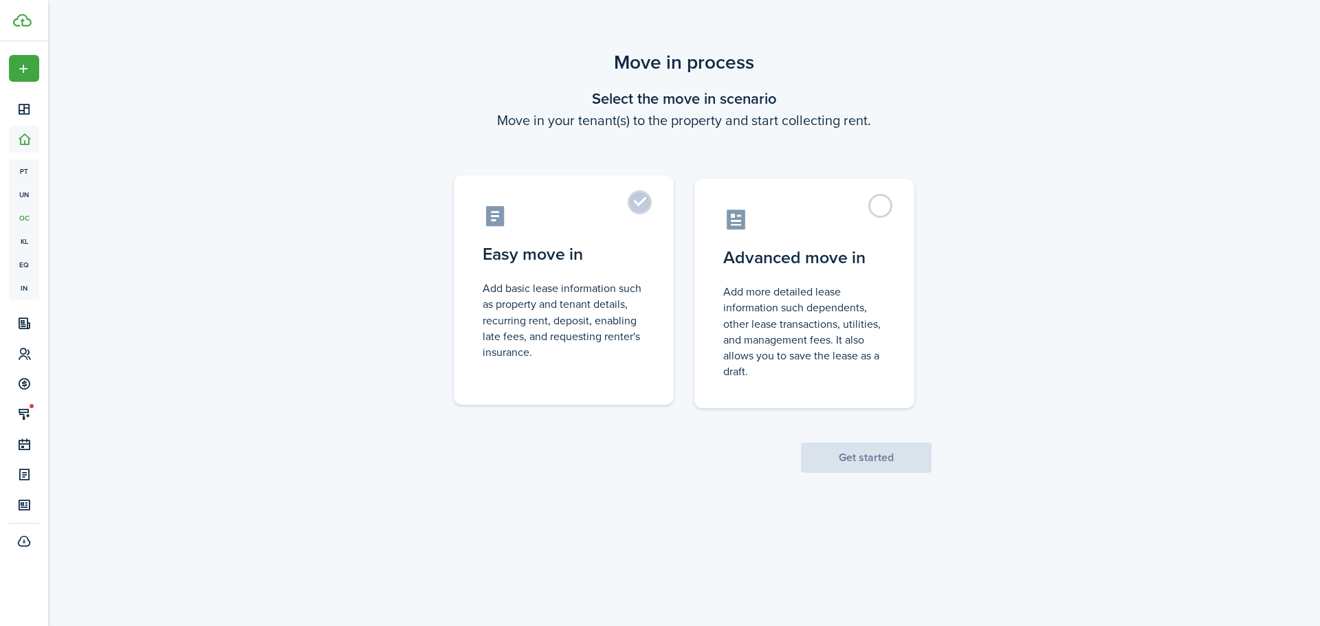
click at [630, 208] on label "Easy move in Add basic lease information such as property and tenant details, r…" at bounding box center [564, 290] width 220 height 230
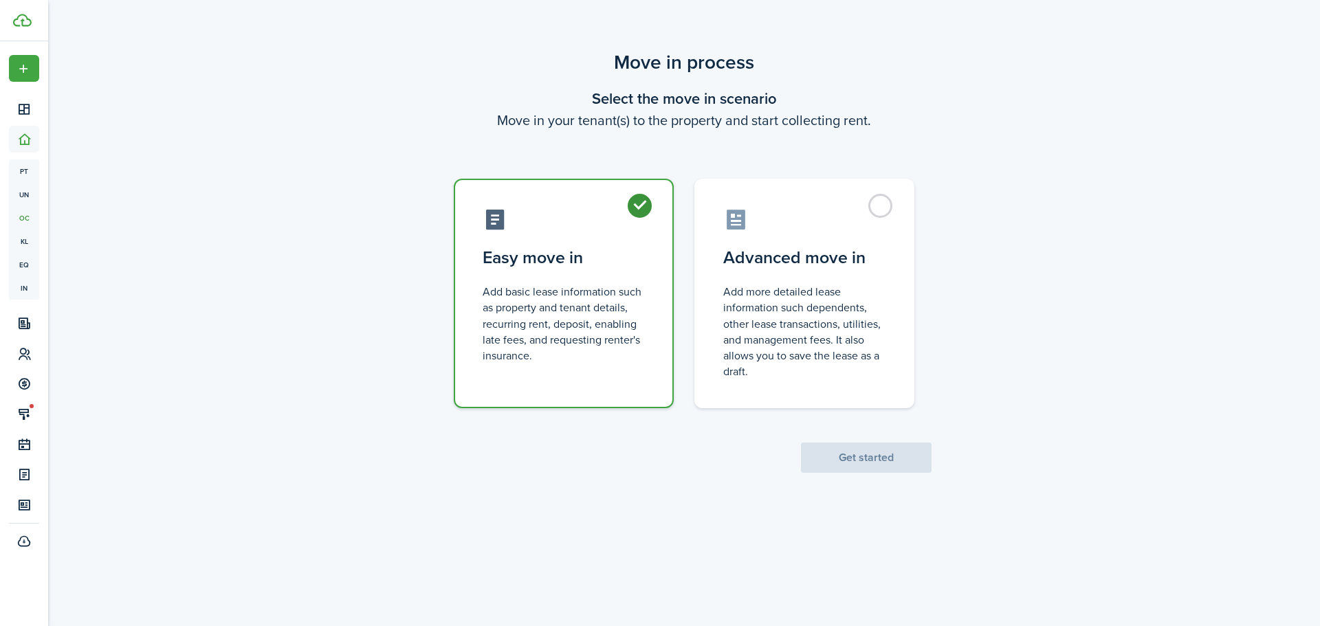
radio input "true"
click at [866, 456] on button "Get started" at bounding box center [866, 458] width 131 height 30
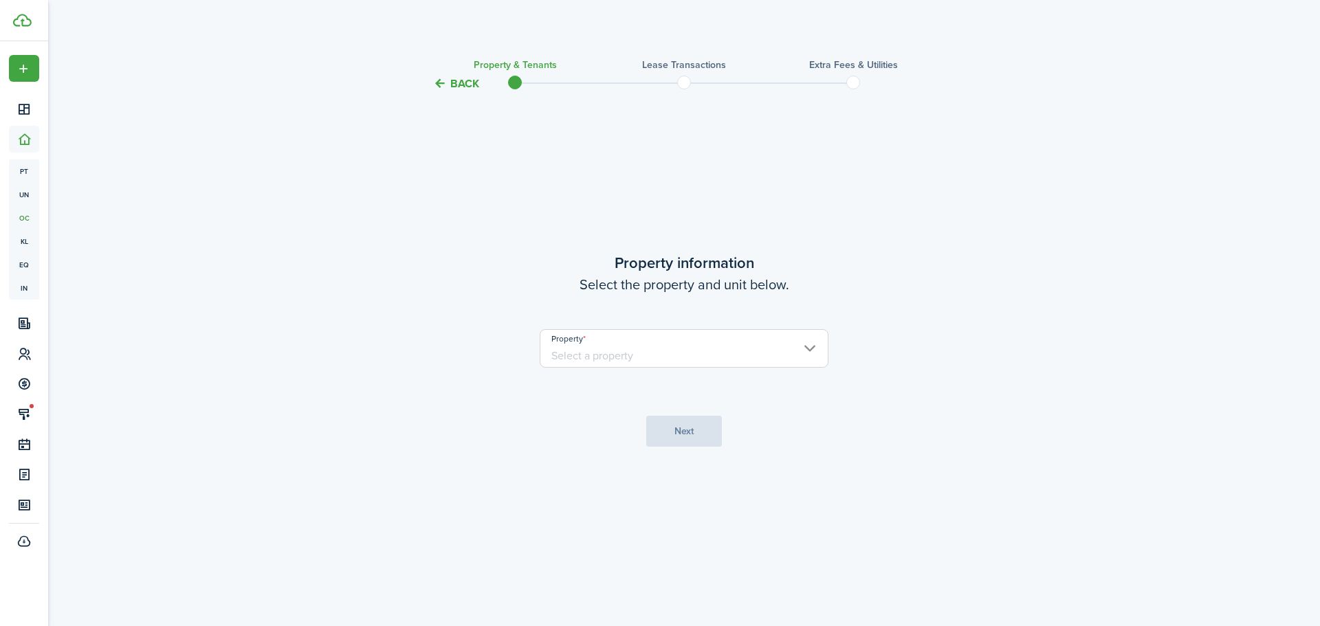
click at [707, 362] on input "Property" at bounding box center [684, 348] width 289 height 38
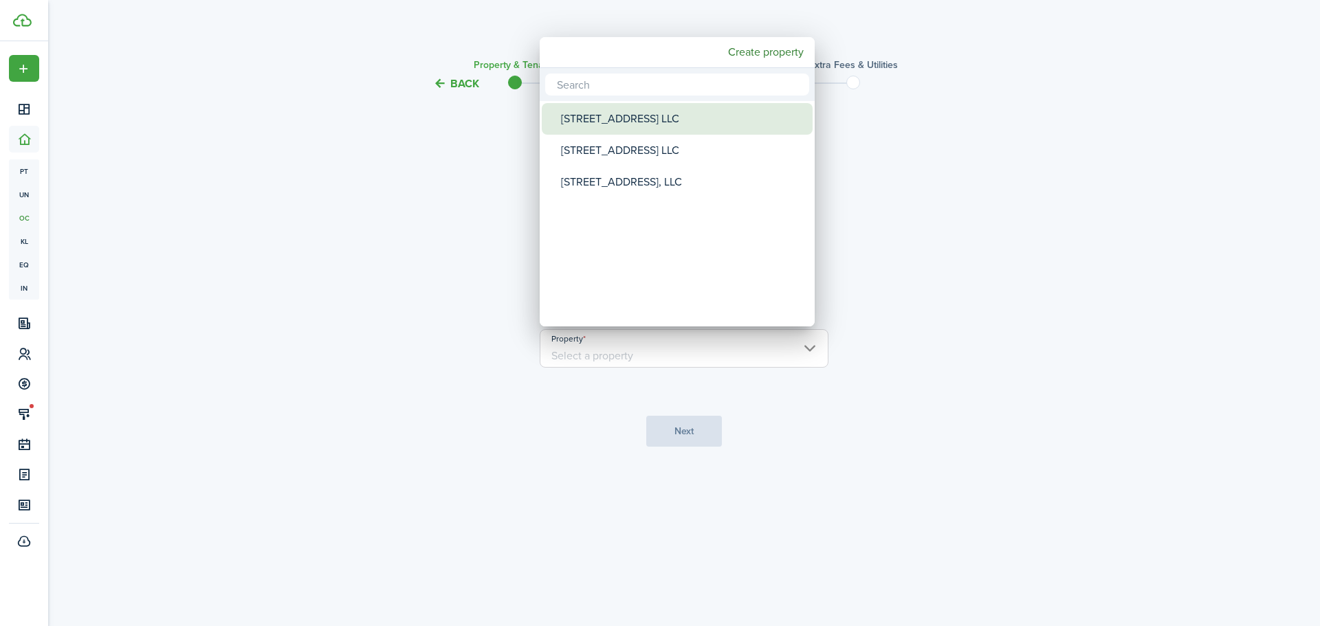
click at [600, 114] on div "[STREET_ADDRESS] LLC" at bounding box center [682, 119] width 243 height 32
type input "[STREET_ADDRESS] LLC"
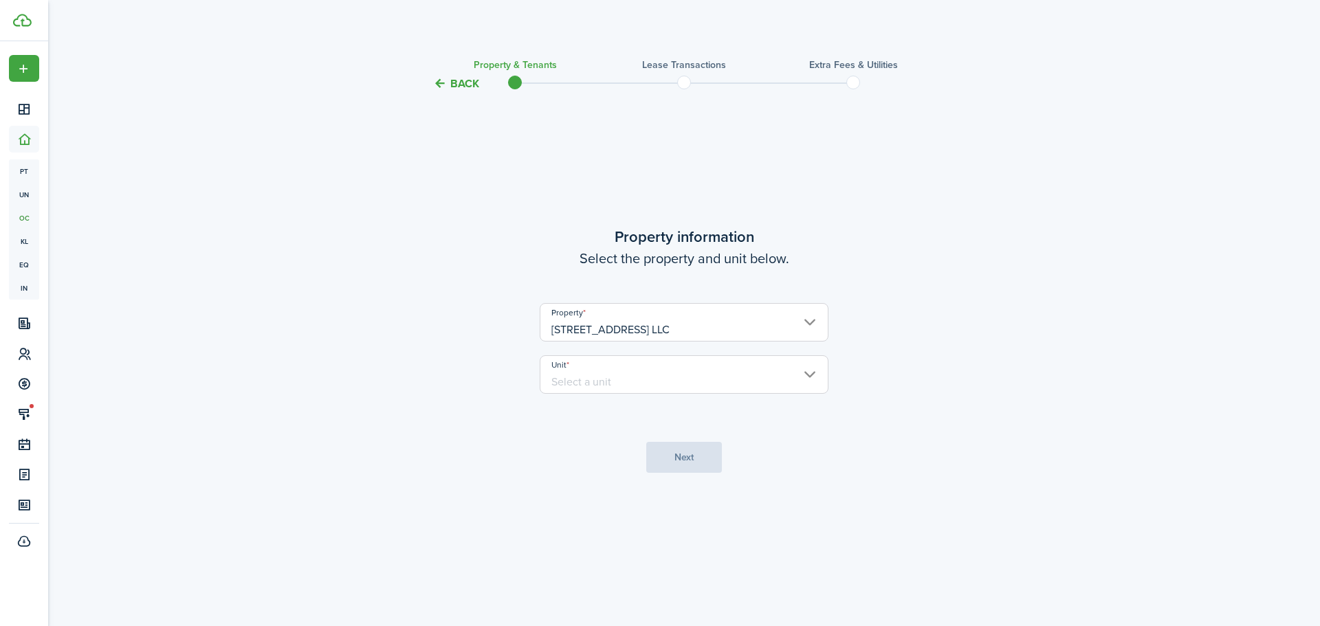
click at [625, 379] on input "Unit" at bounding box center [684, 374] width 289 height 38
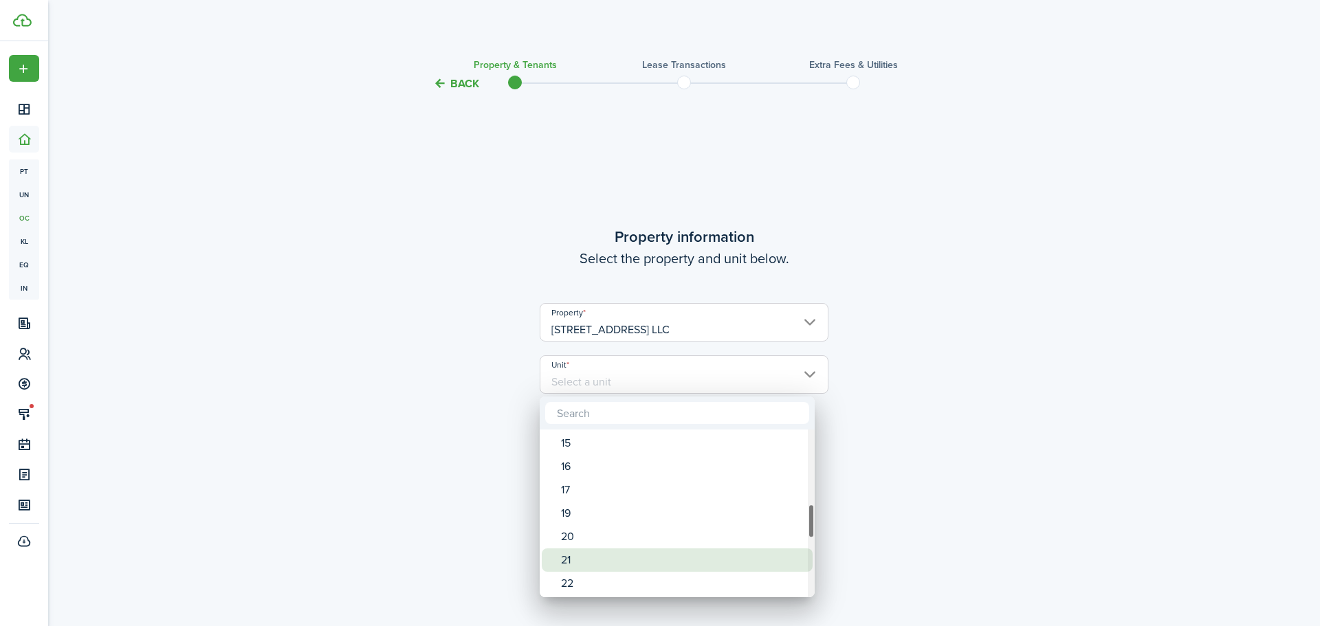
click at [592, 559] on div "21" at bounding box center [682, 559] width 243 height 23
type input "21"
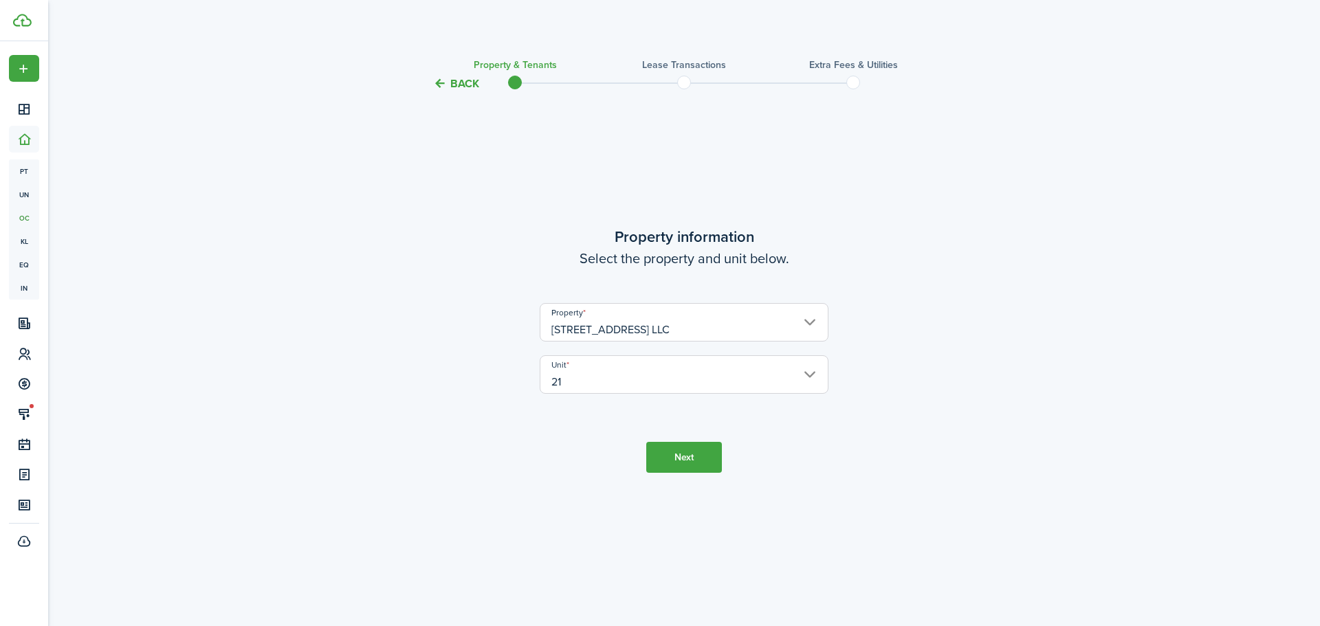
click at [683, 465] on button "Next" at bounding box center [684, 457] width 76 height 31
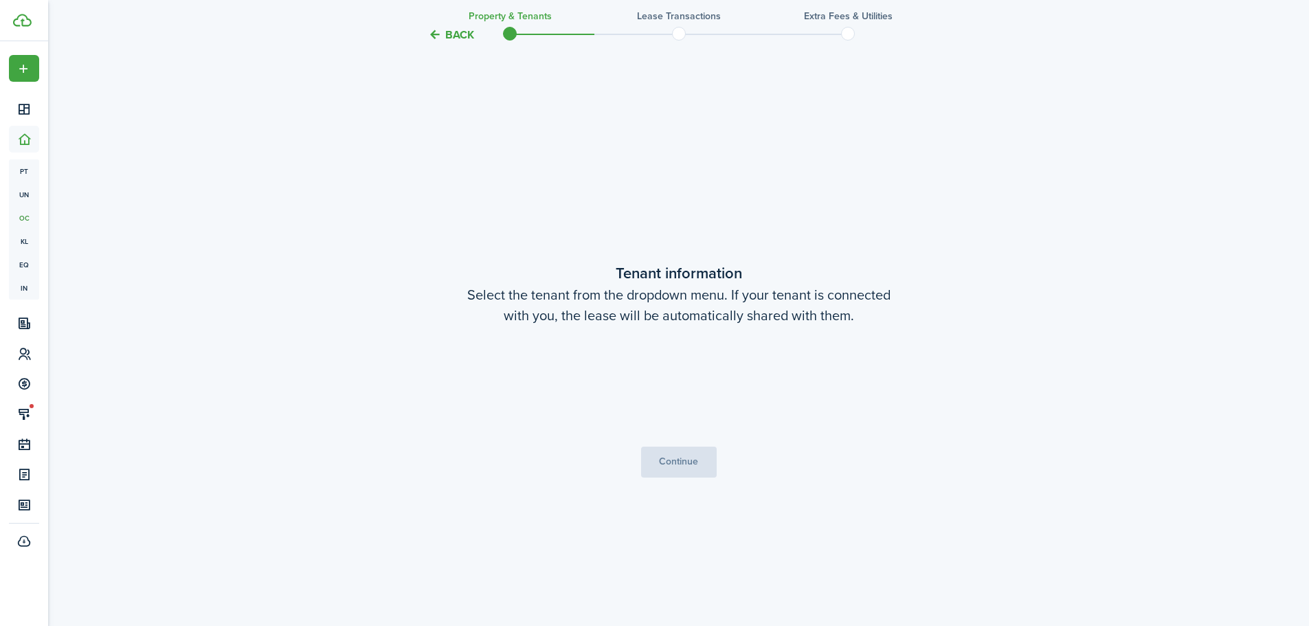
scroll to position [534, 0]
click at [655, 463] on button "Continue" at bounding box center [679, 460] width 76 height 31
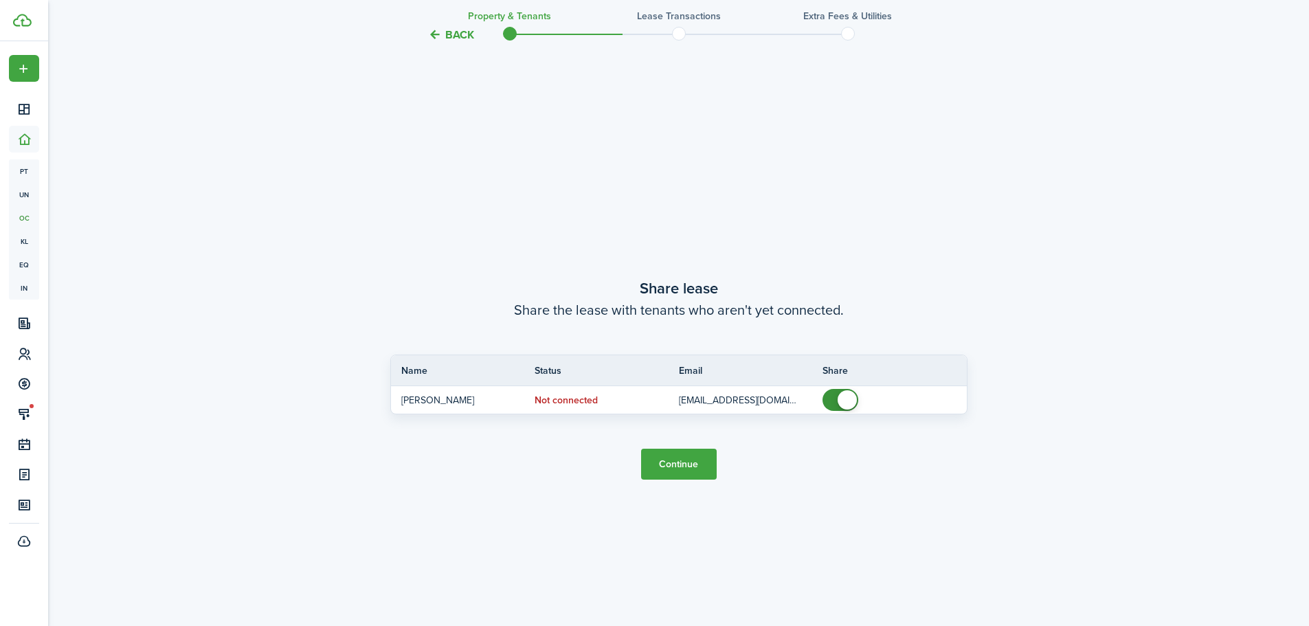
scroll to position [1160, 0]
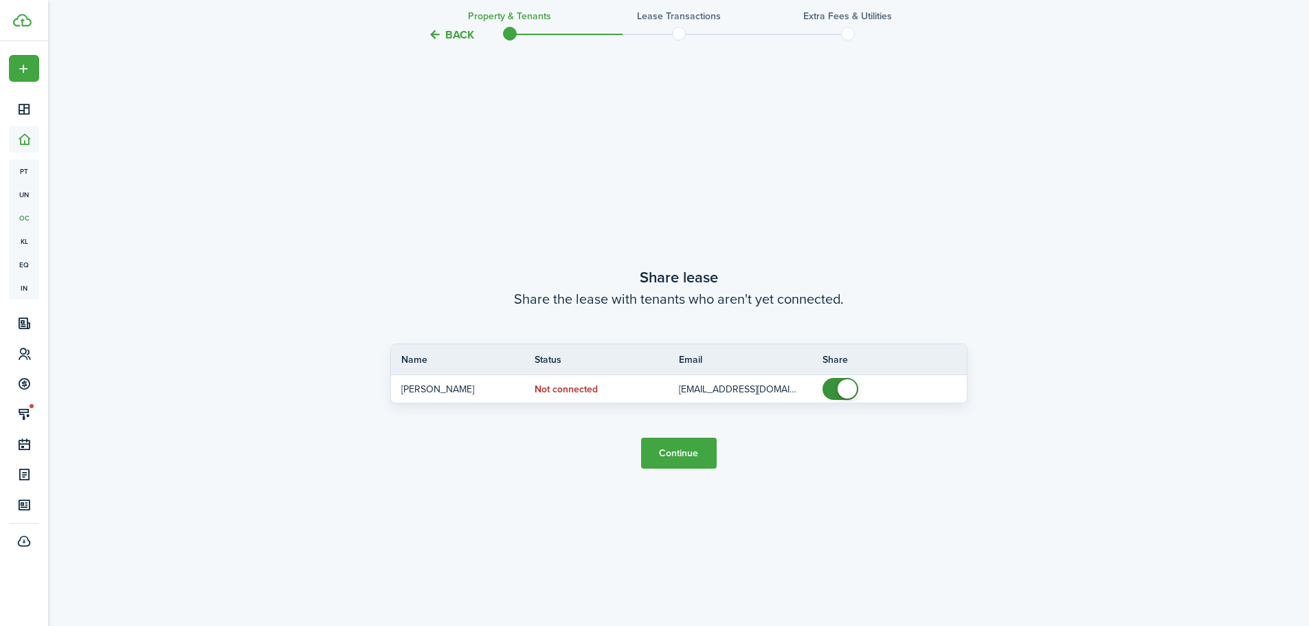
click at [674, 447] on button "Continue" at bounding box center [679, 453] width 76 height 31
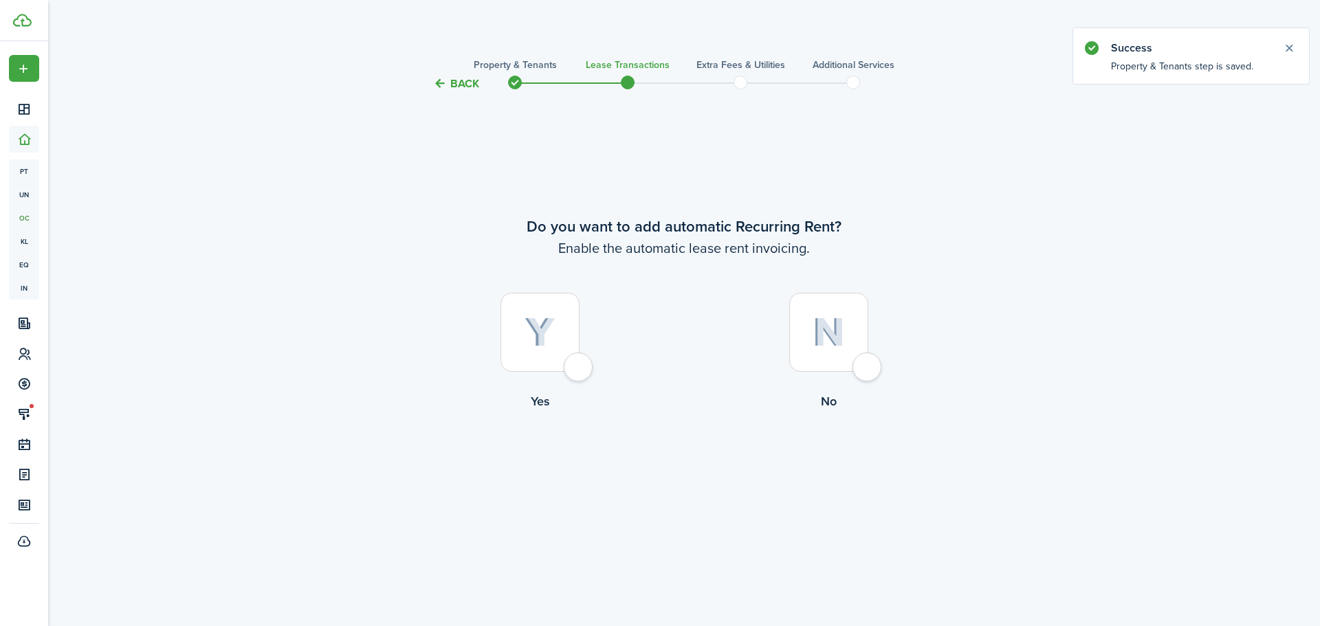
click at [579, 370] on div at bounding box center [539, 332] width 79 height 79
radio input "true"
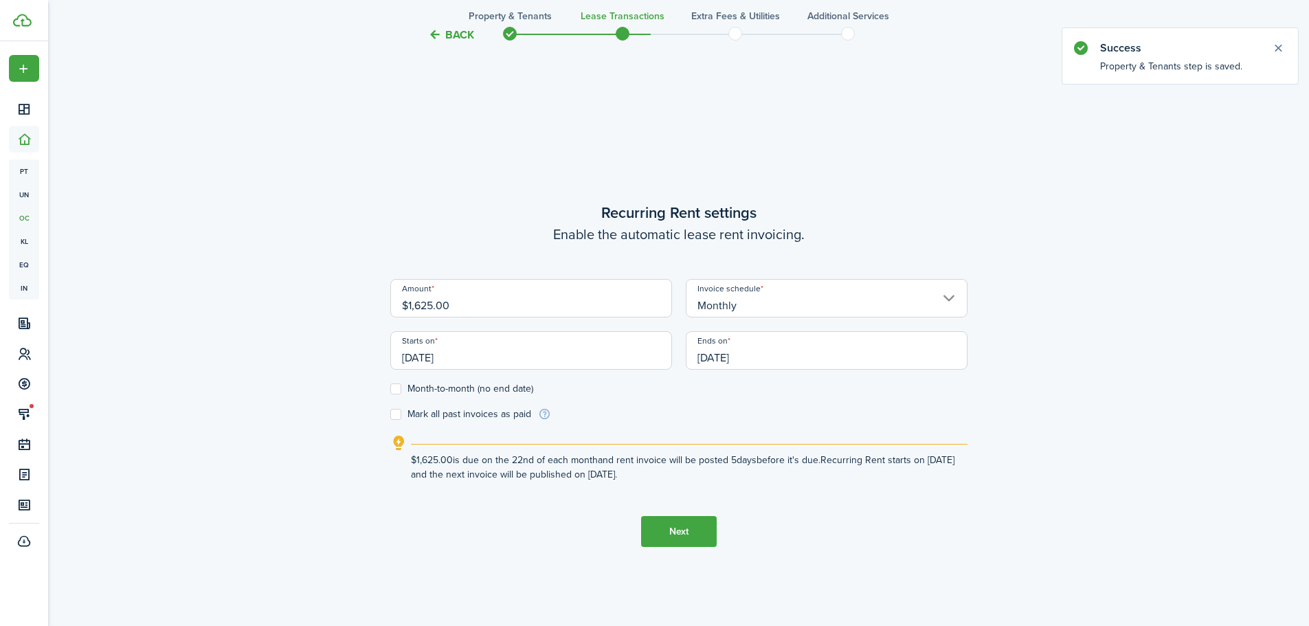
scroll to position [534, 0]
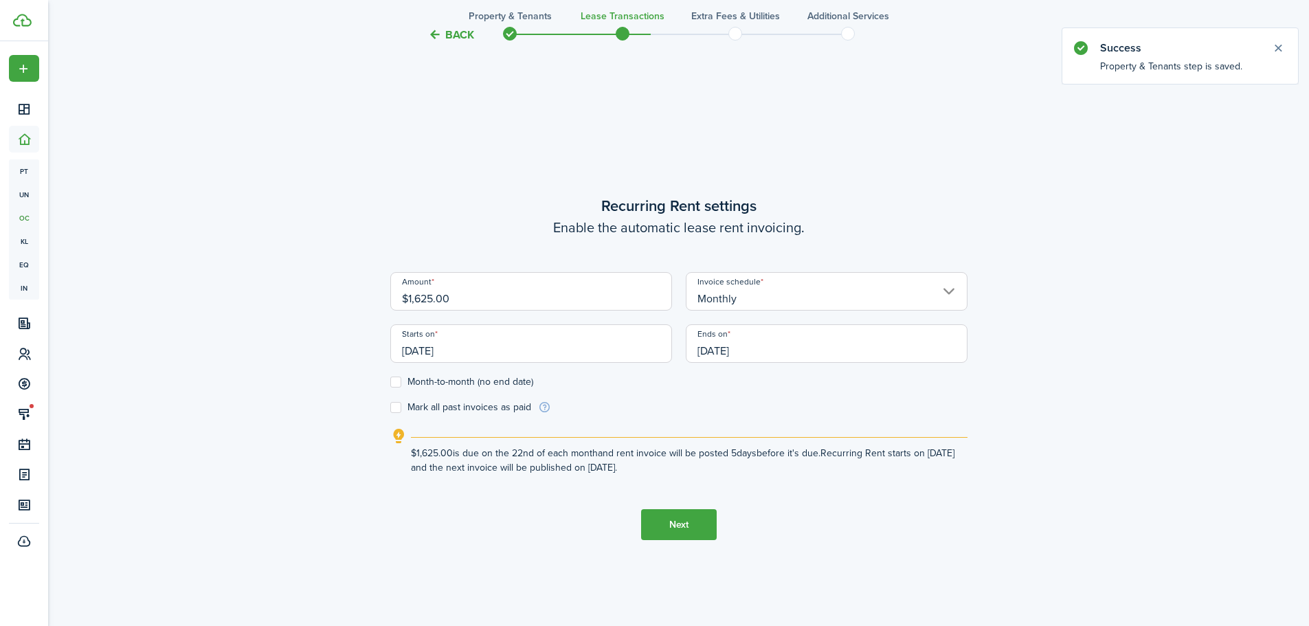
drag, startPoint x: 502, startPoint y: 307, endPoint x: 306, endPoint y: 286, distance: 197.0
click at [308, 285] on div "Back Property & Tenants Lease Transactions Extra fees & Utilities Additional Se…" at bounding box center [678, 97] width 797 height 1166
type input "$1,800.00"
click at [520, 342] on input "[DATE]" at bounding box center [531, 343] width 282 height 38
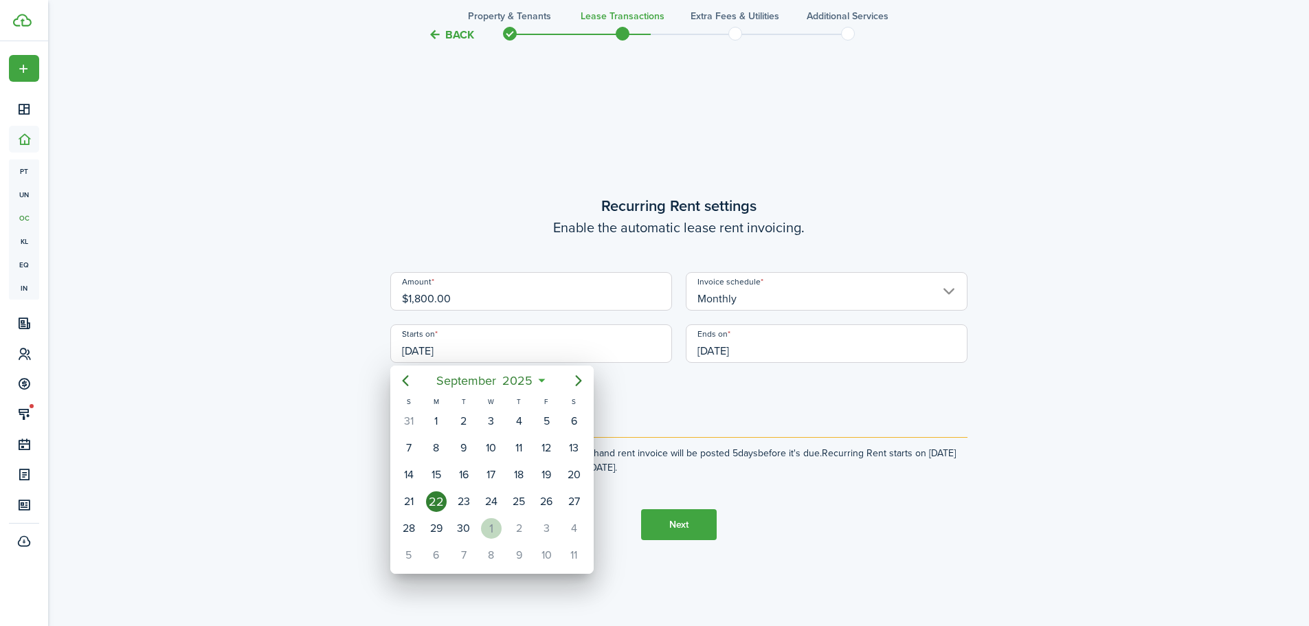
click at [496, 529] on div "1" at bounding box center [491, 528] width 21 height 21
type input "[DATE]"
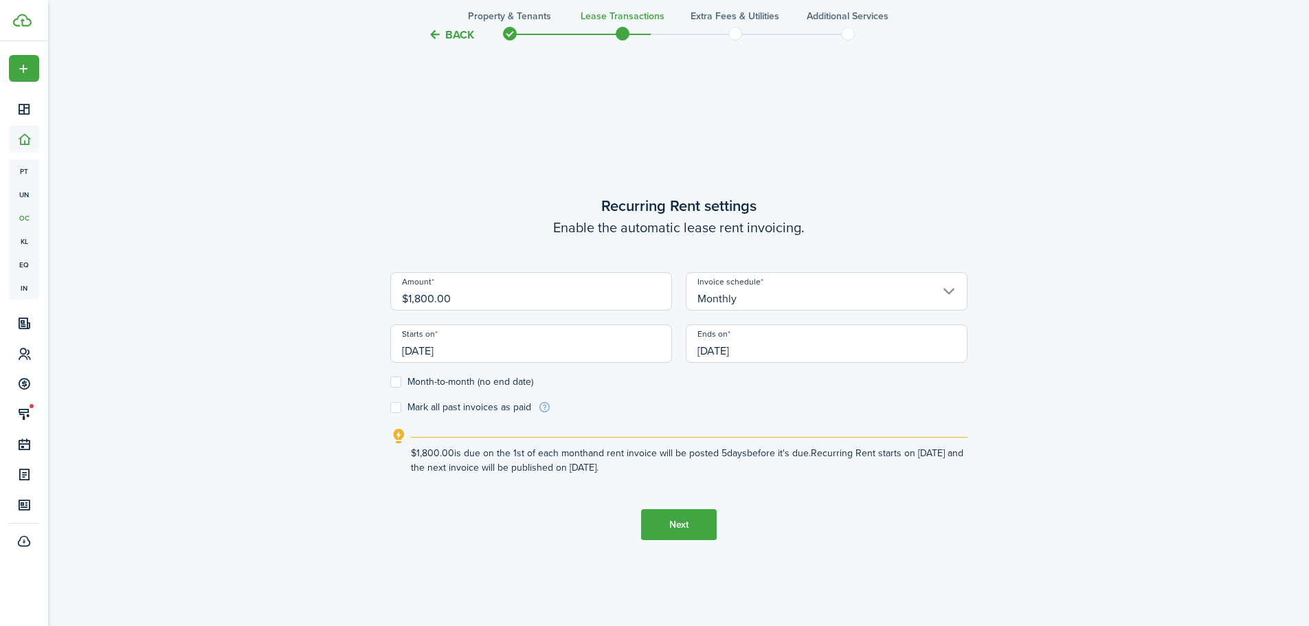
click at [779, 350] on input "[DATE]" at bounding box center [827, 343] width 282 height 38
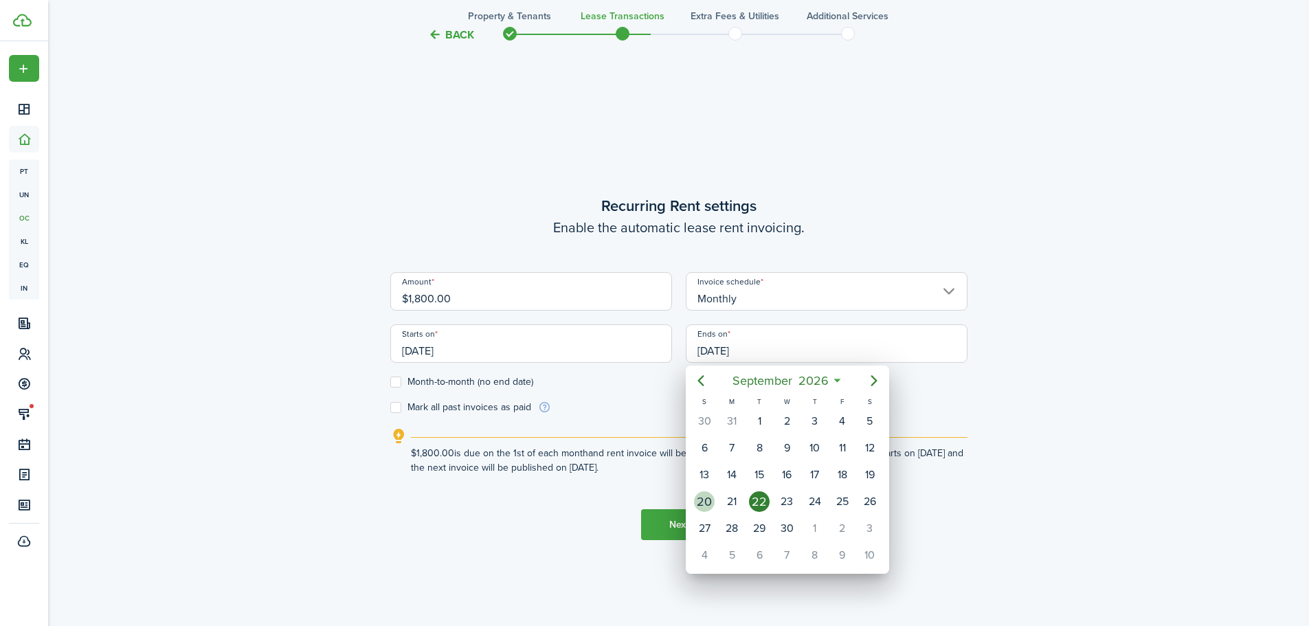
click at [701, 512] on div "20" at bounding box center [704, 502] width 27 height 26
type input "[DATE]"
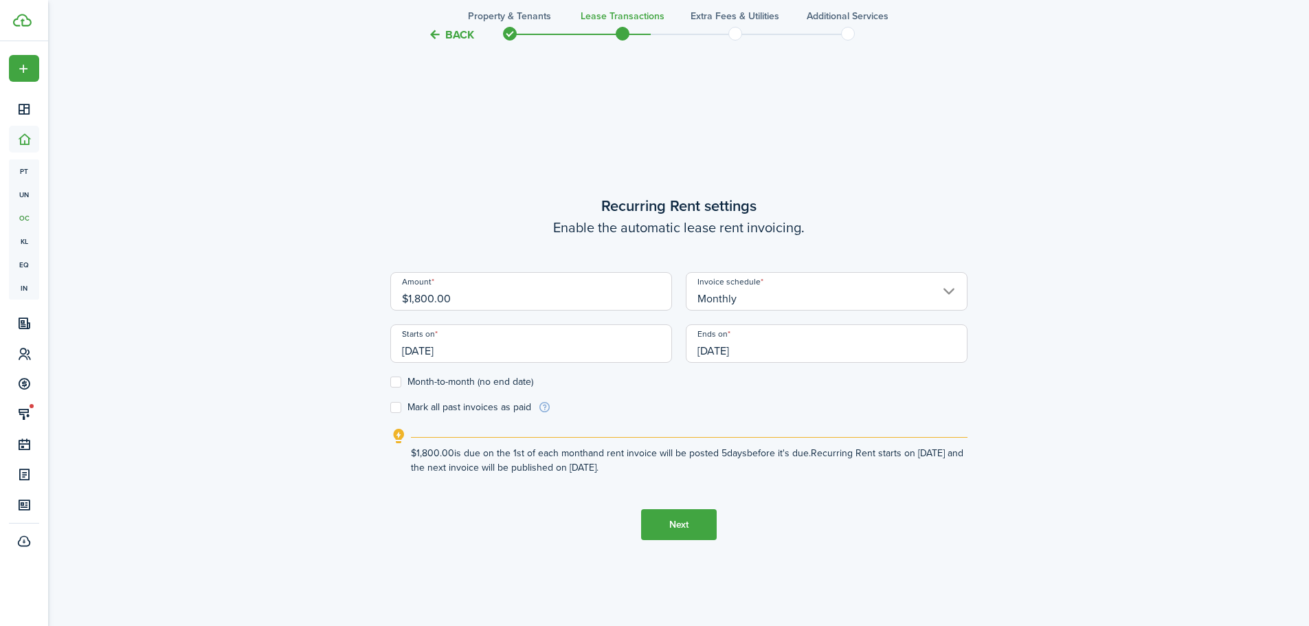
click at [693, 526] on button "Next" at bounding box center [679, 524] width 76 height 31
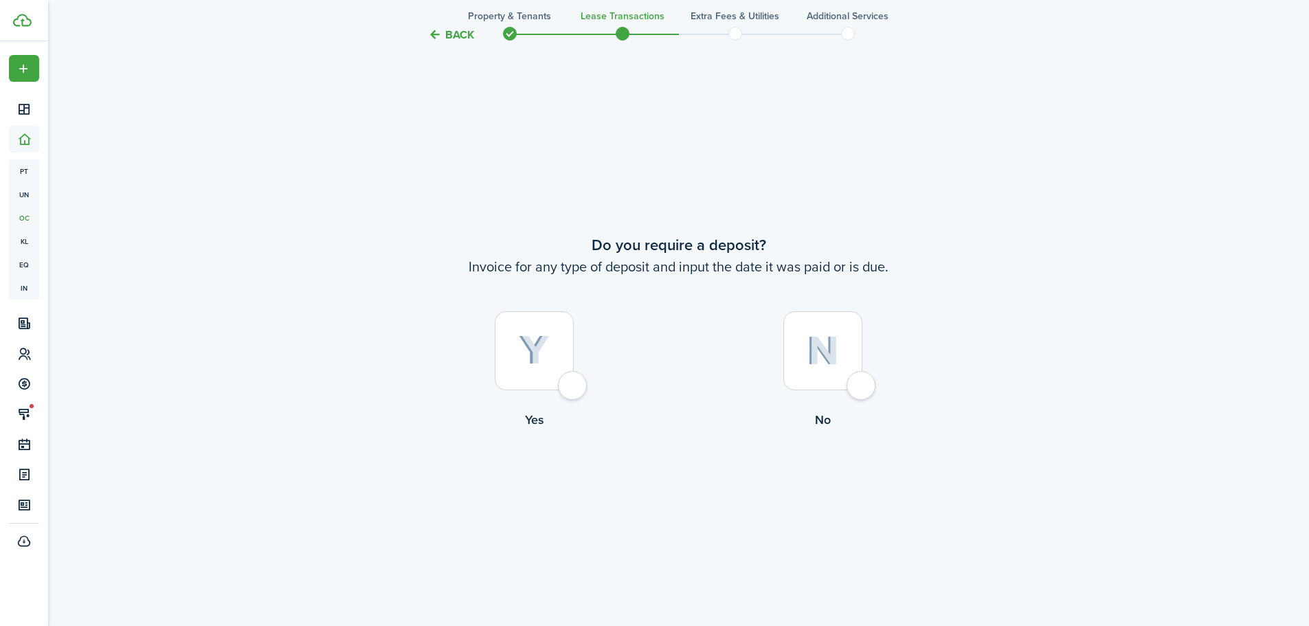
click at [572, 381] on div at bounding box center [534, 350] width 79 height 79
radio input "true"
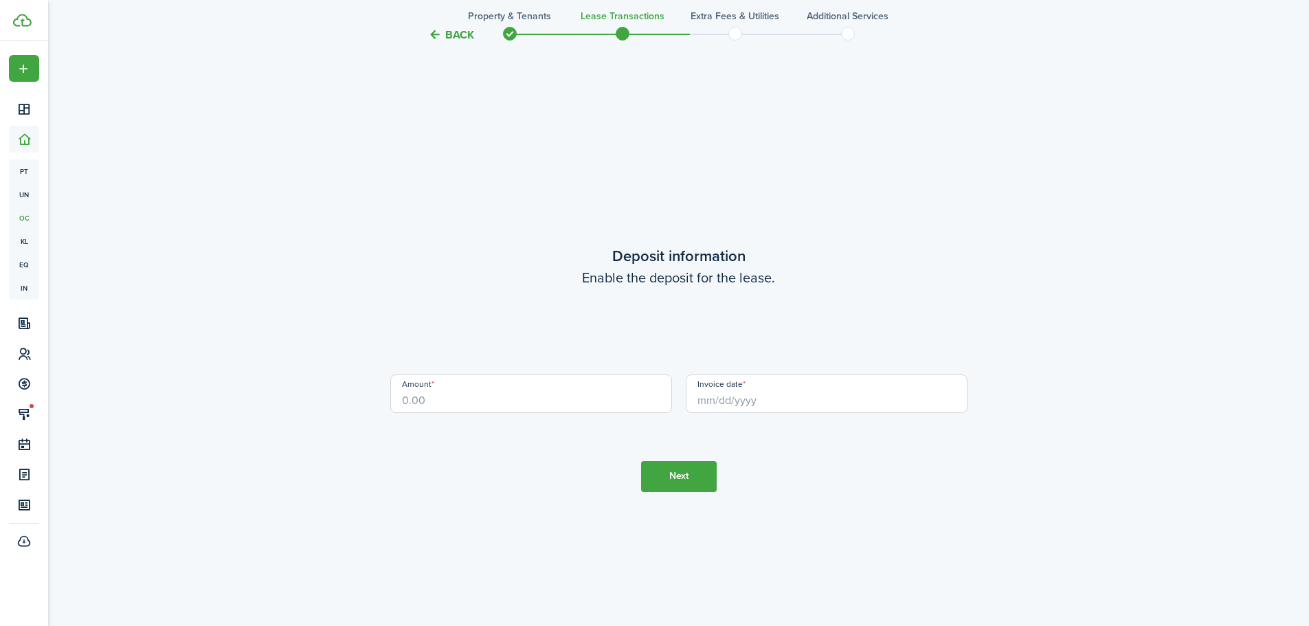
scroll to position [1786, 0]
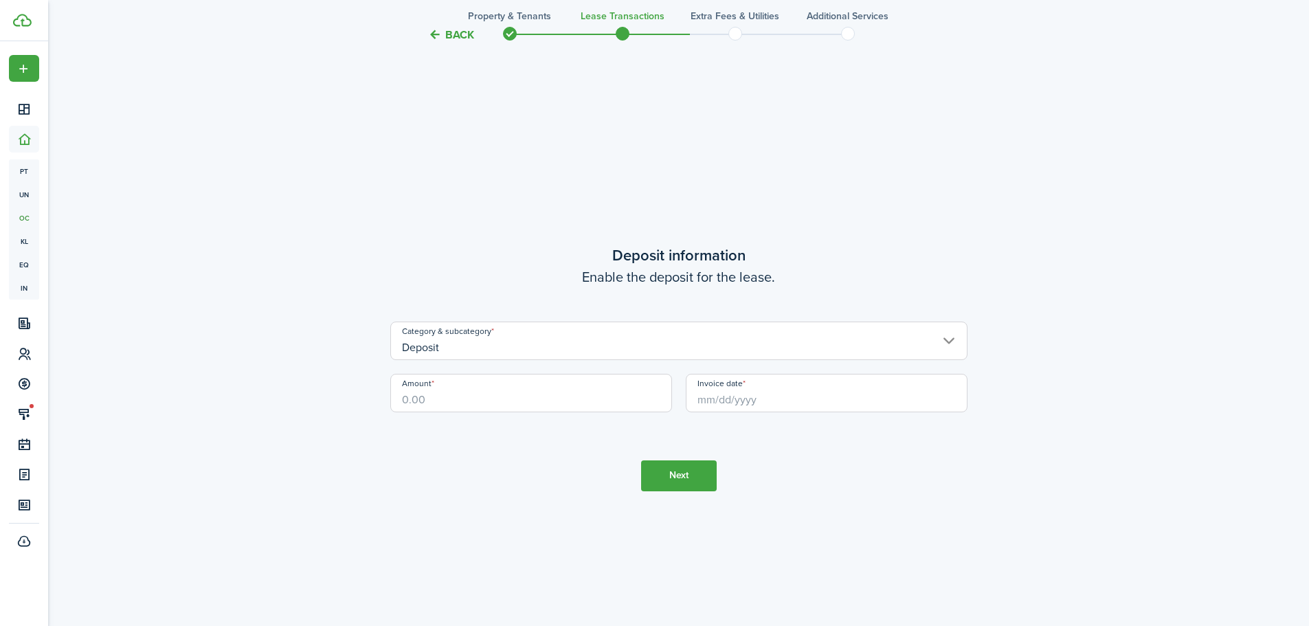
click at [555, 405] on input "Amount" at bounding box center [531, 393] width 282 height 38
type input "$500.00"
click at [738, 406] on input "Invoice date" at bounding box center [827, 393] width 282 height 38
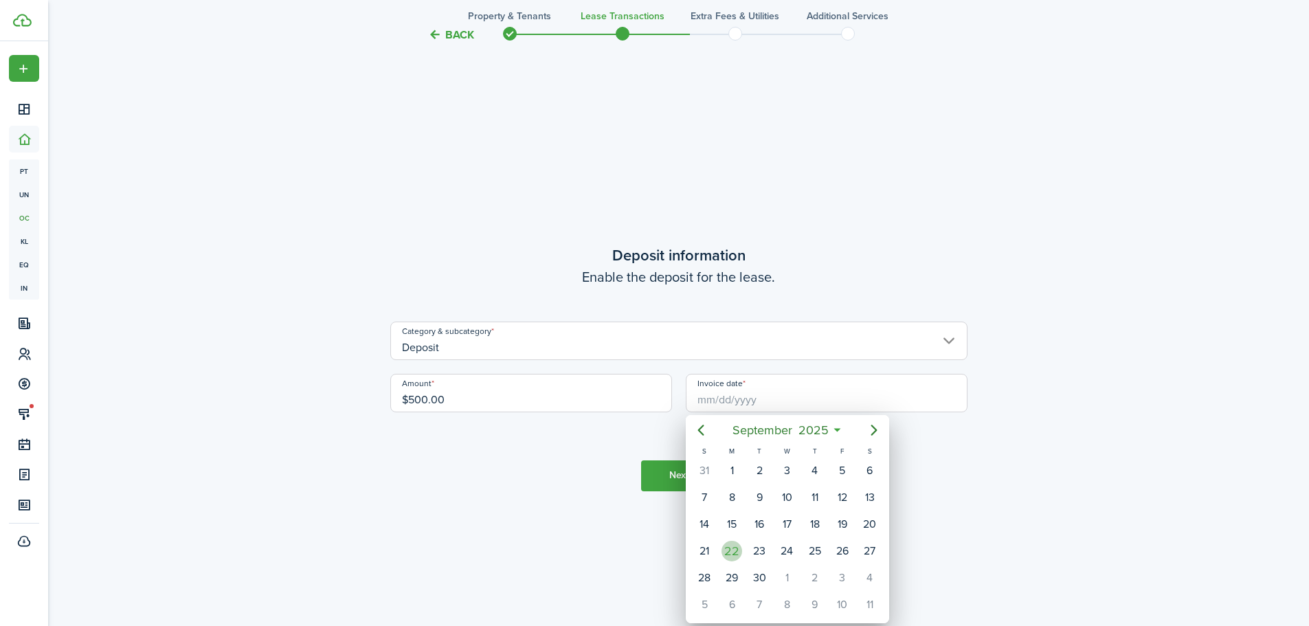
click at [732, 548] on div "22" at bounding box center [732, 551] width 21 height 21
type input "[DATE]"
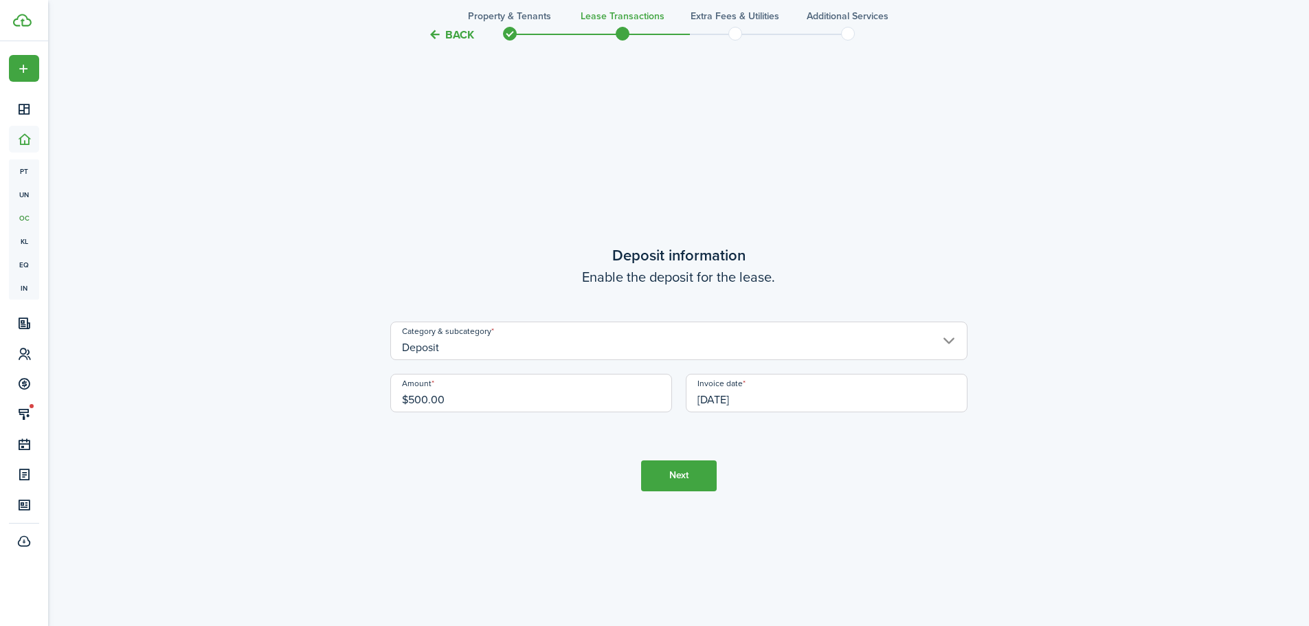
click at [685, 484] on button "Next" at bounding box center [679, 475] width 76 height 31
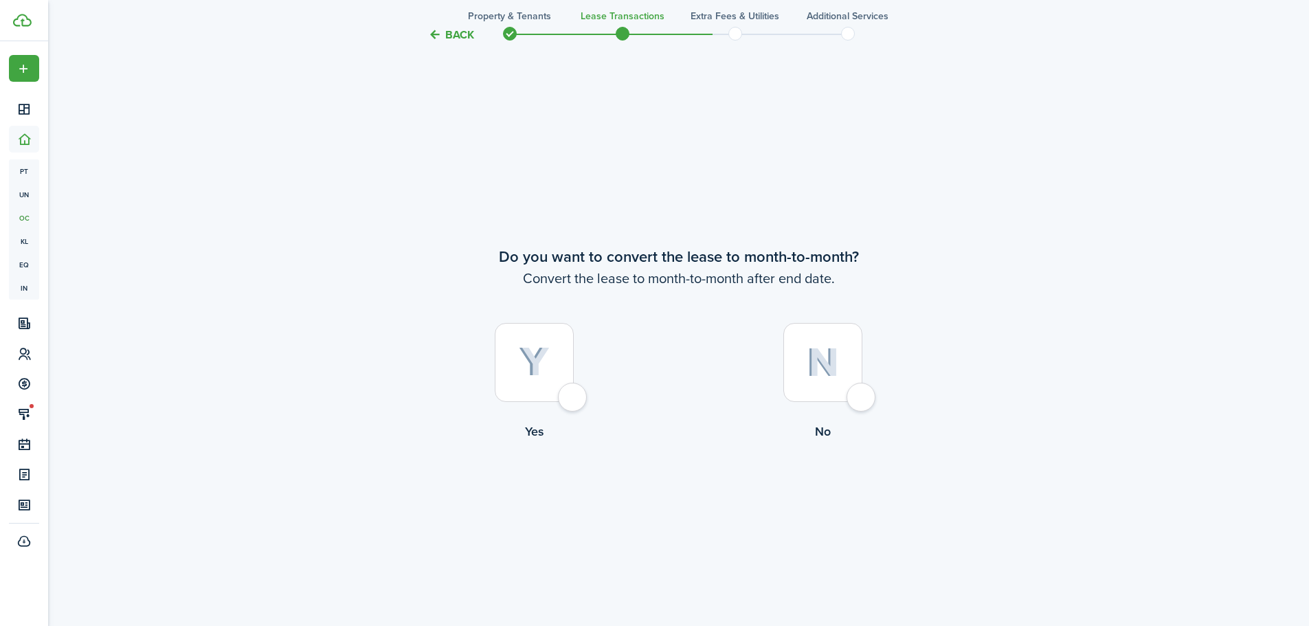
scroll to position [2412, 0]
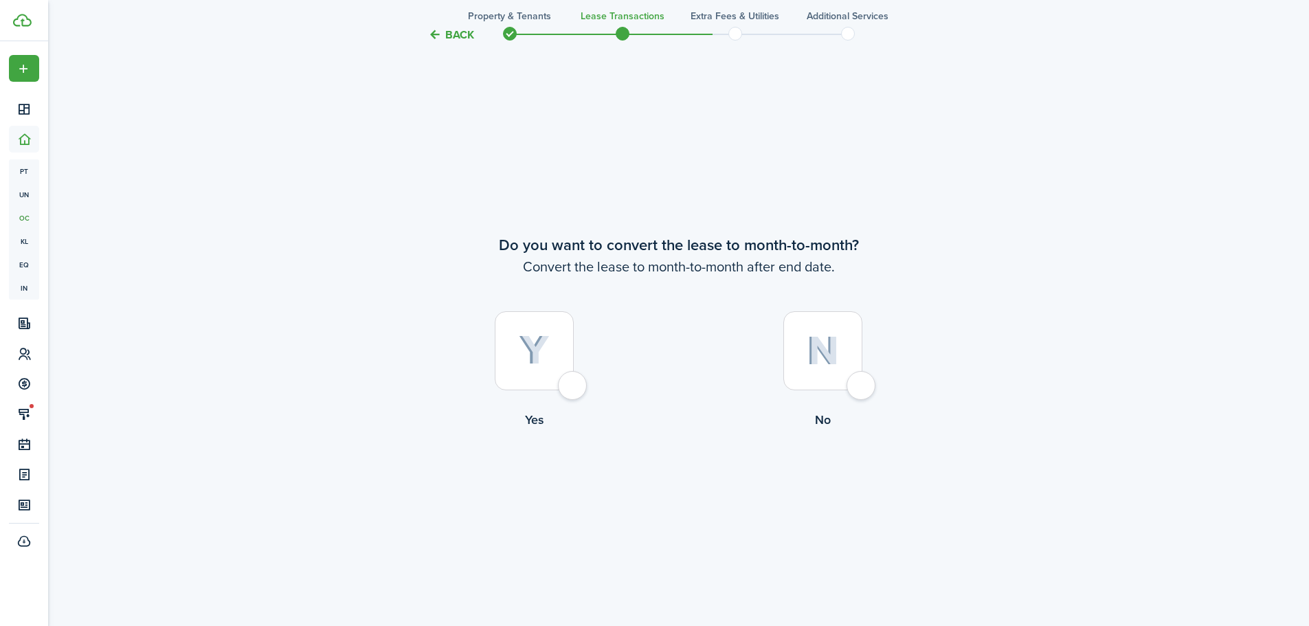
click at [862, 390] on div at bounding box center [823, 350] width 79 height 79
radio input "true"
click at [709, 491] on button "Continue" at bounding box center [679, 485] width 76 height 31
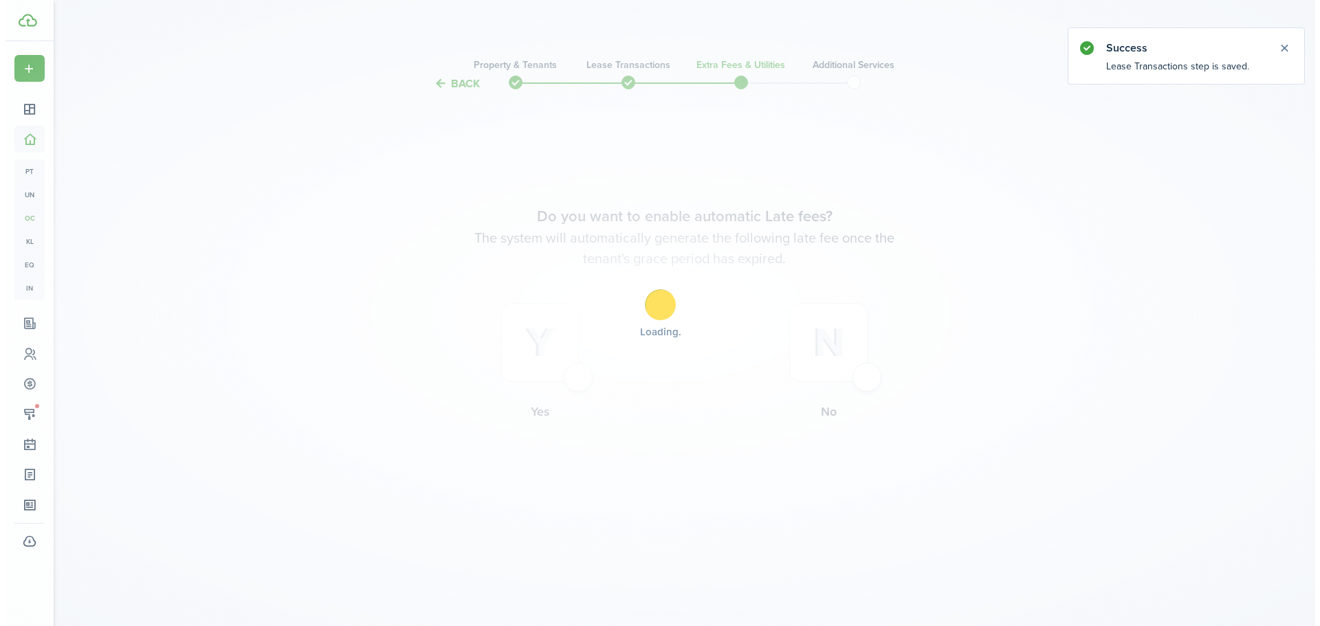
scroll to position [0, 0]
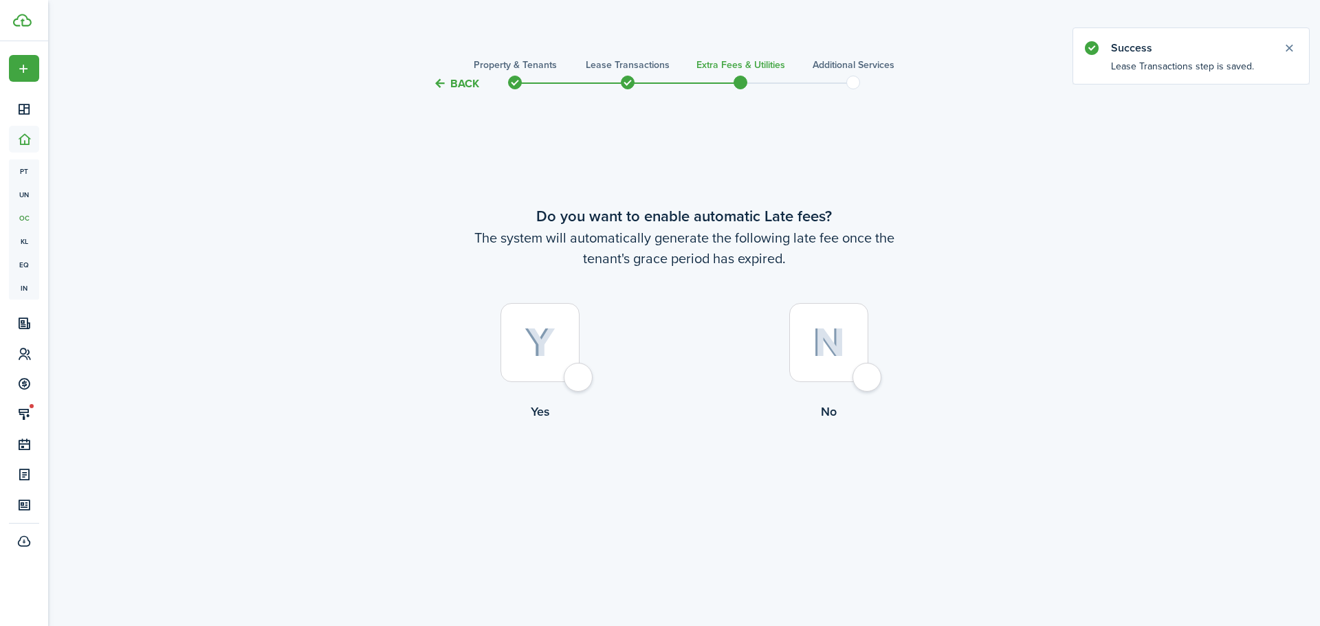
click at [865, 376] on div at bounding box center [828, 342] width 79 height 79
radio input "true"
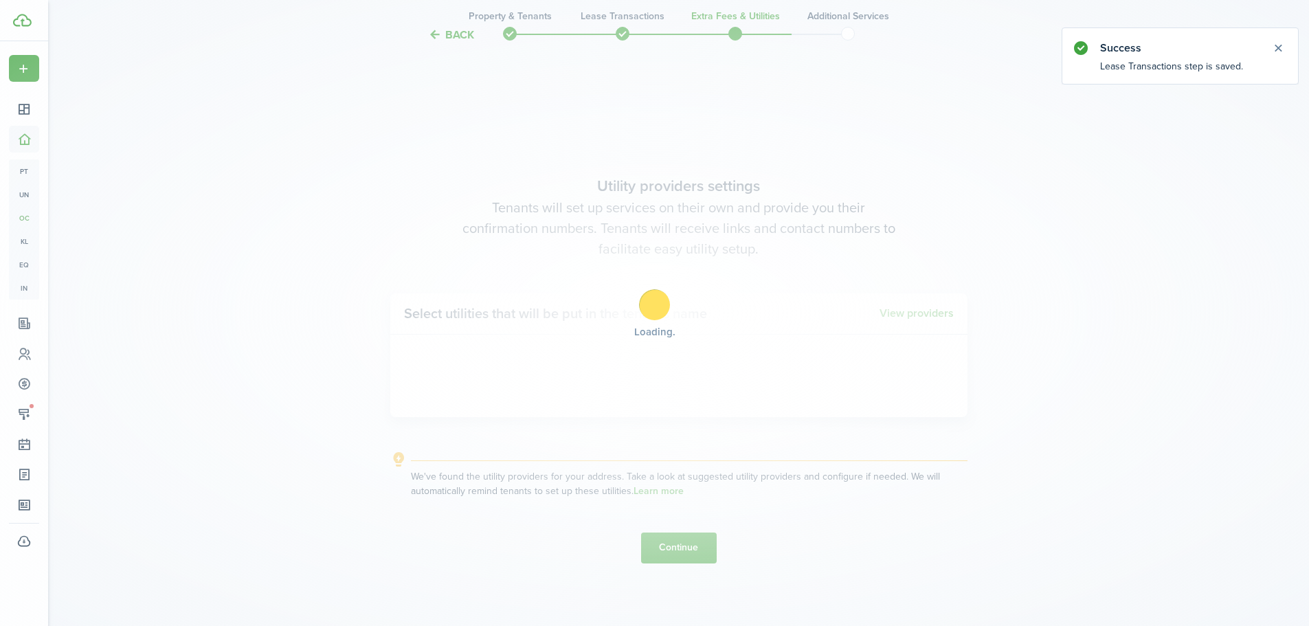
scroll to position [534, 0]
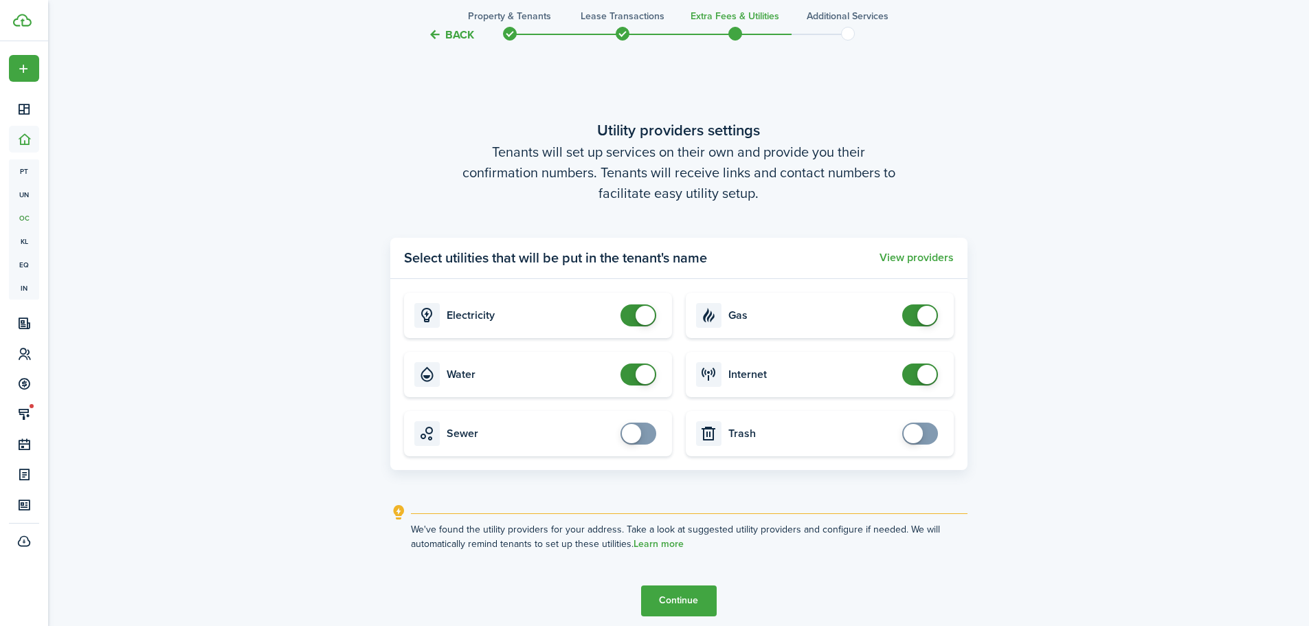
checkbox input "false"
click at [922, 312] on span at bounding box center [927, 315] width 19 height 19
checkbox input "false"
click at [644, 379] on span at bounding box center [645, 374] width 19 height 19
click at [690, 603] on button "Continue" at bounding box center [679, 601] width 76 height 31
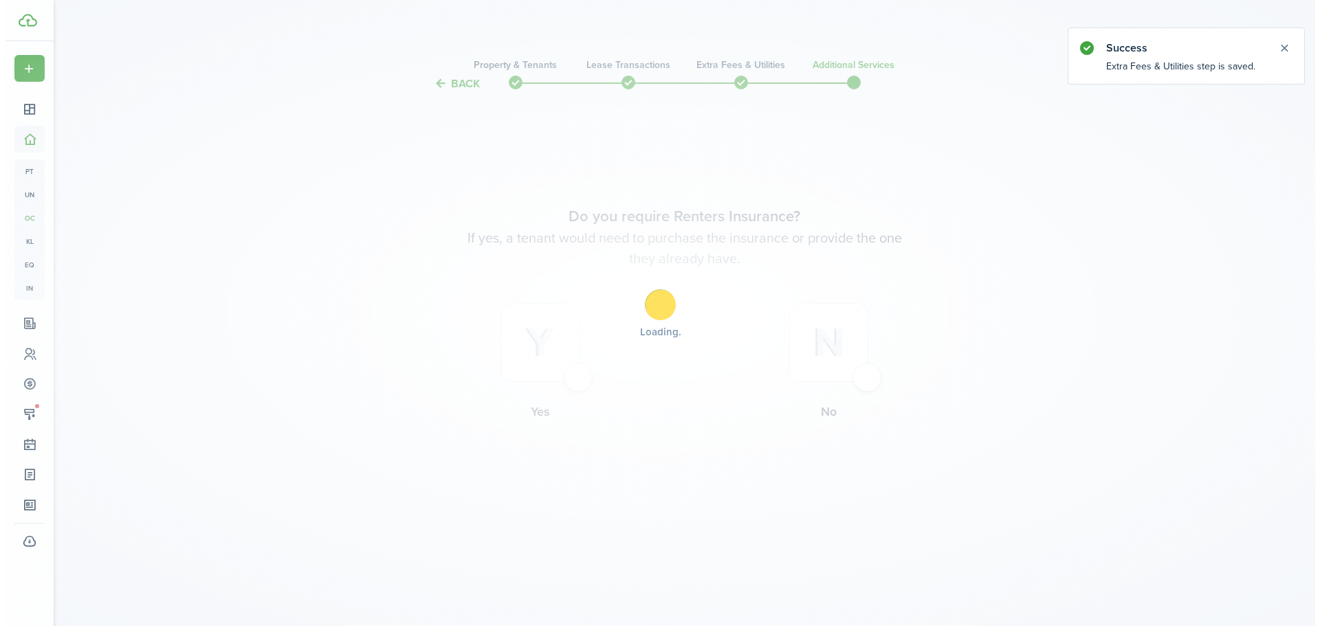
scroll to position [0, 0]
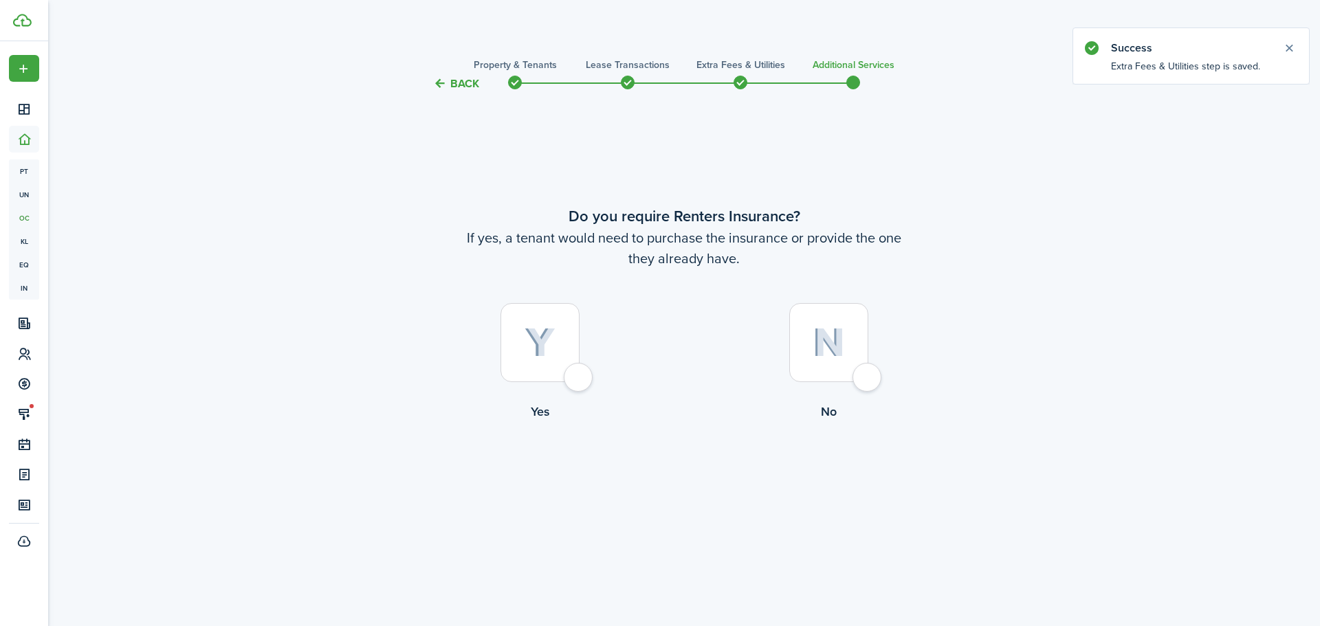
click at [567, 379] on div at bounding box center [539, 342] width 79 height 79
radio input "true"
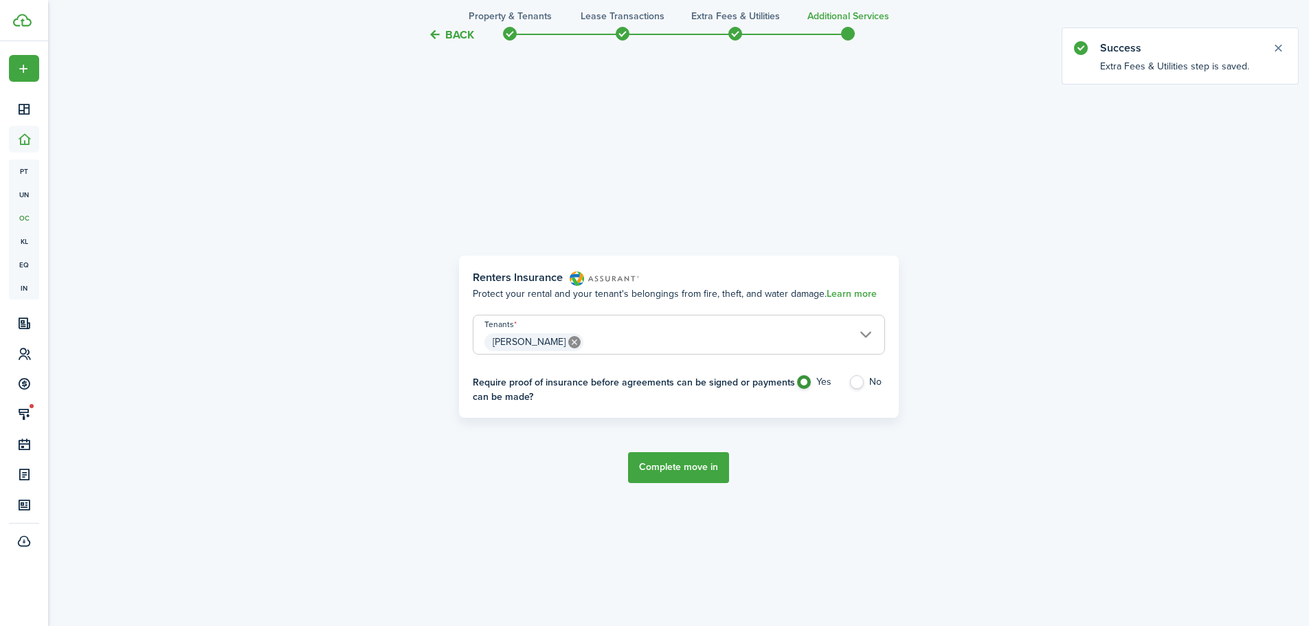
scroll to position [534, 0]
click at [680, 468] on button "Complete move in" at bounding box center [678, 465] width 101 height 31
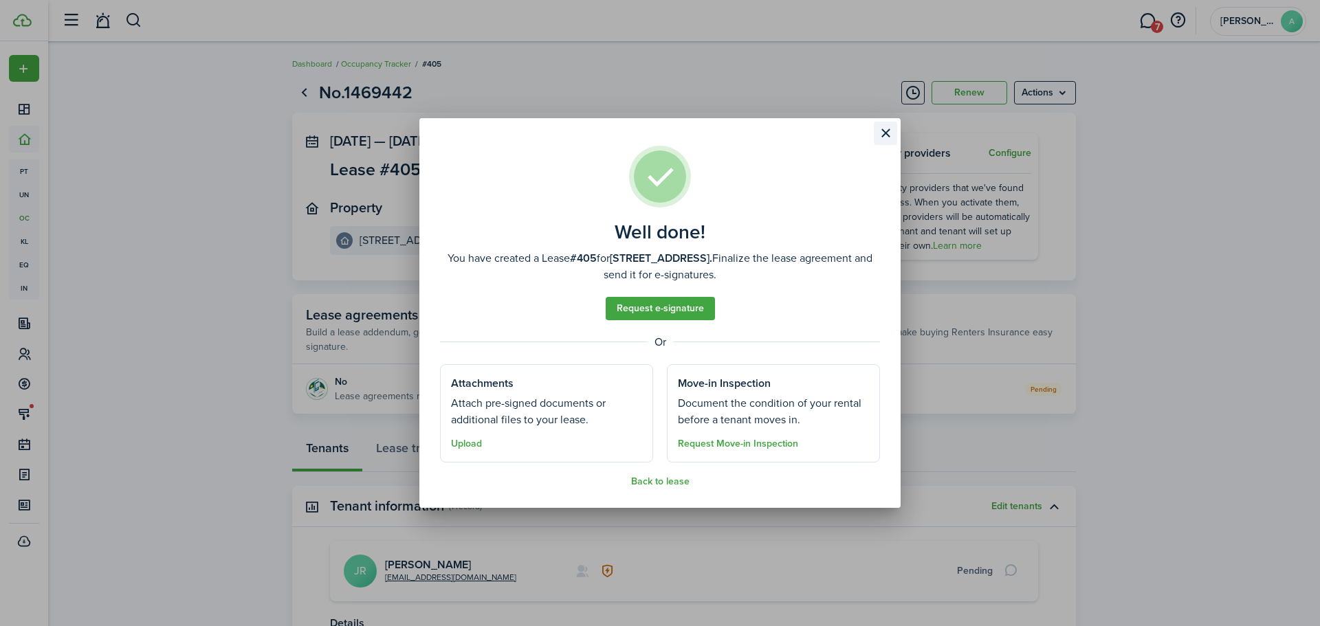
click at [887, 132] on button "Close modal" at bounding box center [885, 133] width 23 height 23
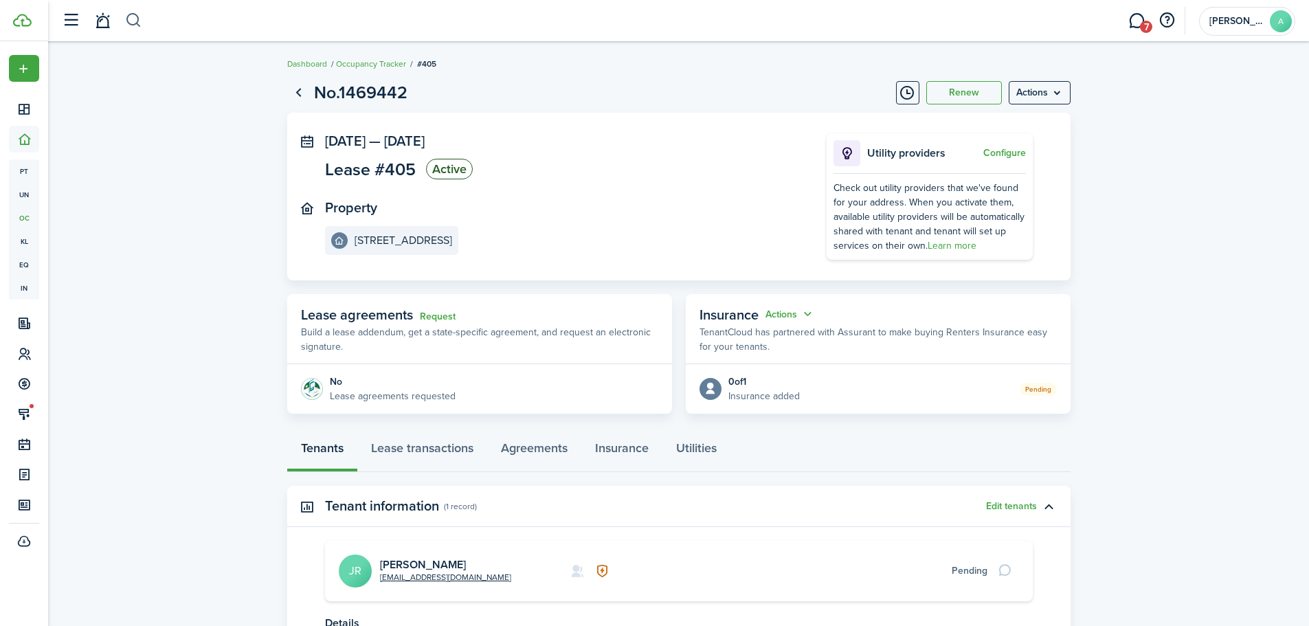
click at [139, 21] on button "button" at bounding box center [133, 20] width 17 height 23
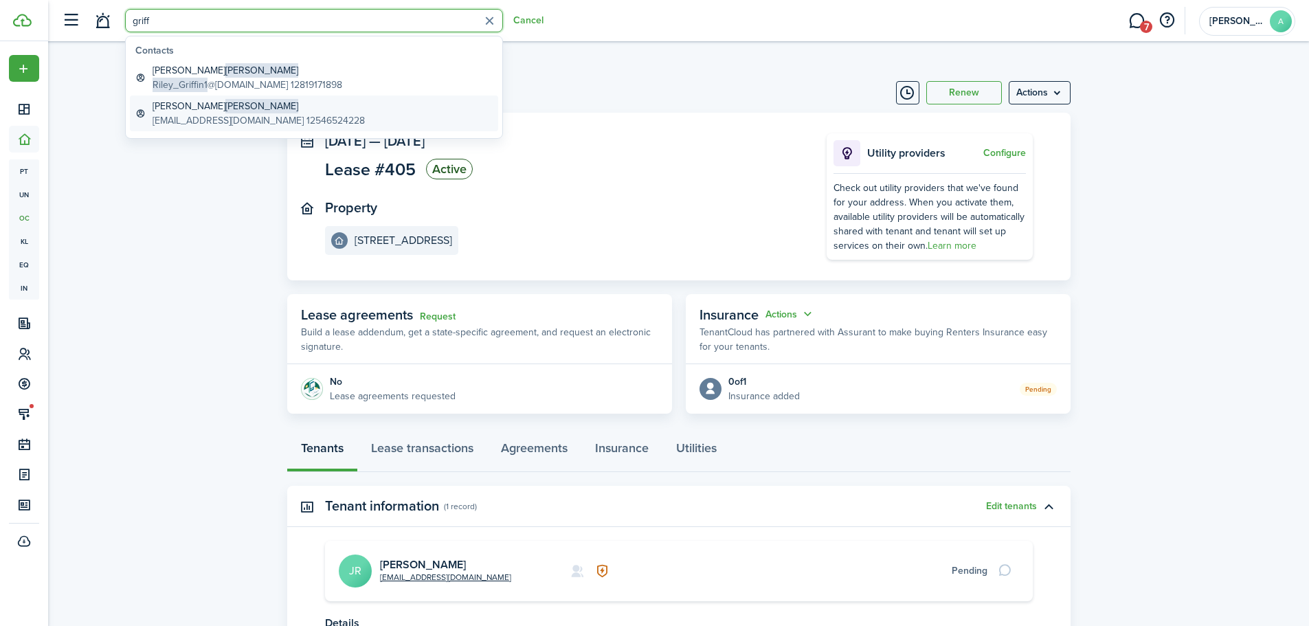
type input "griff"
click at [198, 115] on global-search-item-description "[EMAIL_ADDRESS][DOMAIN_NAME] 12546524228" at bounding box center [259, 120] width 212 height 14
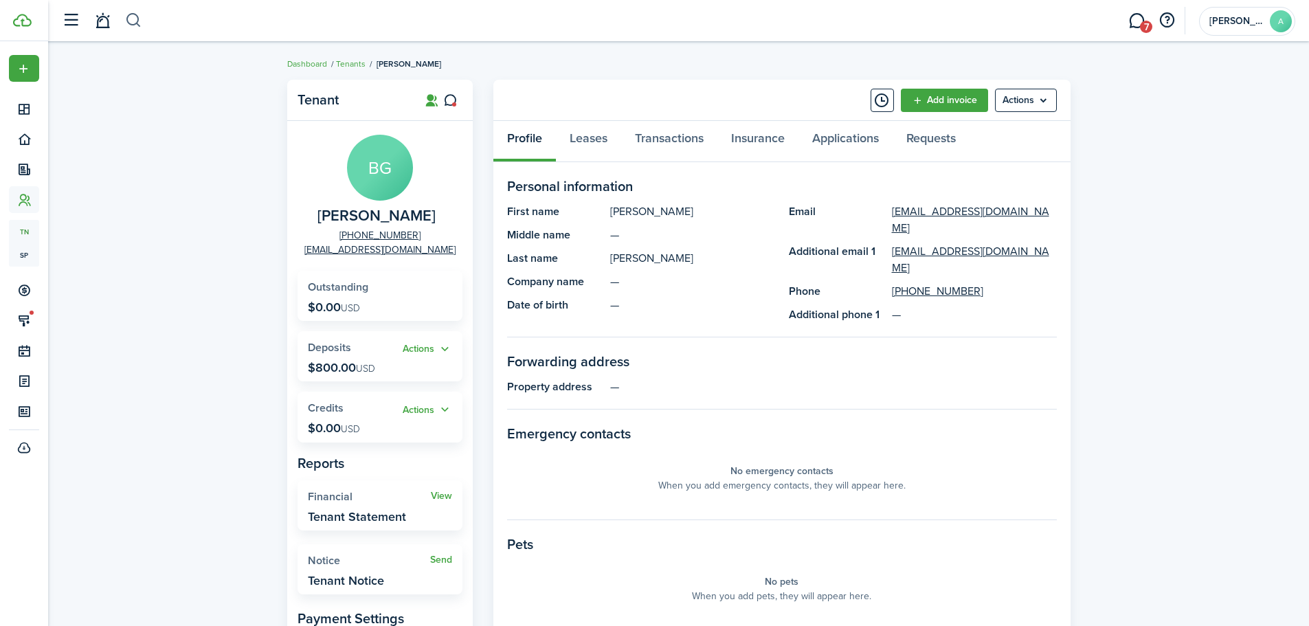
click at [130, 20] on button "button" at bounding box center [133, 20] width 17 height 23
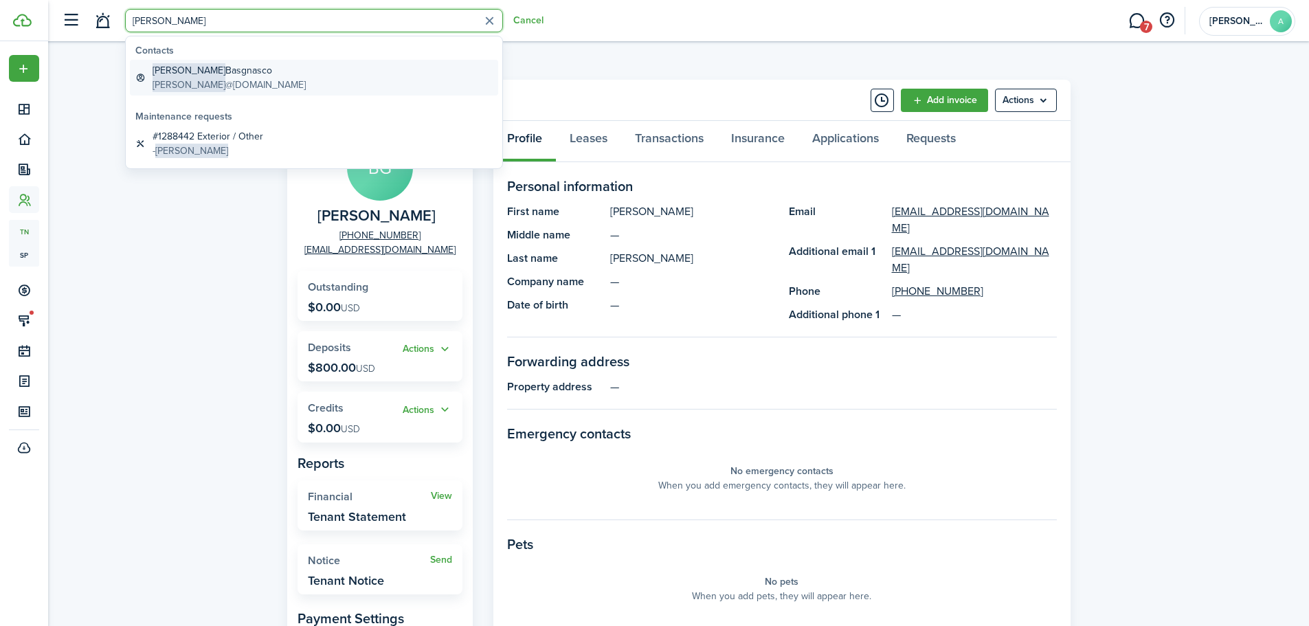
type input "[PERSON_NAME]"
click at [192, 72] on global-search-item-title "[PERSON_NAME]" at bounding box center [229, 70] width 153 height 14
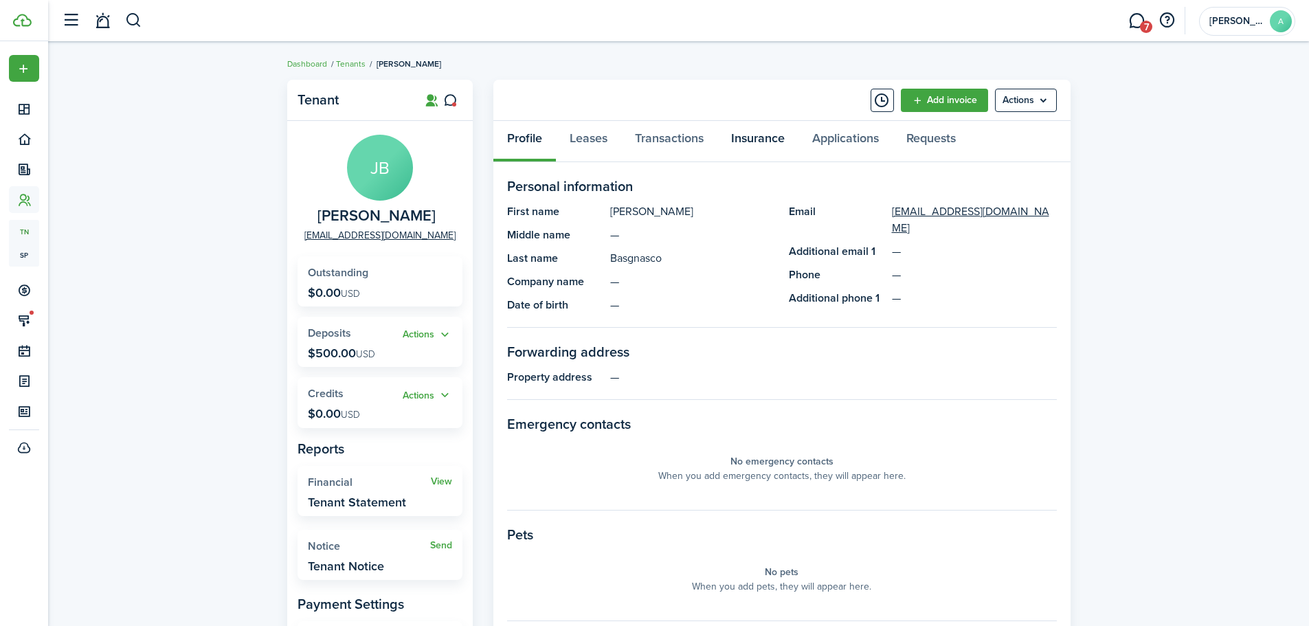
click at [739, 144] on link "Insurance" at bounding box center [758, 141] width 81 height 41
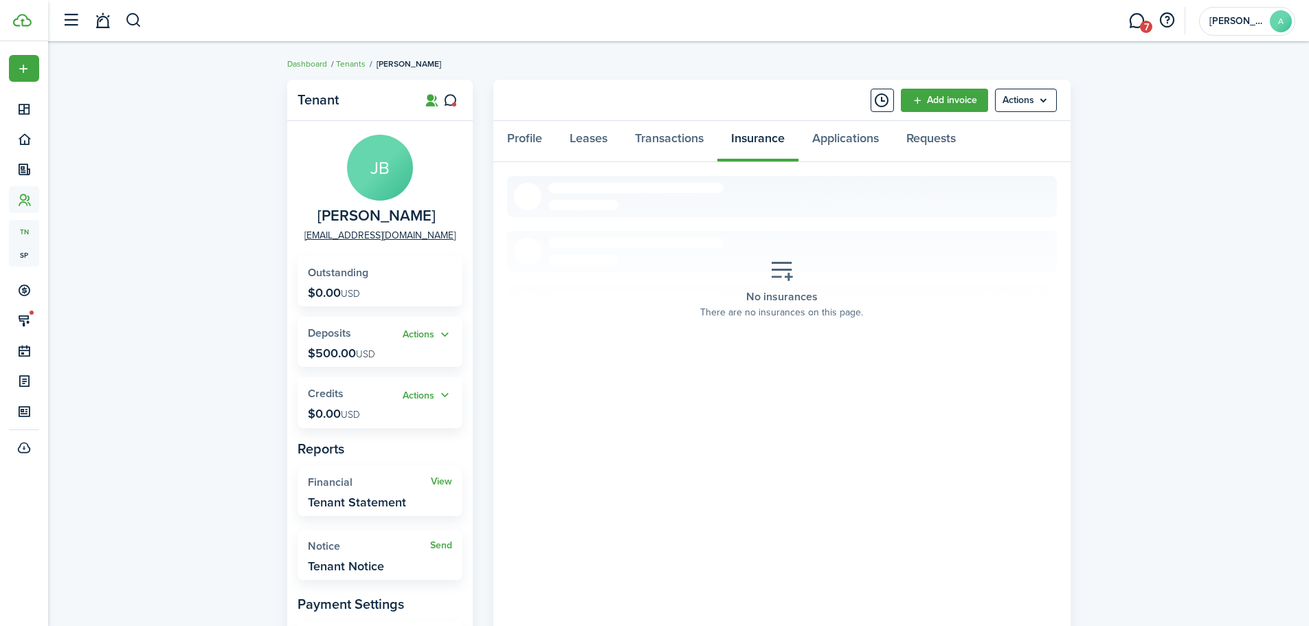
click at [775, 276] on icon at bounding box center [782, 271] width 25 height 24
click at [1019, 100] on menu-btn "Actions" at bounding box center [1026, 100] width 62 height 23
click at [959, 210] on button "Add insurance" at bounding box center [997, 202] width 120 height 23
click at [1043, 98] on menu-btn "Actions" at bounding box center [1026, 100] width 62 height 23
click at [991, 204] on button "Add insurance" at bounding box center [997, 202] width 120 height 23
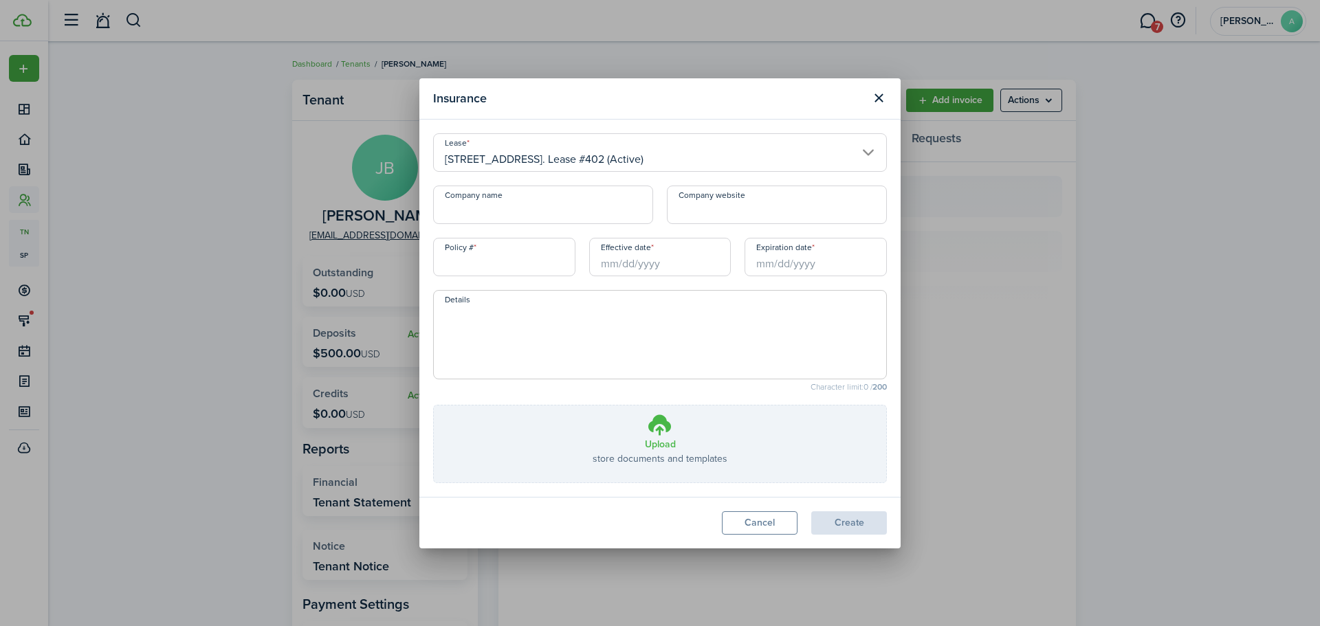
click at [660, 444] on h3 "Upload" at bounding box center [660, 444] width 31 height 14
click at [434, 405] on input "Upload store documents and templates Choose file" at bounding box center [434, 405] width 0 height 0
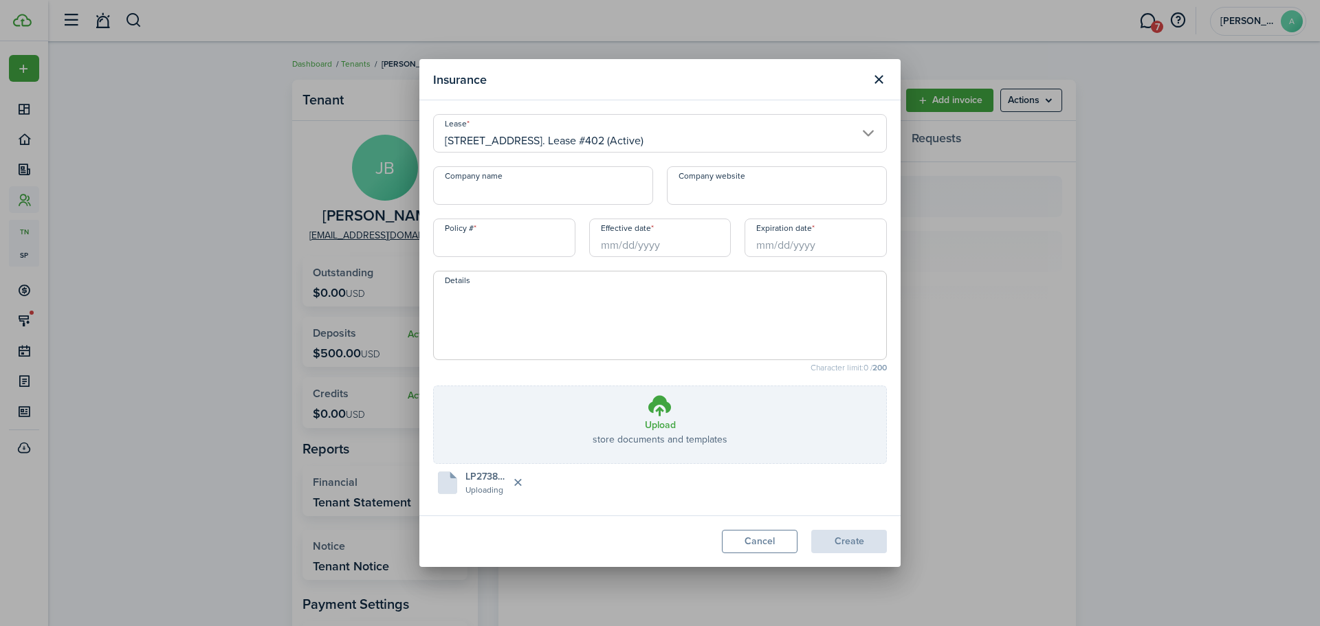
click at [642, 219] on div "Company name" at bounding box center [543, 192] width 234 height 52
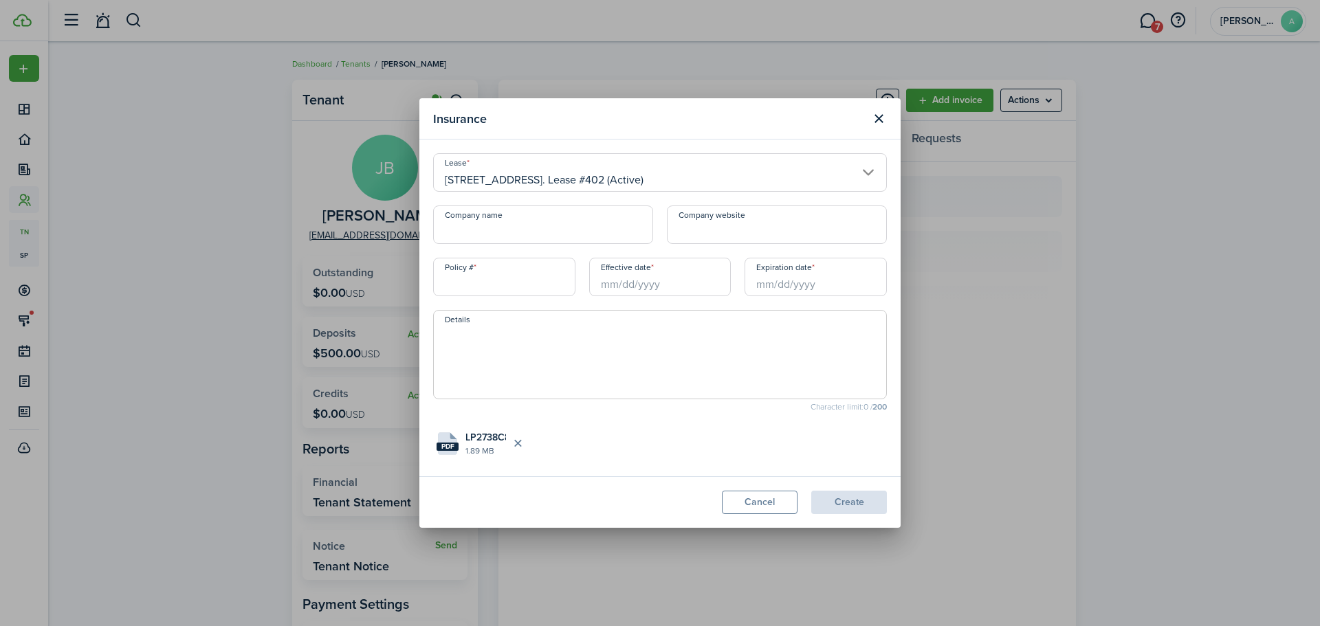
click at [648, 281] on input "Effective date" at bounding box center [660, 277] width 142 height 38
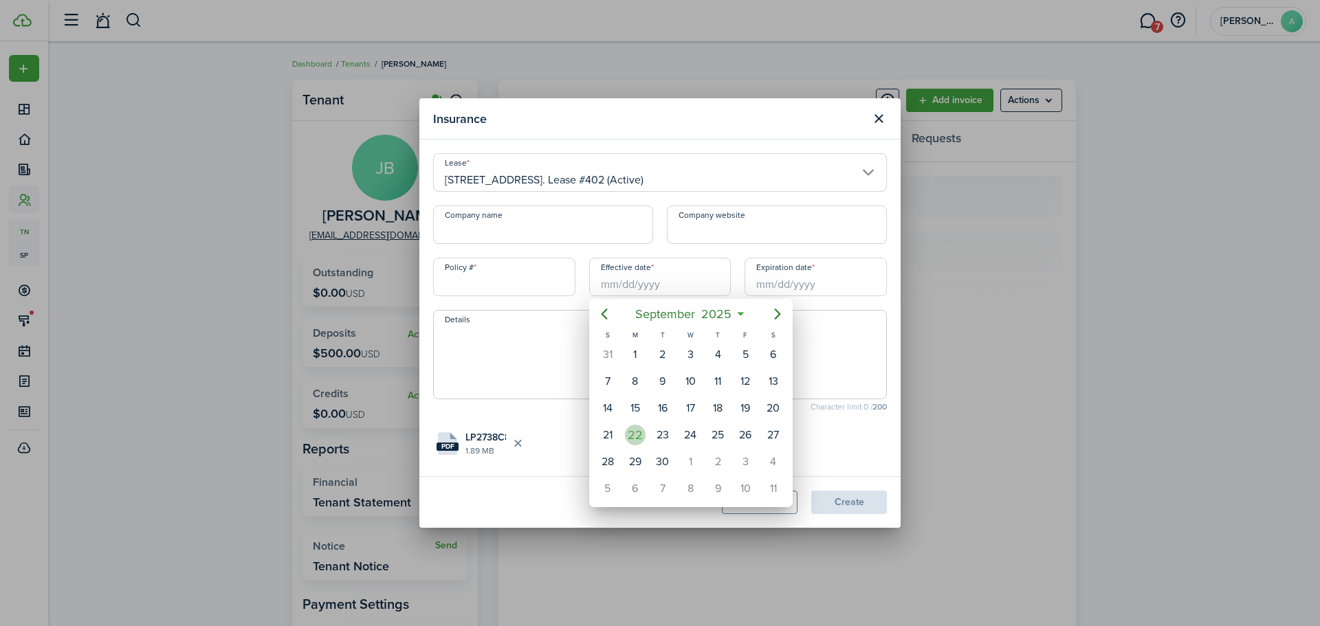
click at [637, 438] on div "22" at bounding box center [635, 435] width 21 height 21
type input "[DATE]"
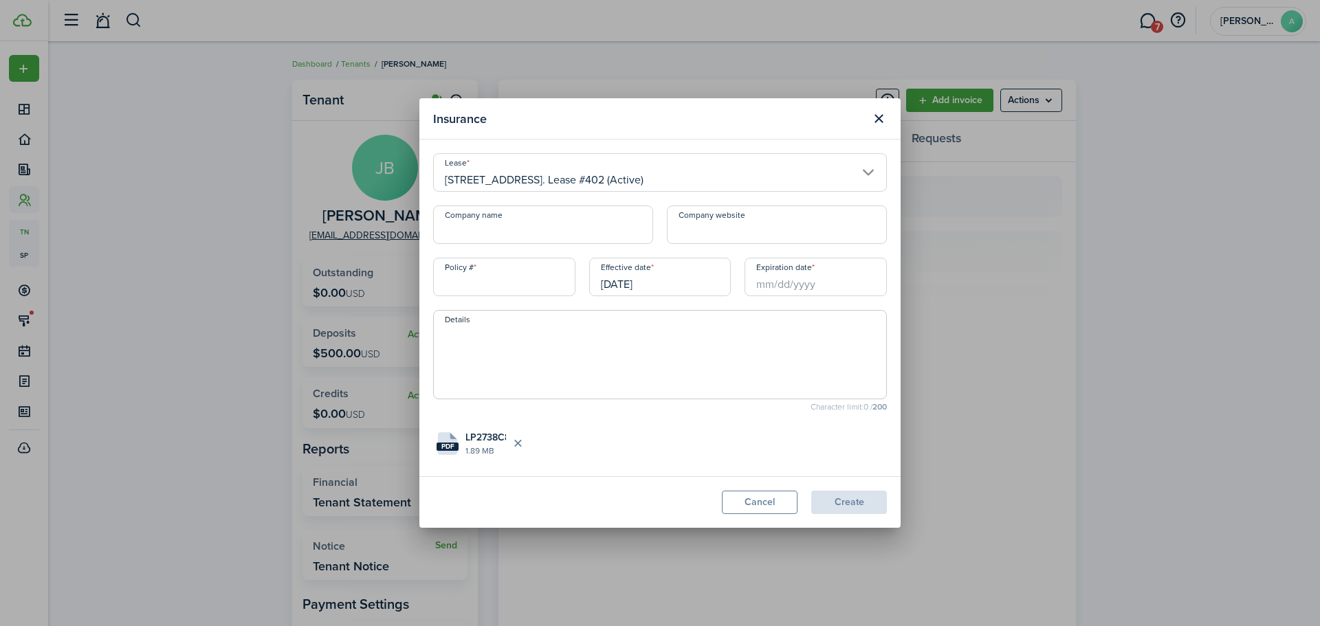
click at [780, 278] on input "Expiration date" at bounding box center [815, 277] width 142 height 38
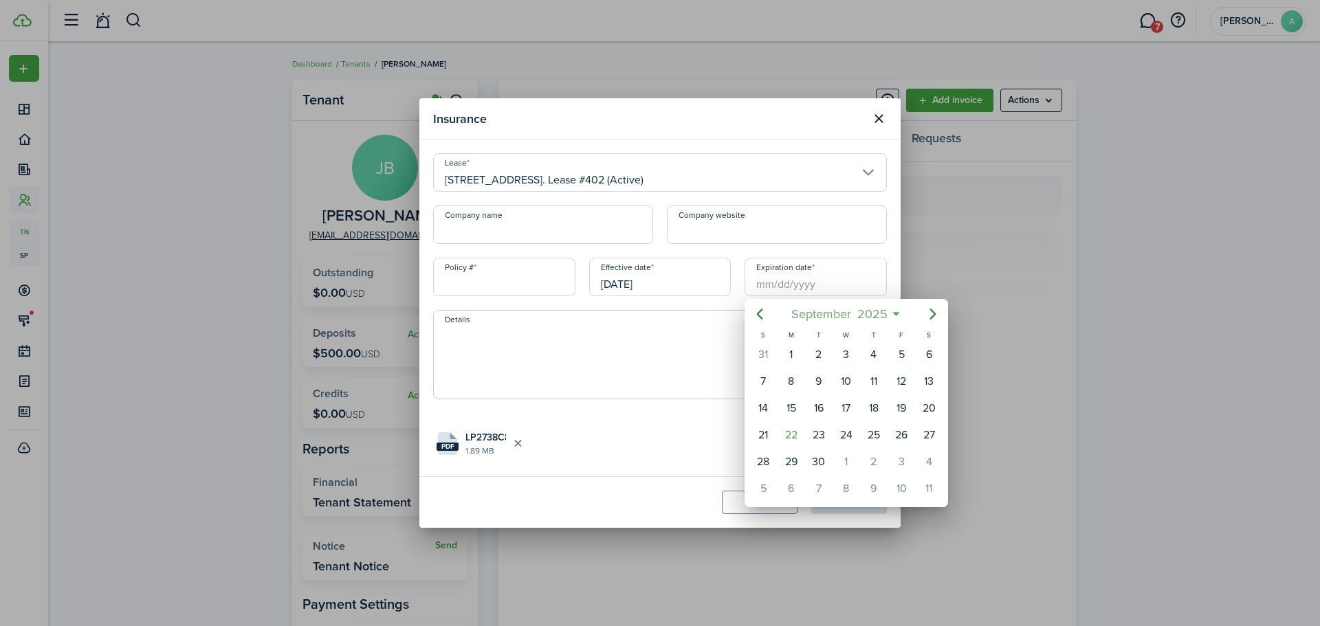
click at [878, 316] on span "2025" at bounding box center [872, 314] width 36 height 25
click at [929, 310] on icon "Next page" at bounding box center [932, 314] width 16 height 16
click at [774, 478] on div "Oct" at bounding box center [781, 480] width 49 height 22
click at [867, 349] on div "1" at bounding box center [873, 354] width 21 height 21
type input "[DATE]"
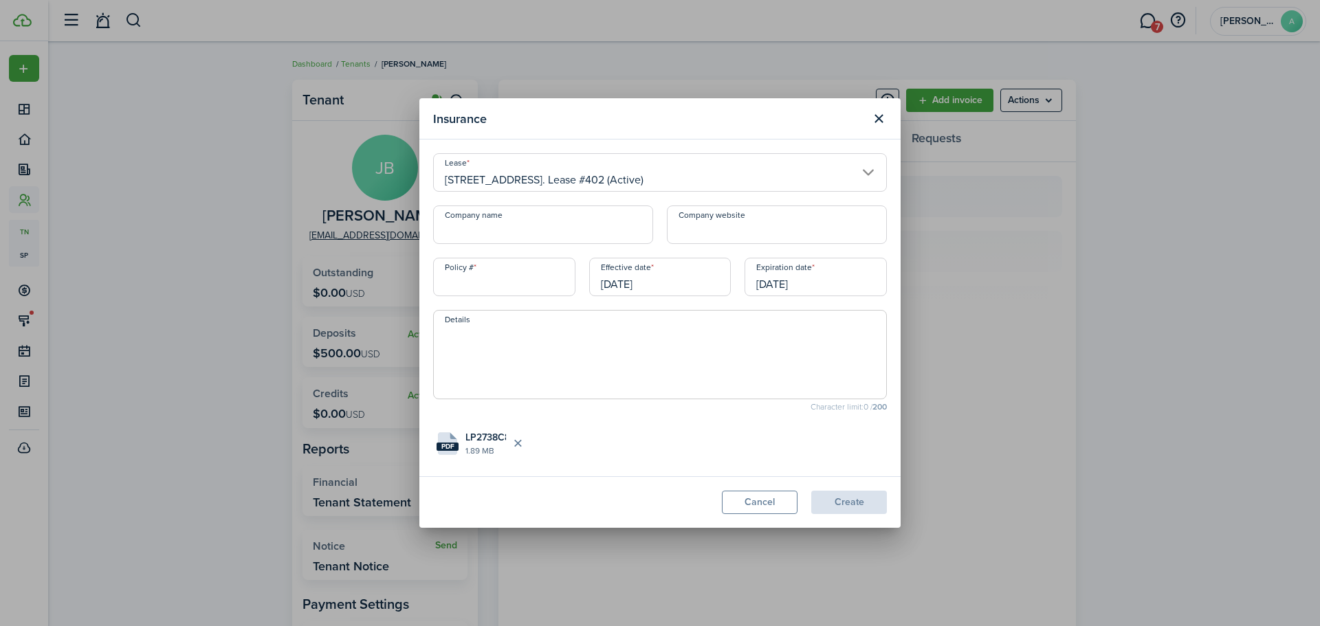
click at [524, 276] on input "Policy #" at bounding box center [504, 277] width 142 height 38
type input "123"
click at [843, 502] on button "Create" at bounding box center [849, 502] width 76 height 23
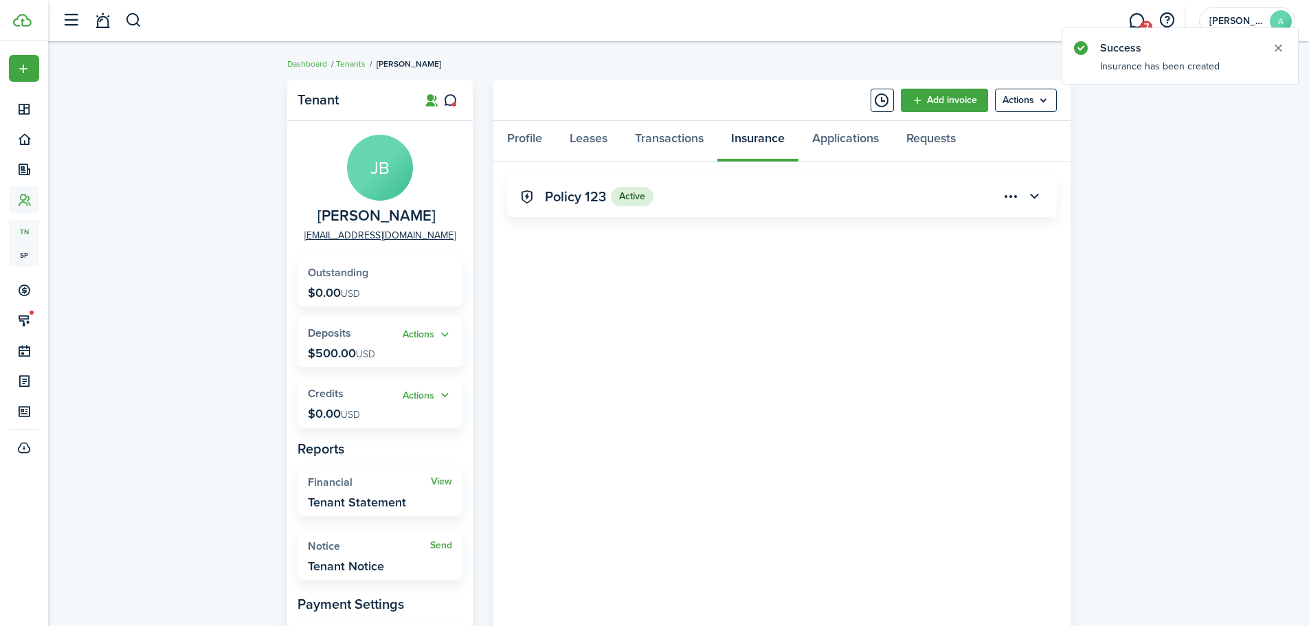
click at [980, 63] on breadcrumb "Dashboard Tenants [PERSON_NAME]" at bounding box center [679, 57] width 784 height 32
click at [138, 23] on button "button" at bounding box center [133, 20] width 17 height 23
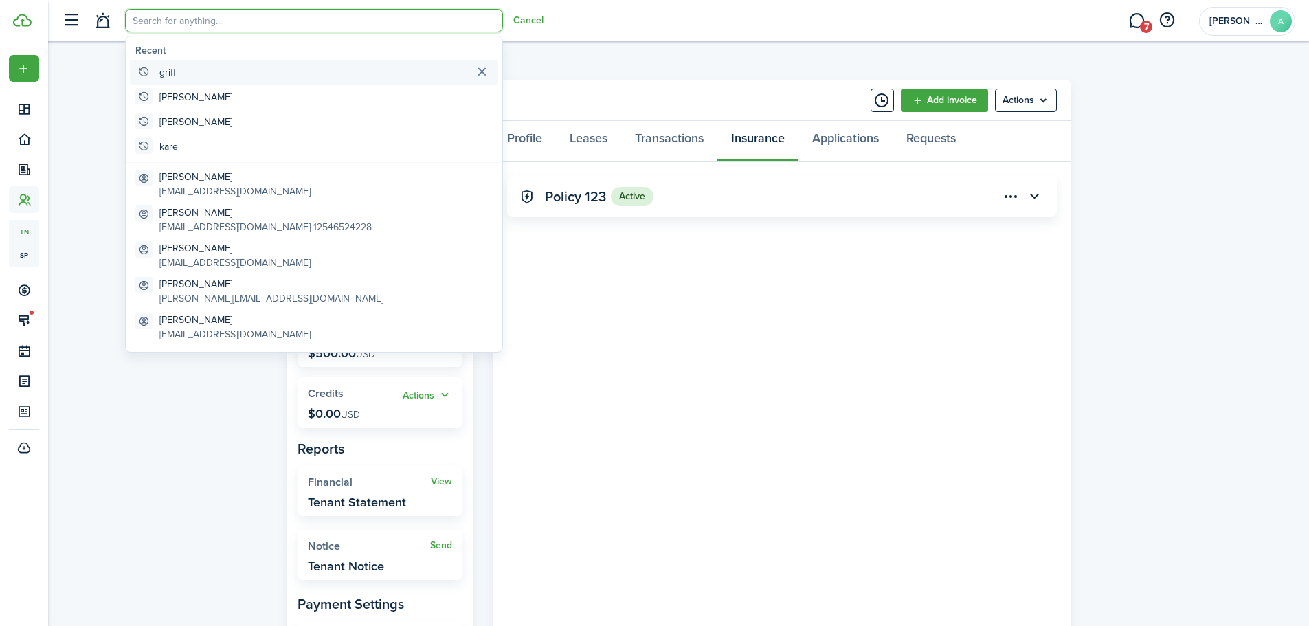
click at [336, 63] on global-search-item "griff" at bounding box center [314, 72] width 368 height 25
type input "griff"
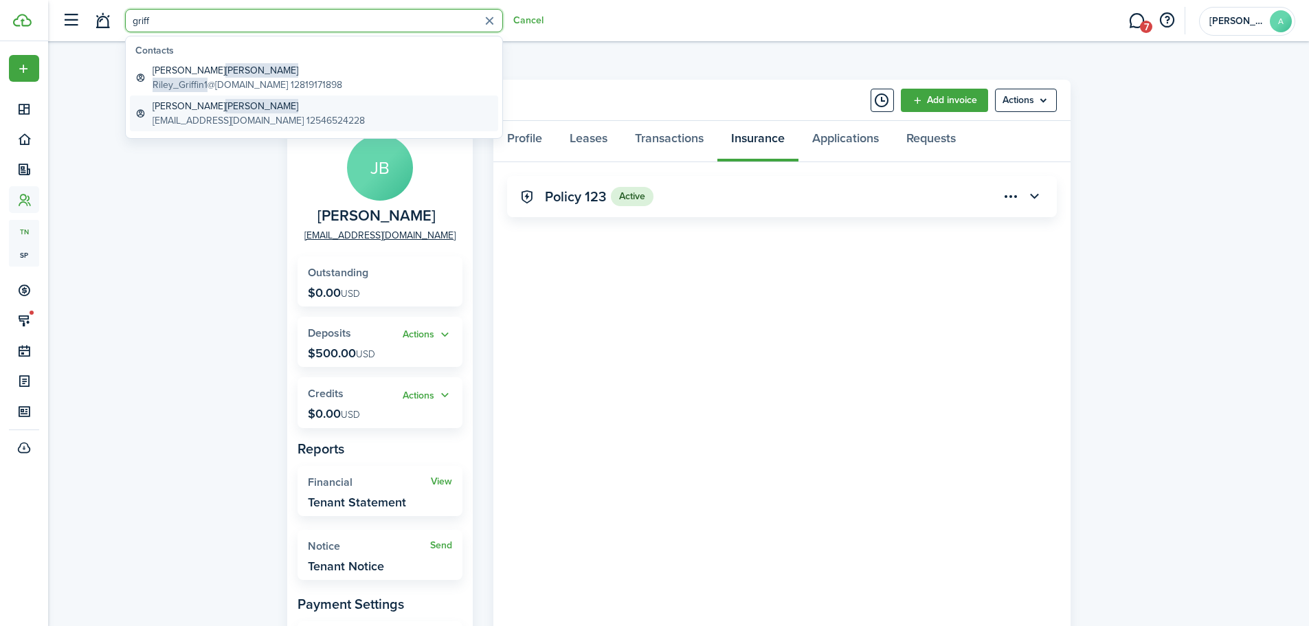
click at [225, 107] on span "[PERSON_NAME]" at bounding box center [261, 106] width 73 height 14
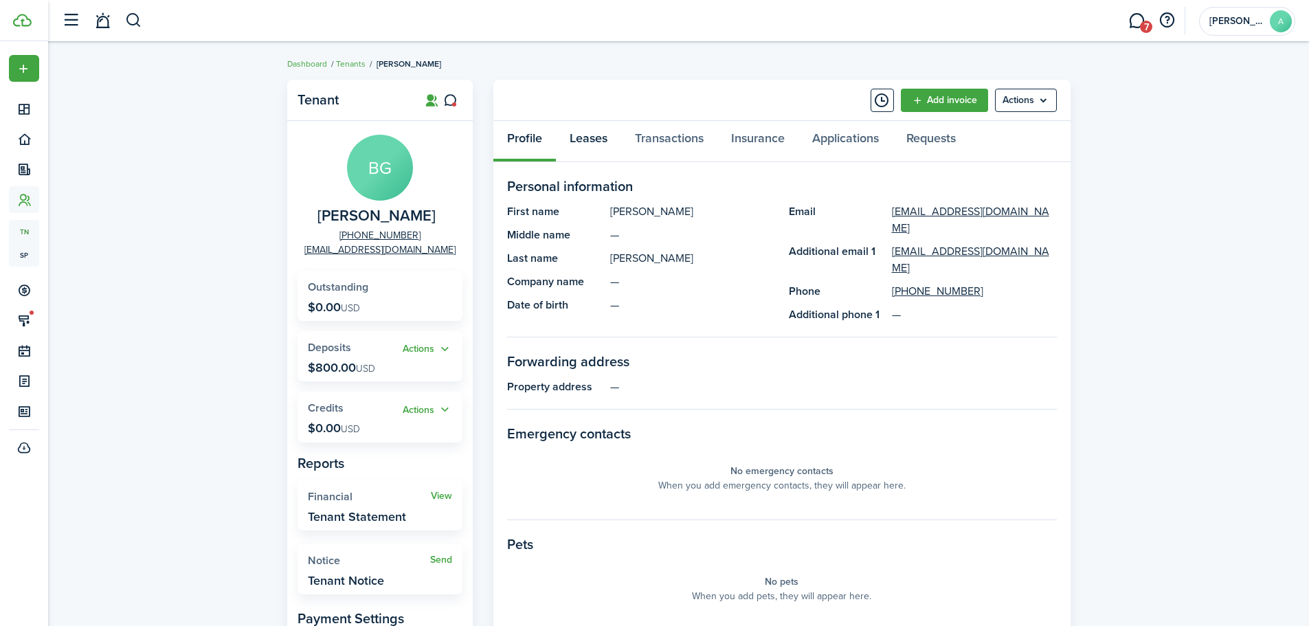
click at [588, 142] on link "Leases" at bounding box center [588, 141] width 65 height 41
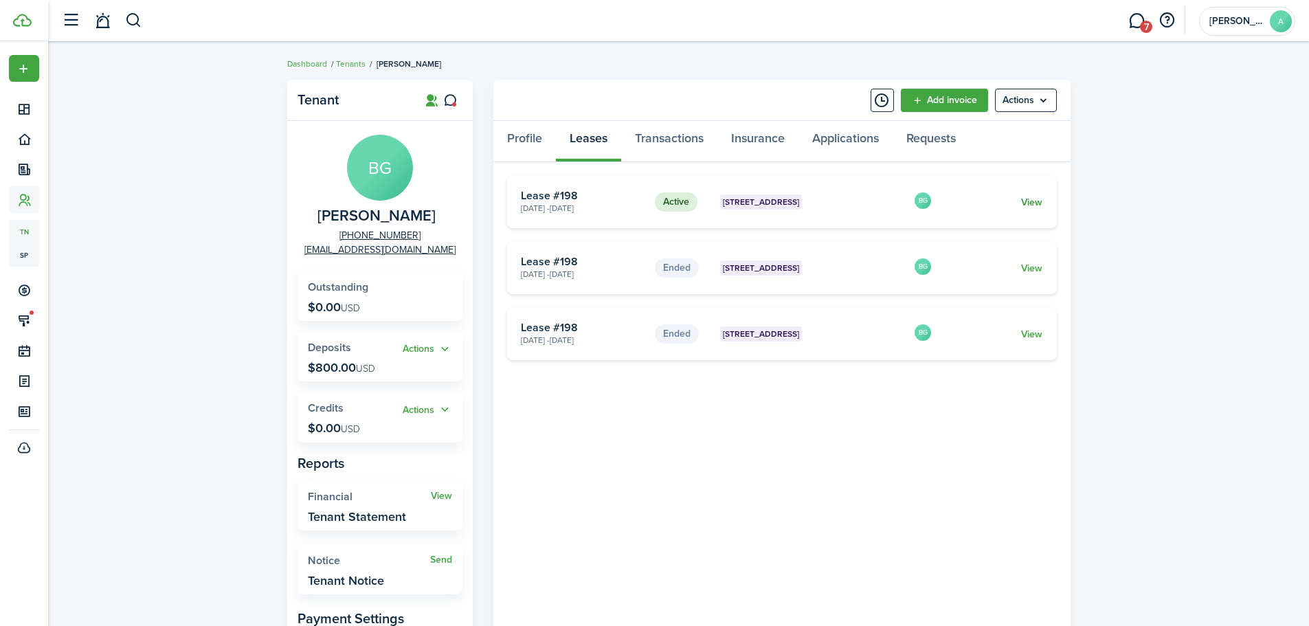
click at [1040, 202] on link "View" at bounding box center [1031, 202] width 21 height 14
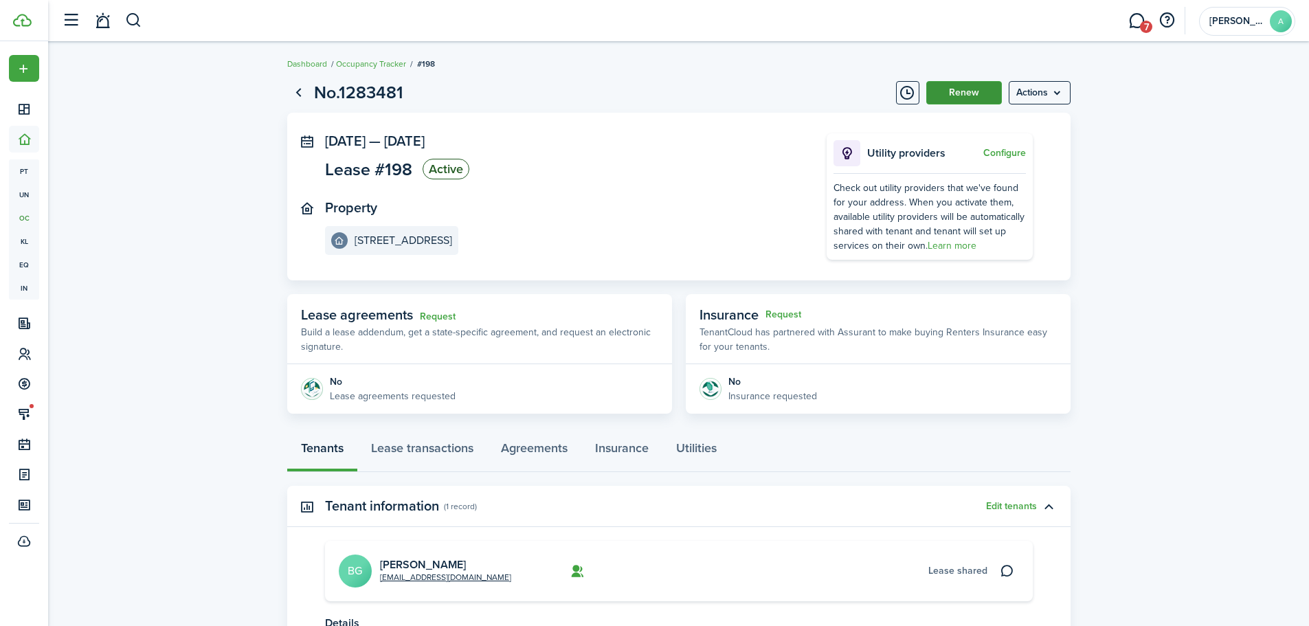
click at [952, 96] on button "Renew" at bounding box center [964, 92] width 76 height 23
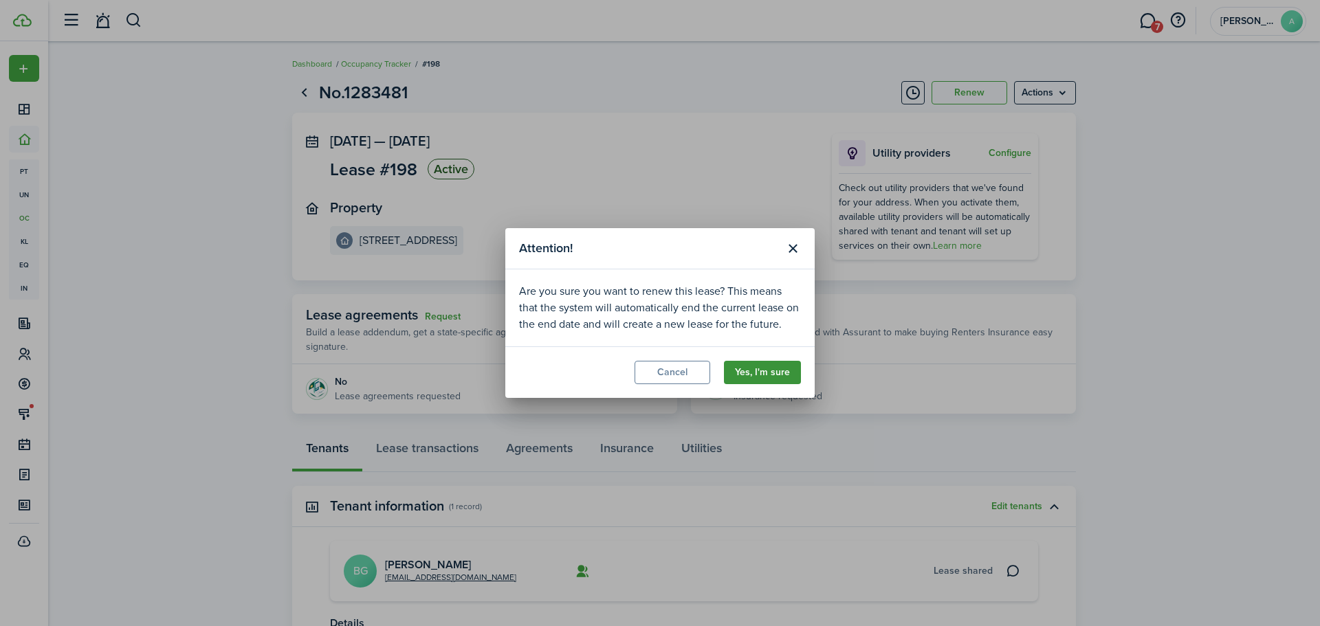
click at [748, 373] on button "Yes, I'm sure" at bounding box center [762, 372] width 77 height 23
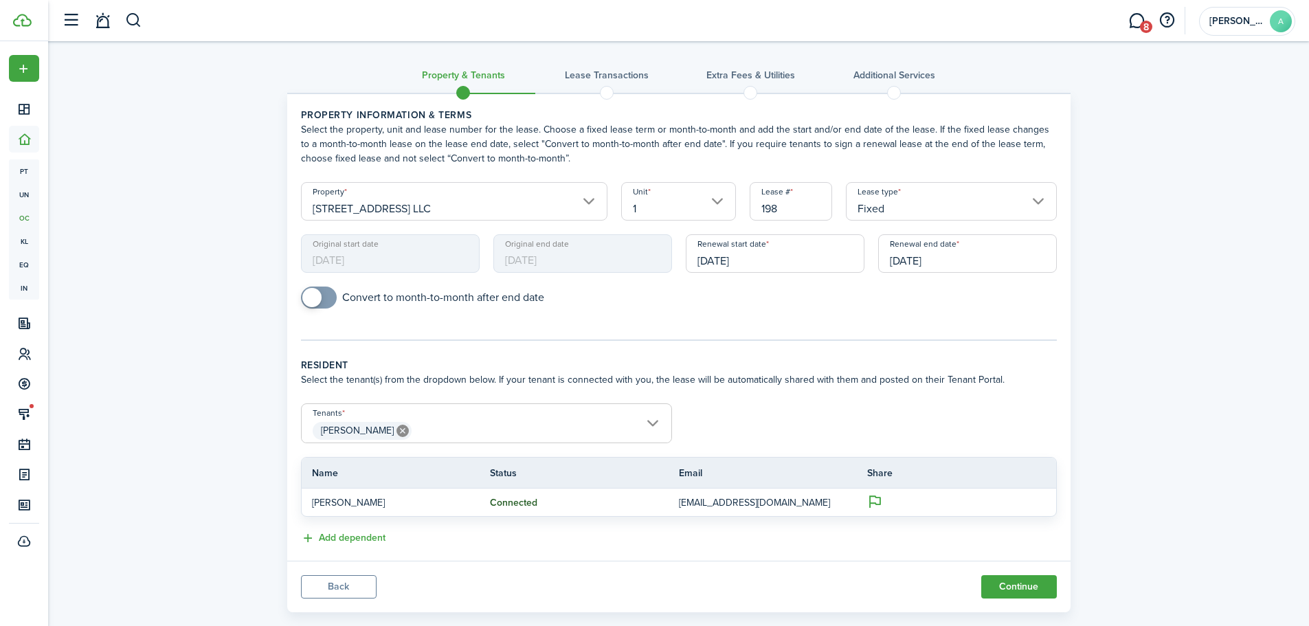
click at [968, 265] on input "[DATE]" at bounding box center [967, 253] width 179 height 38
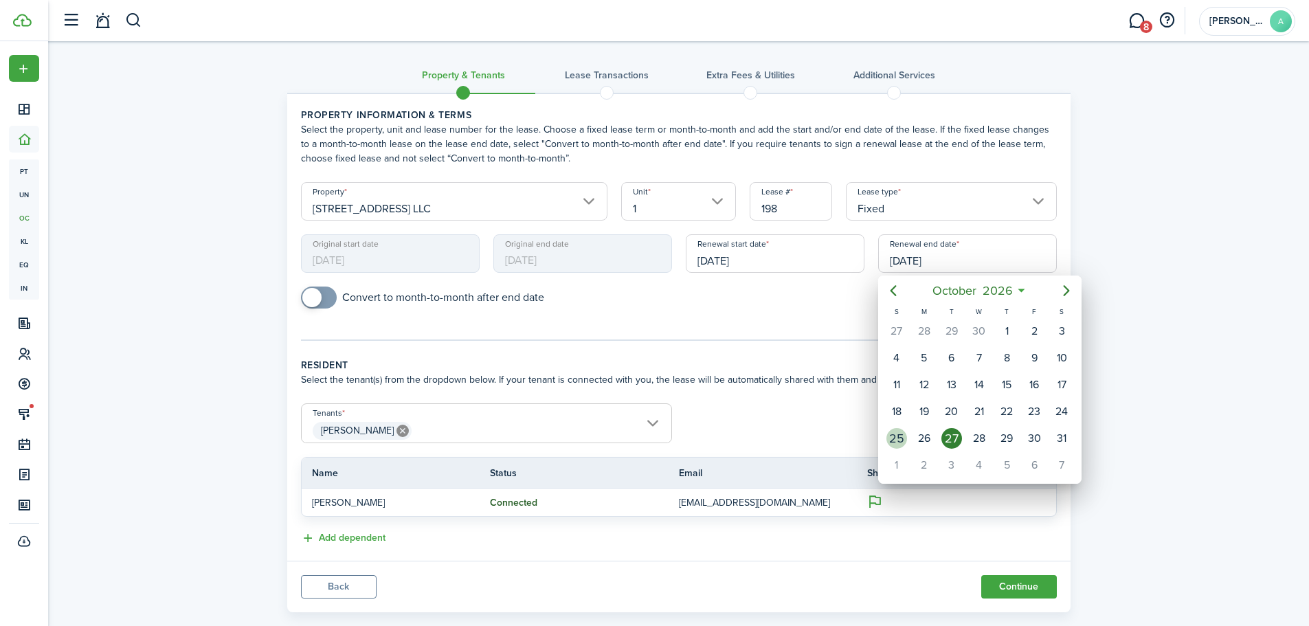
click at [893, 435] on div "25" at bounding box center [897, 438] width 21 height 21
type input "[DATE]"
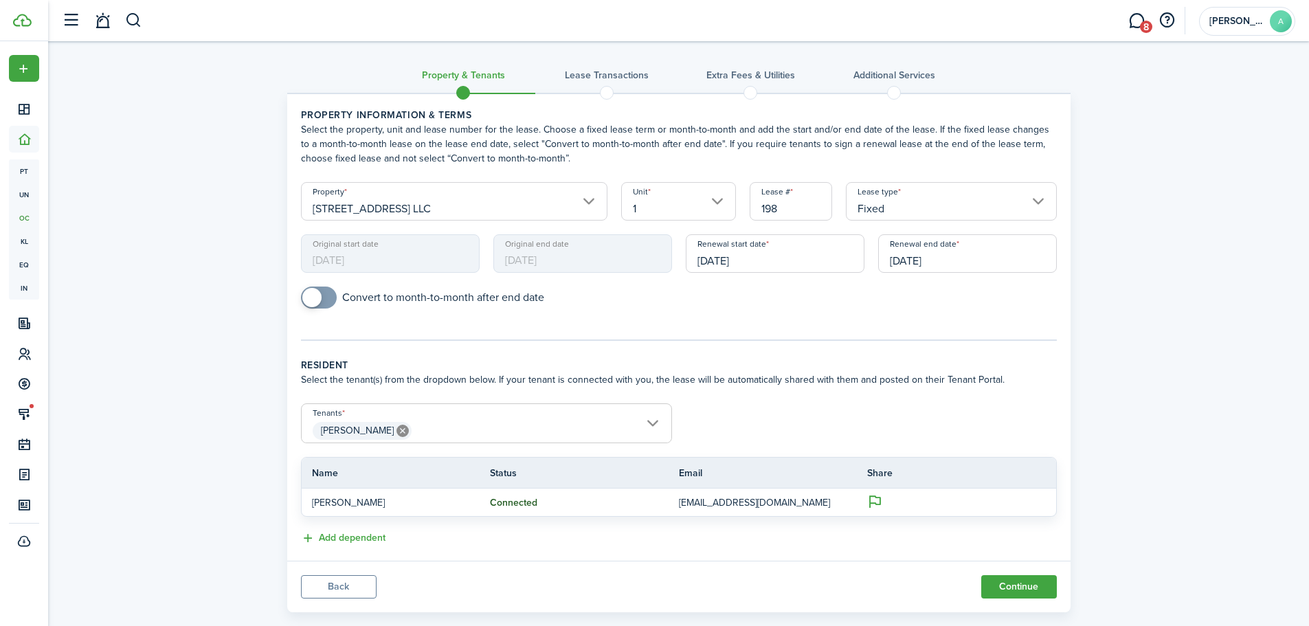
scroll to position [24, 0]
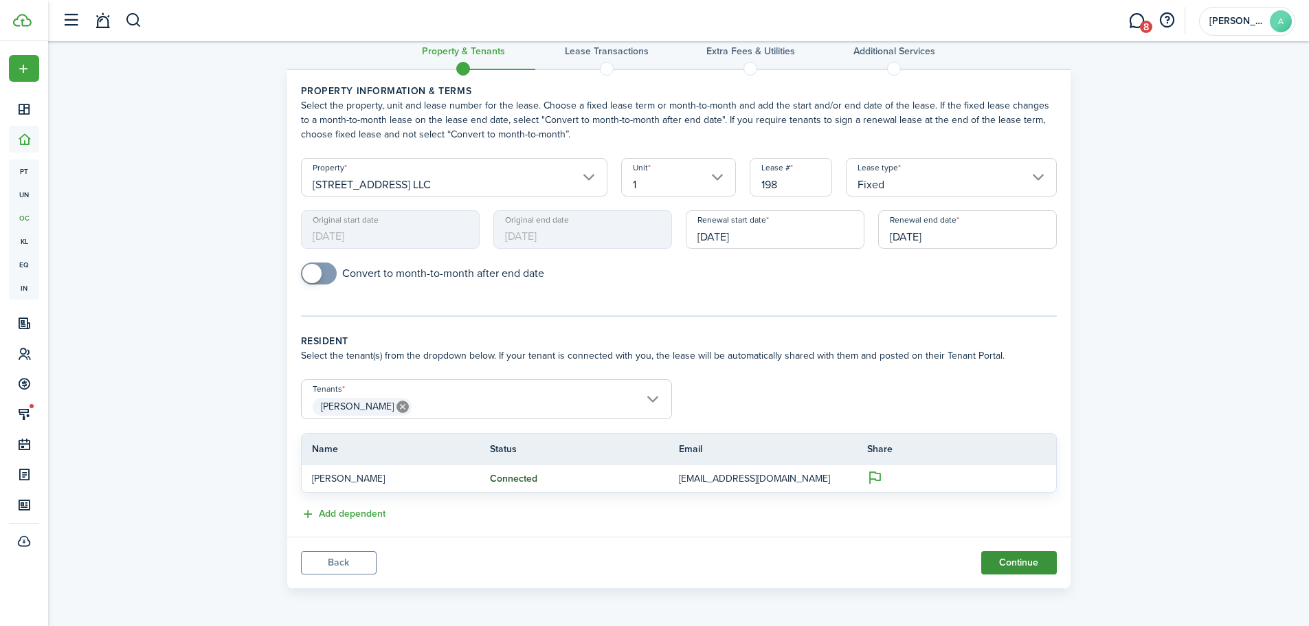
click at [1043, 568] on button "Continue" at bounding box center [1019, 562] width 76 height 23
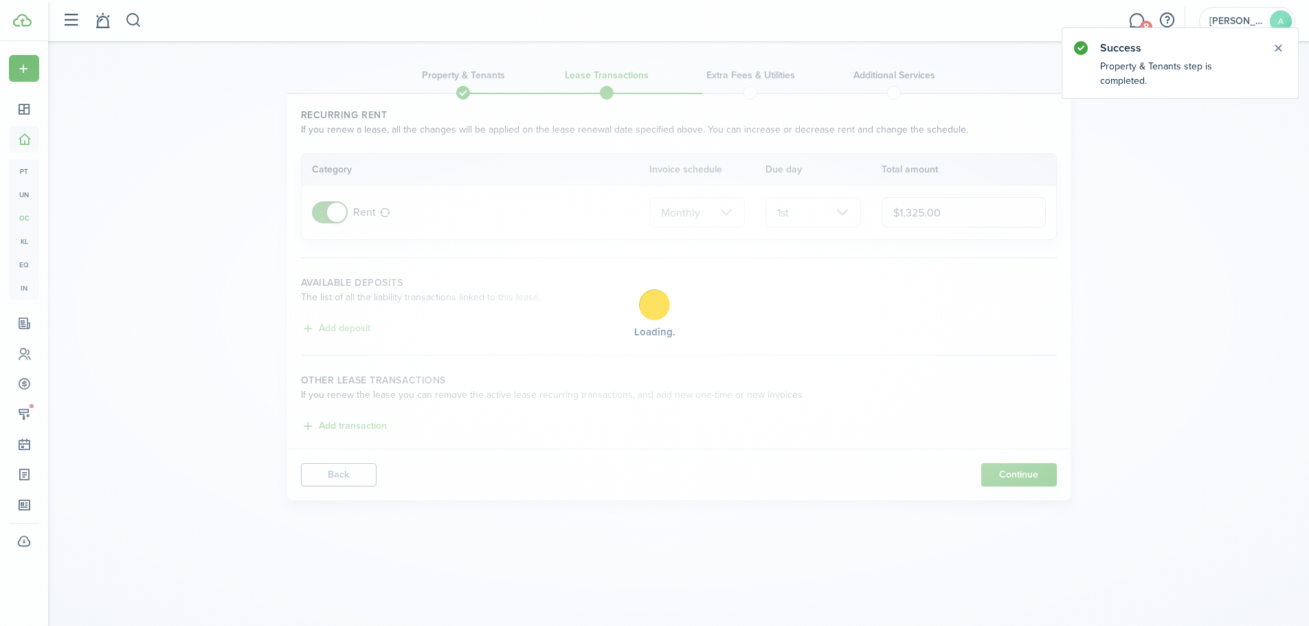
scroll to position [0, 0]
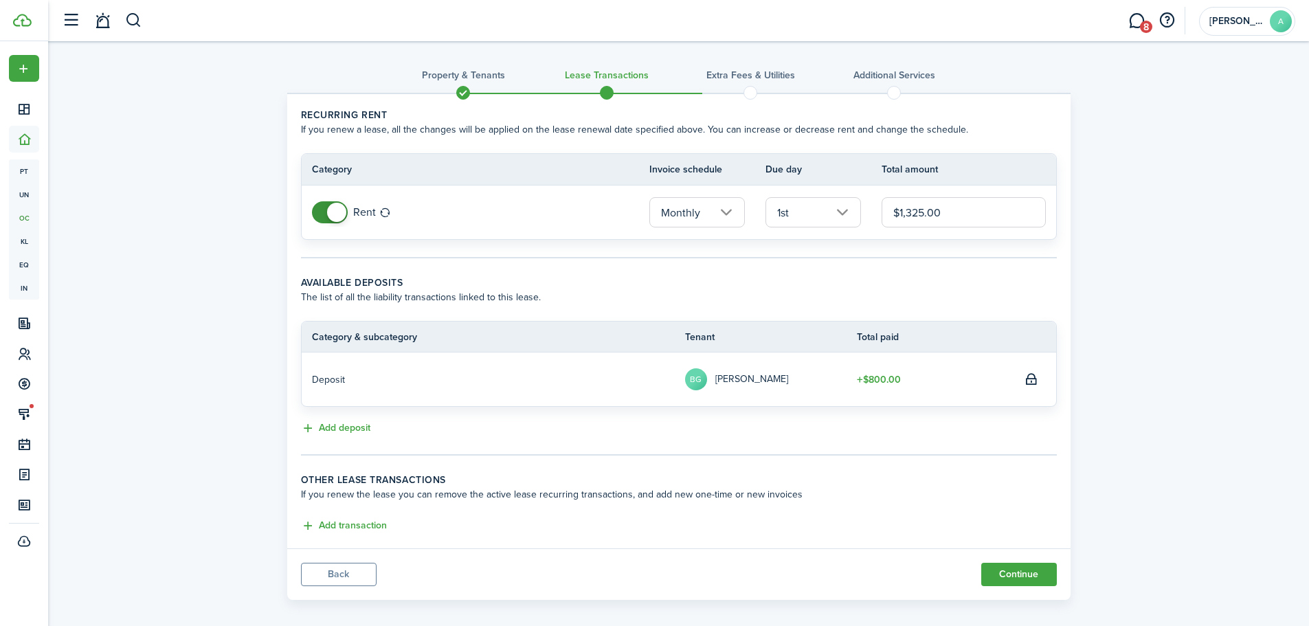
drag, startPoint x: 974, startPoint y: 210, endPoint x: 808, endPoint y: 221, distance: 166.7
click at [808, 221] on tr "Rent Monthly 1st $1,325.00" at bounding box center [679, 213] width 755 height 54
type input "$1,375.00"
click at [736, 282] on wizard-step-header-title "Available deposits" at bounding box center [679, 283] width 756 height 14
click at [1009, 567] on button "Continue" at bounding box center [1019, 574] width 76 height 23
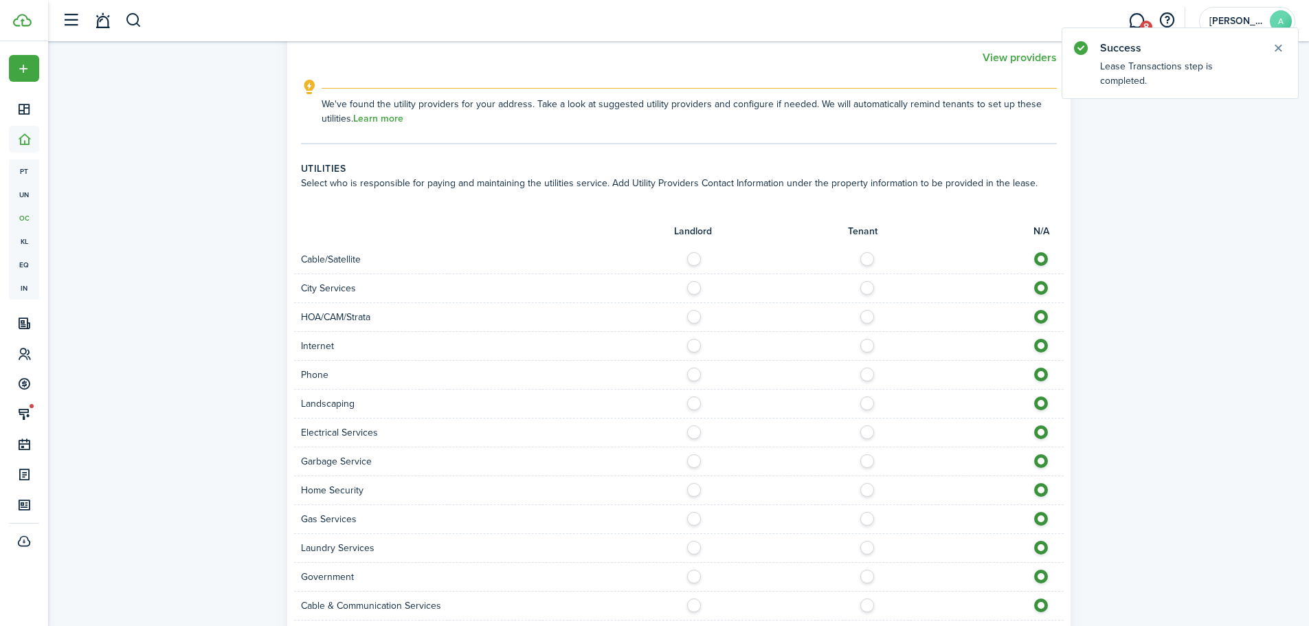
scroll to position [756, 0]
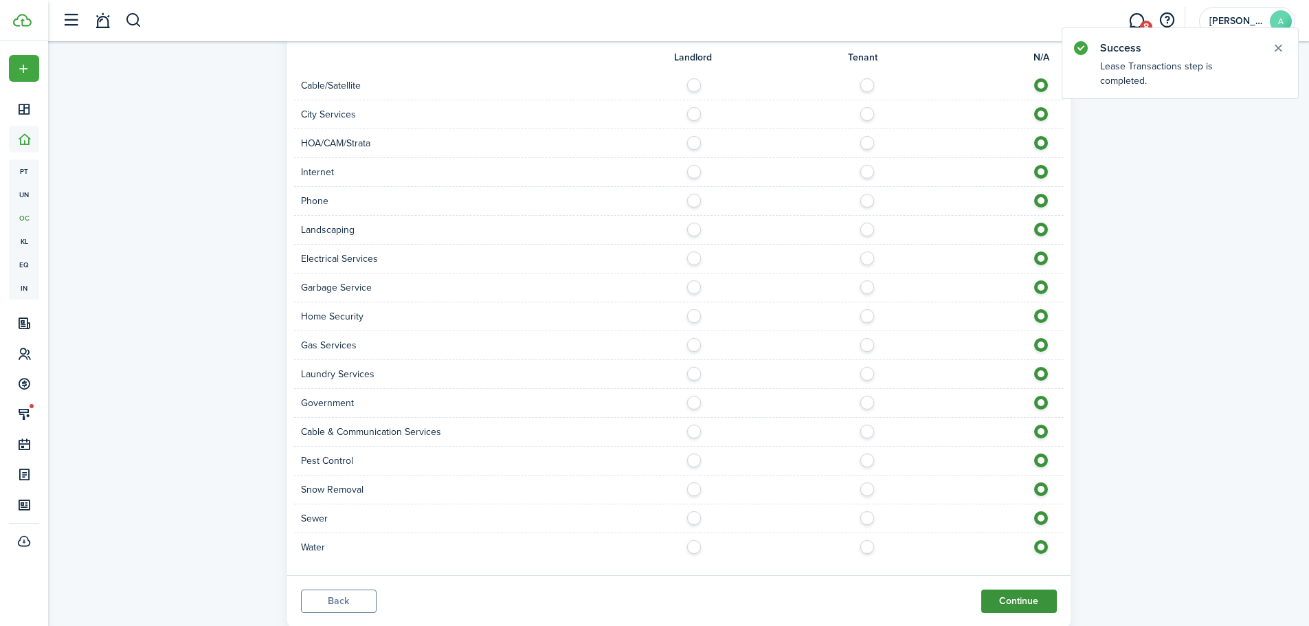
click at [1021, 606] on button "Continue" at bounding box center [1019, 601] width 76 height 23
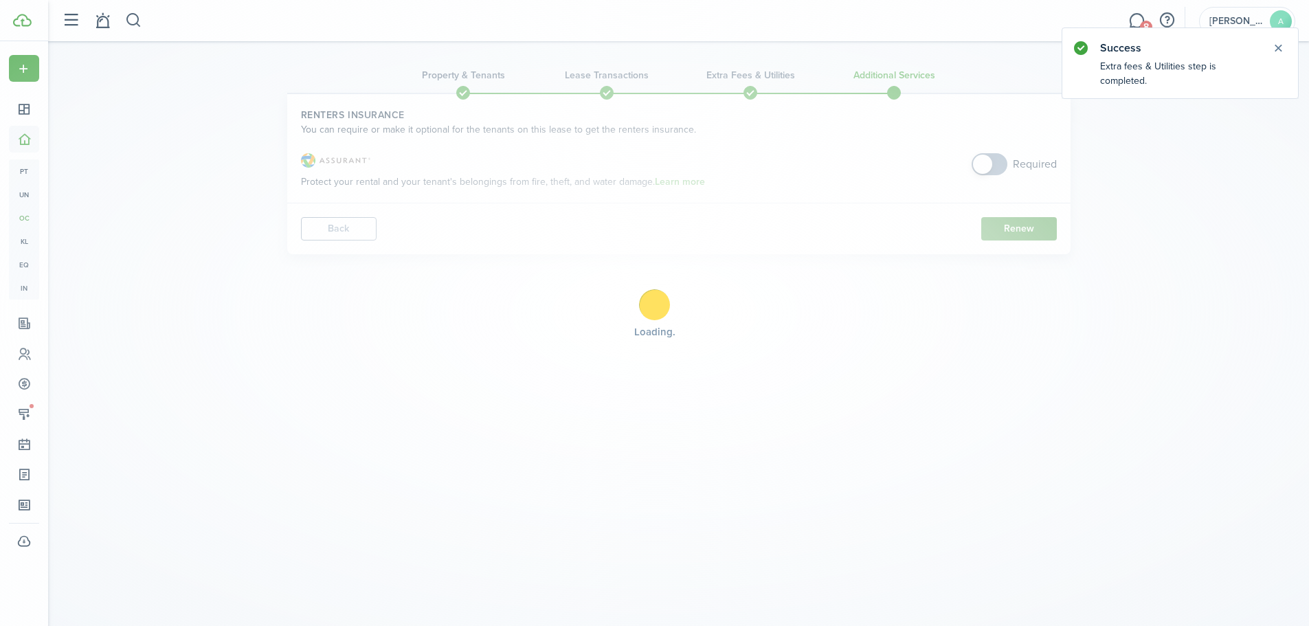
scroll to position [0, 0]
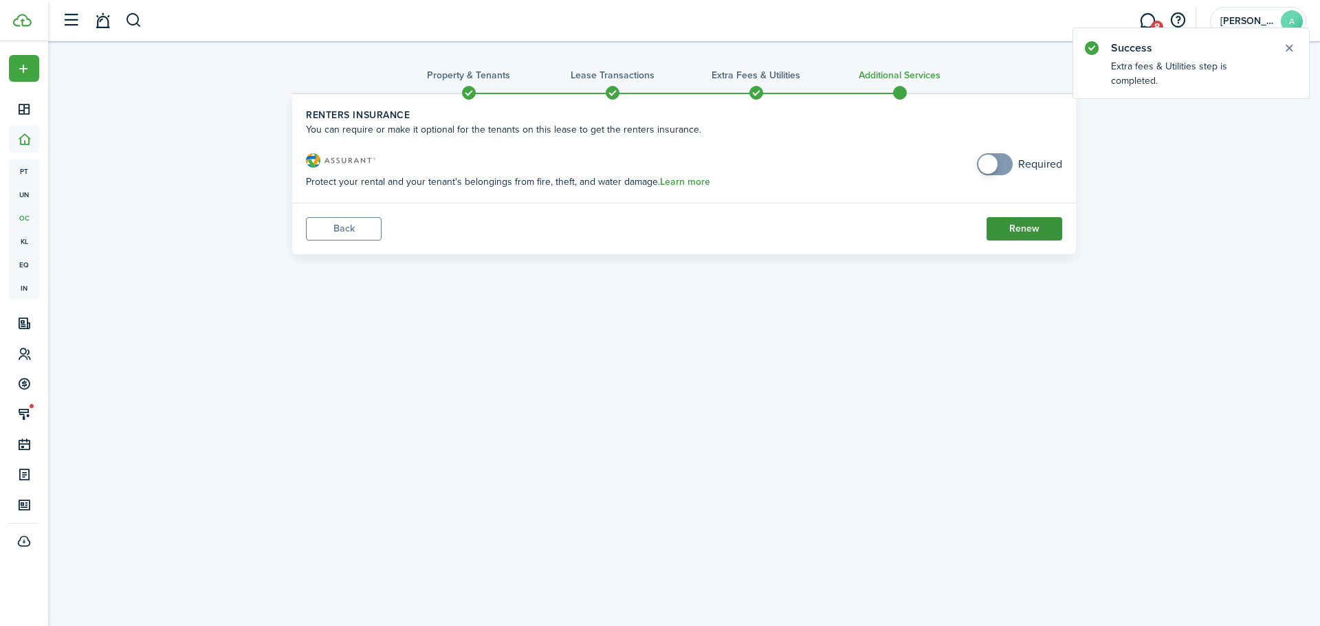
click at [1012, 234] on button "Renew" at bounding box center [1024, 228] width 76 height 23
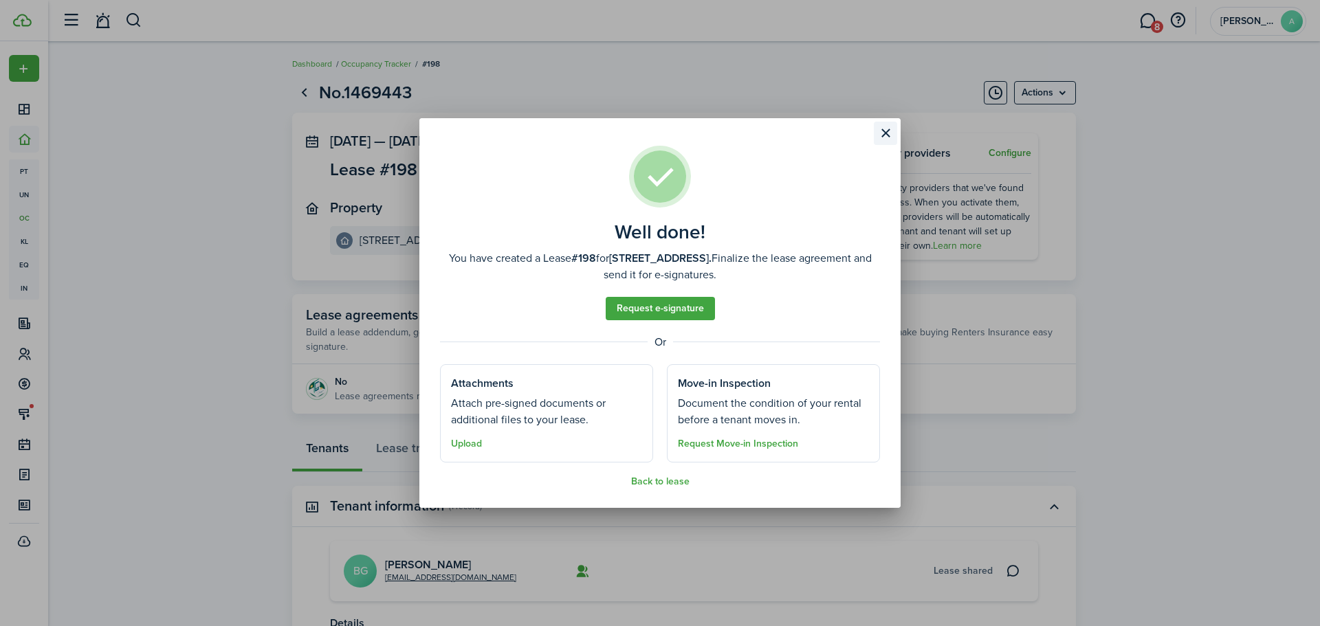
click at [886, 137] on button "Close modal" at bounding box center [885, 133] width 23 height 23
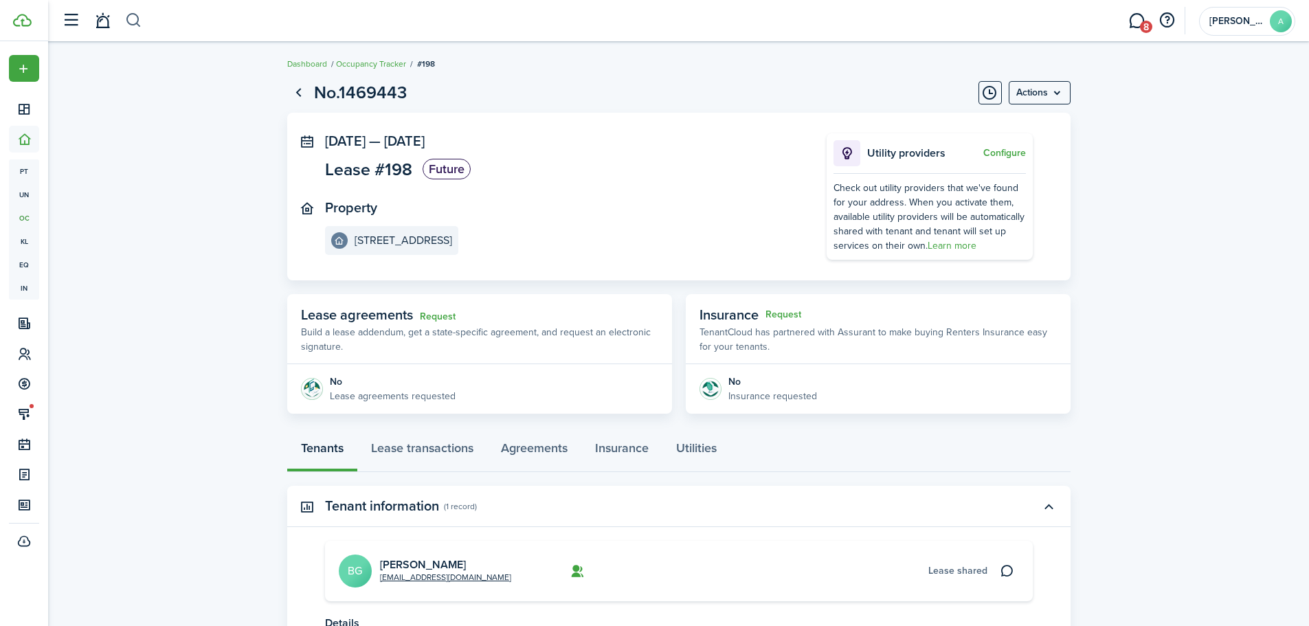
click at [133, 21] on button "button" at bounding box center [133, 20] width 17 height 23
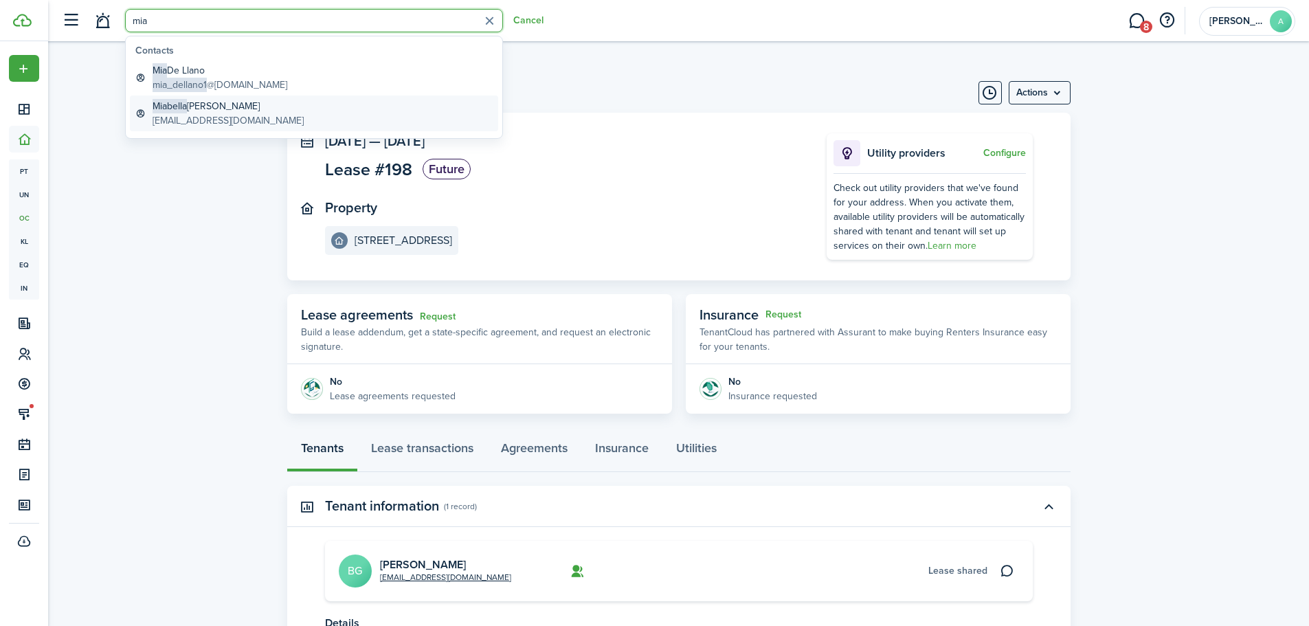
type input "mia"
click at [179, 109] on span "Miabella" at bounding box center [170, 106] width 34 height 14
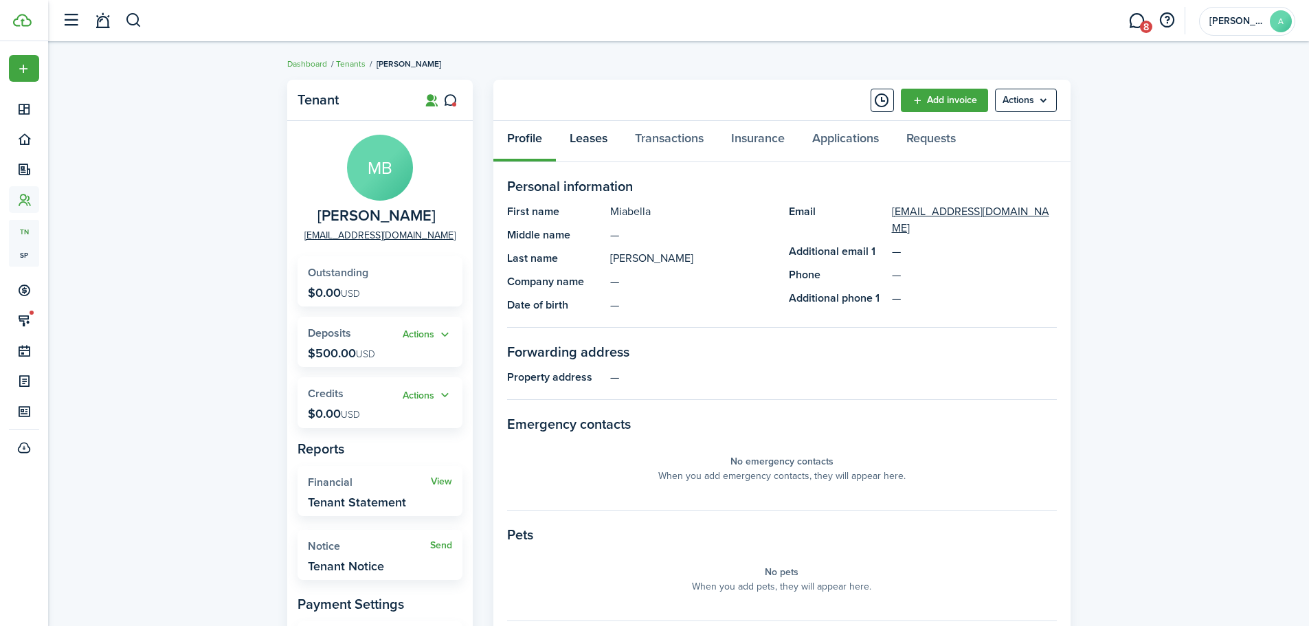
click at [588, 134] on link "Leases" at bounding box center [588, 141] width 65 height 41
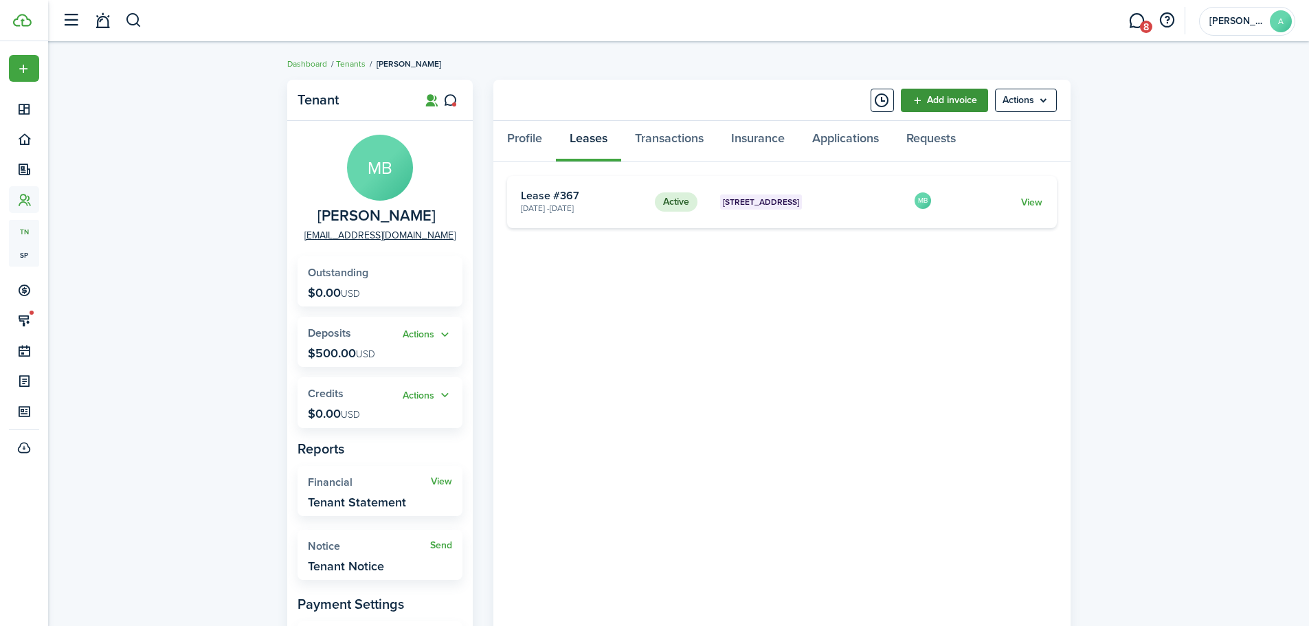
click at [953, 102] on link "Add invoice" at bounding box center [944, 100] width 87 height 23
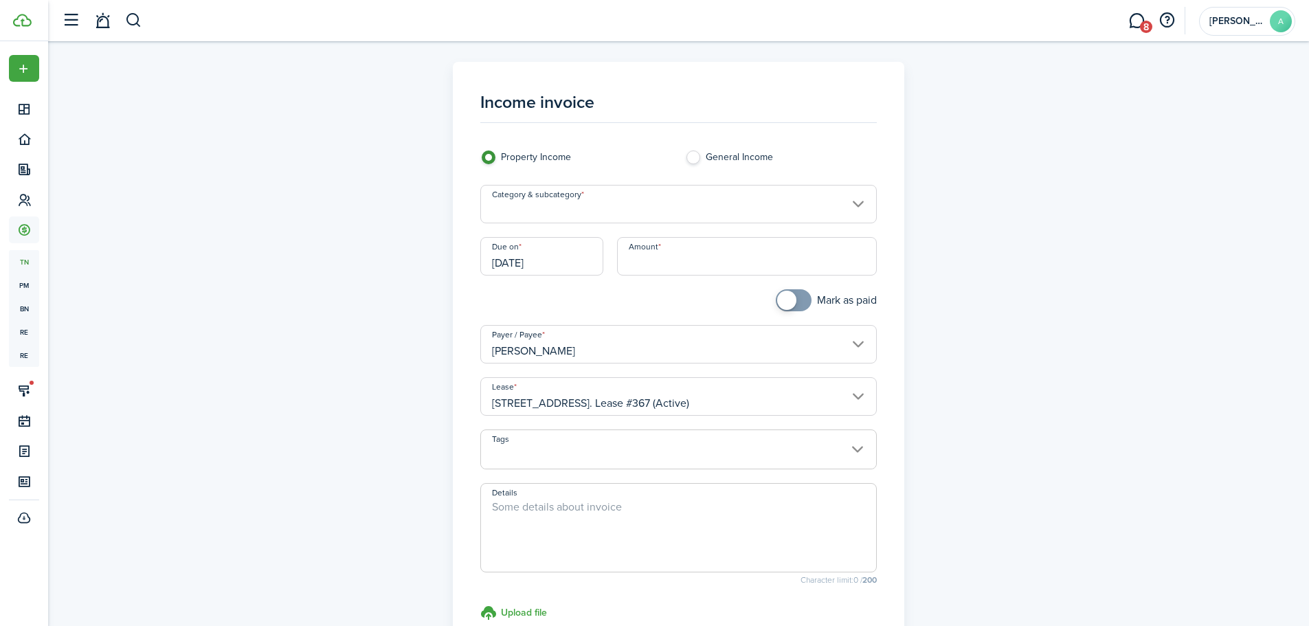
click at [606, 210] on input "Category & subcategory" at bounding box center [678, 204] width 397 height 38
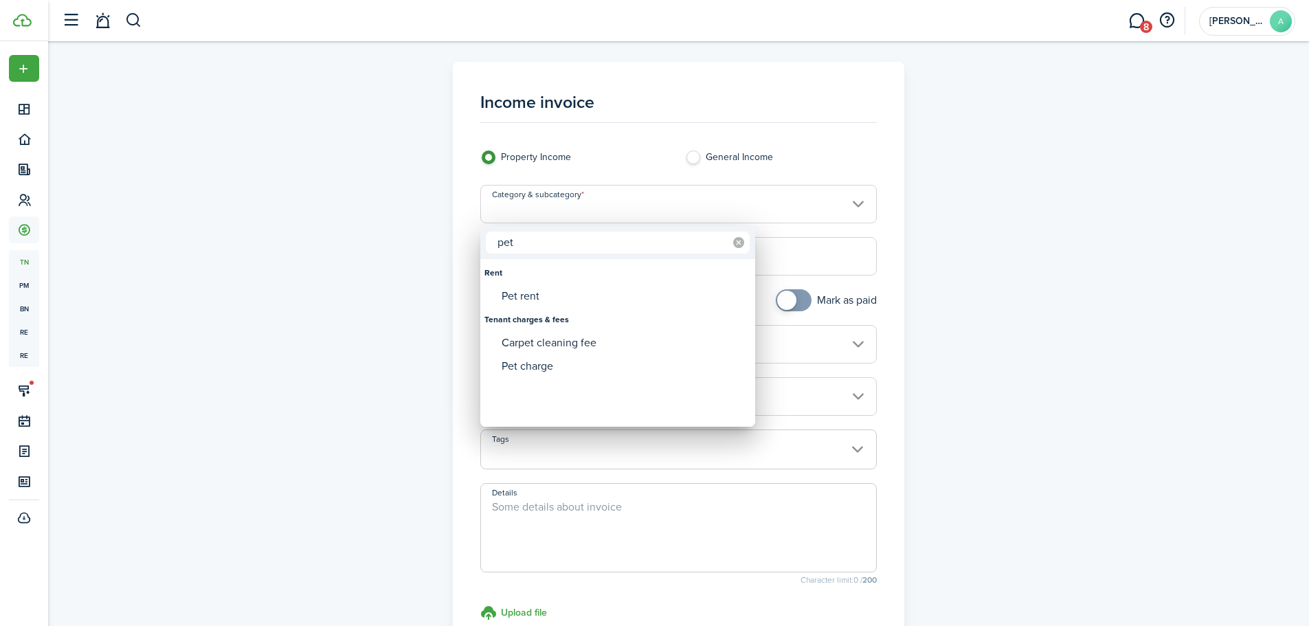
type input "pet"
click at [740, 243] on icon at bounding box center [738, 242] width 11 height 11
click at [598, 135] on div at bounding box center [654, 313] width 1529 height 846
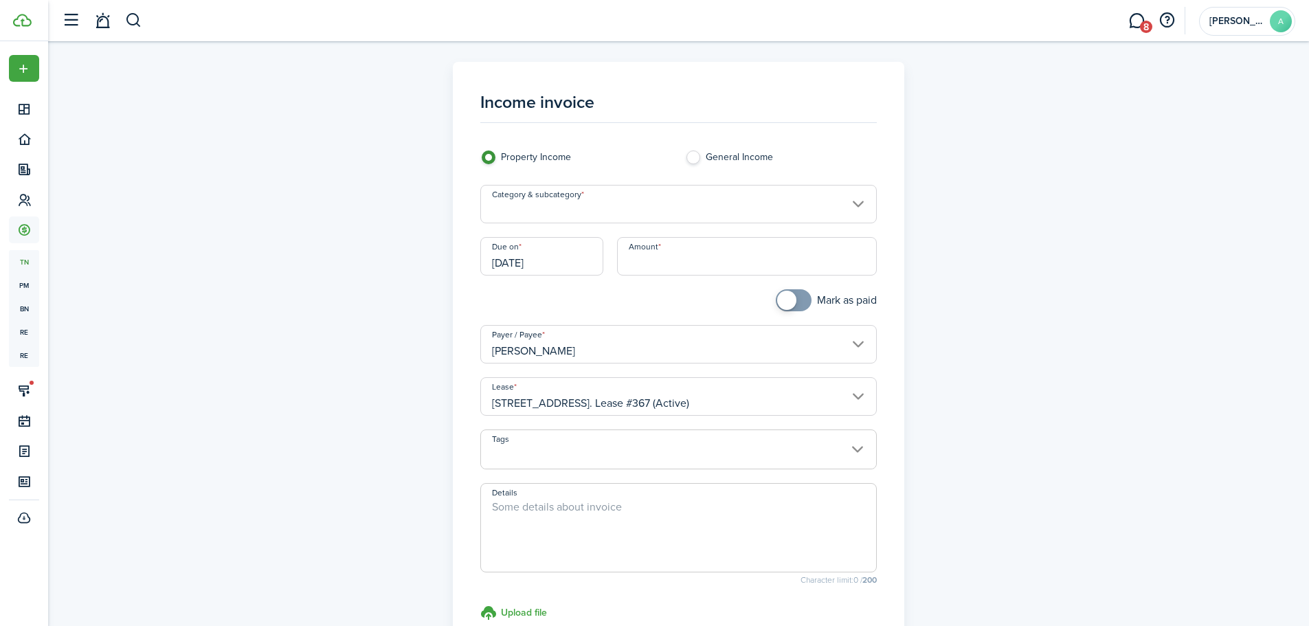
click at [697, 157] on label "General Income" at bounding box center [780, 161] width 191 height 21
radio input "false"
radio input "true"
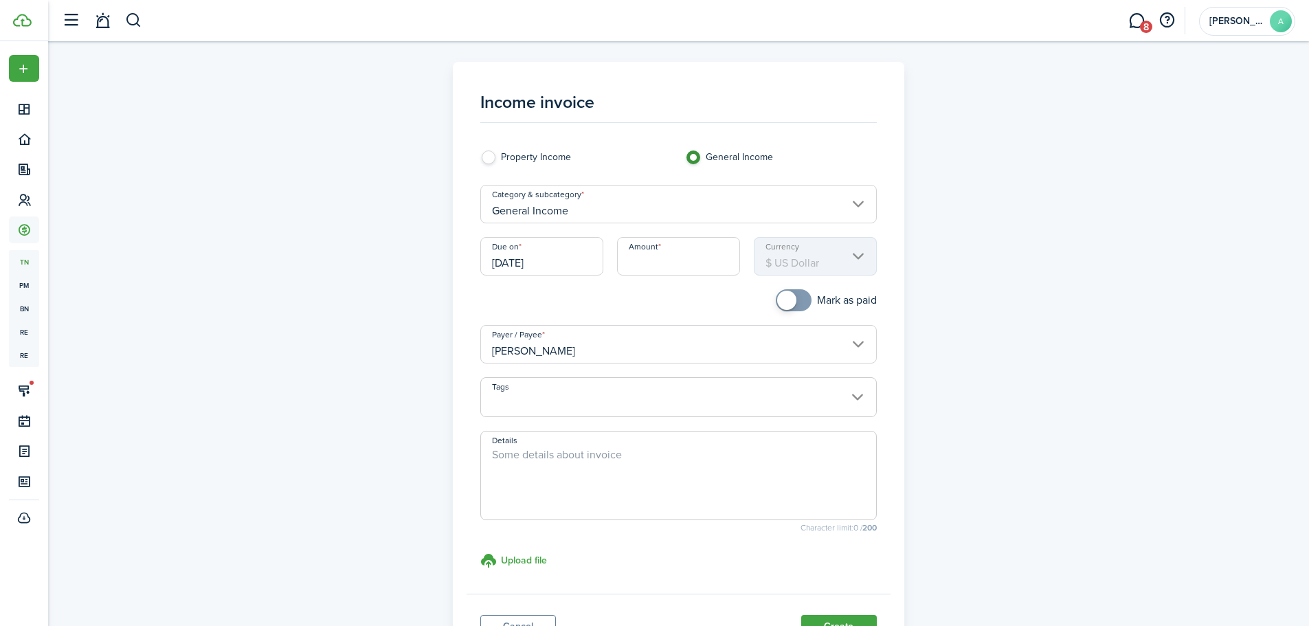
click at [669, 206] on input "General Income" at bounding box center [678, 204] width 397 height 38
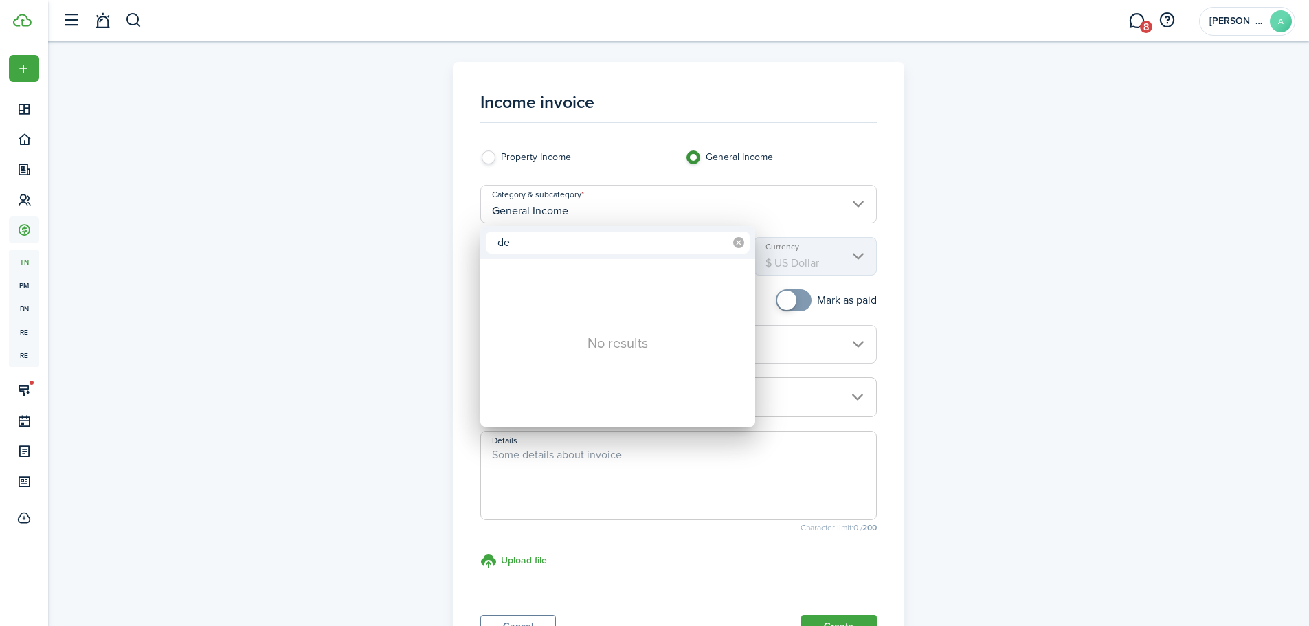
type input "de"
click at [739, 244] on icon at bounding box center [738, 242] width 11 height 11
click at [515, 621] on div at bounding box center [654, 313] width 1529 height 846
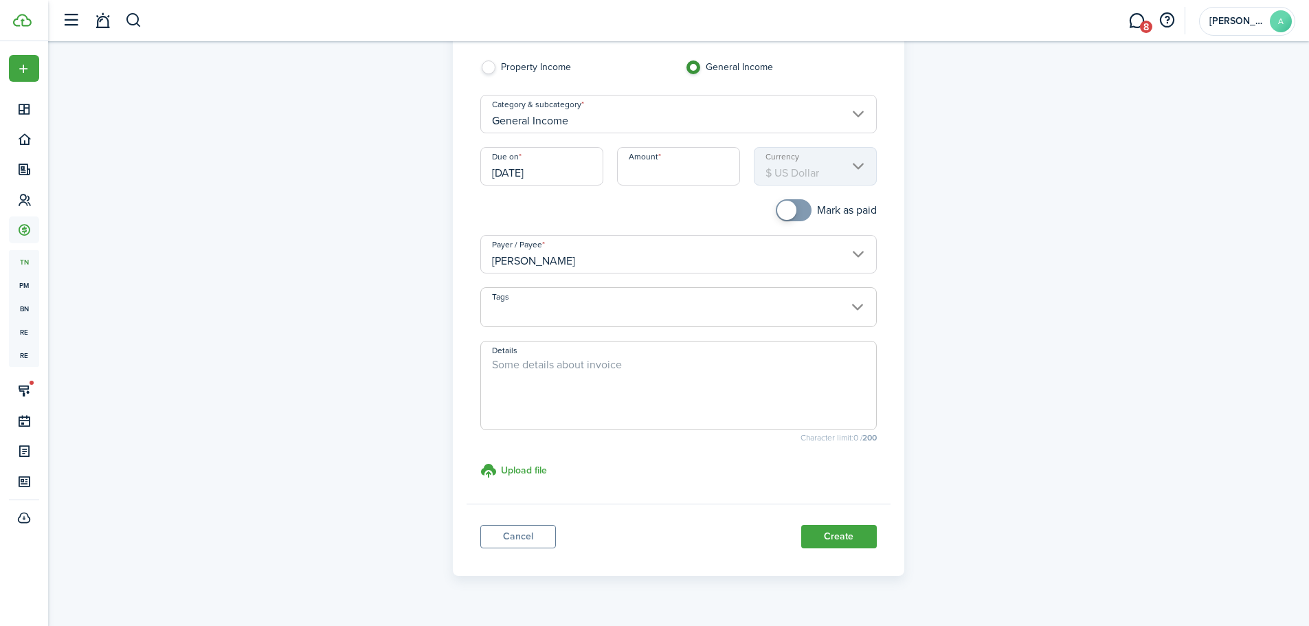
scroll to position [119, 0]
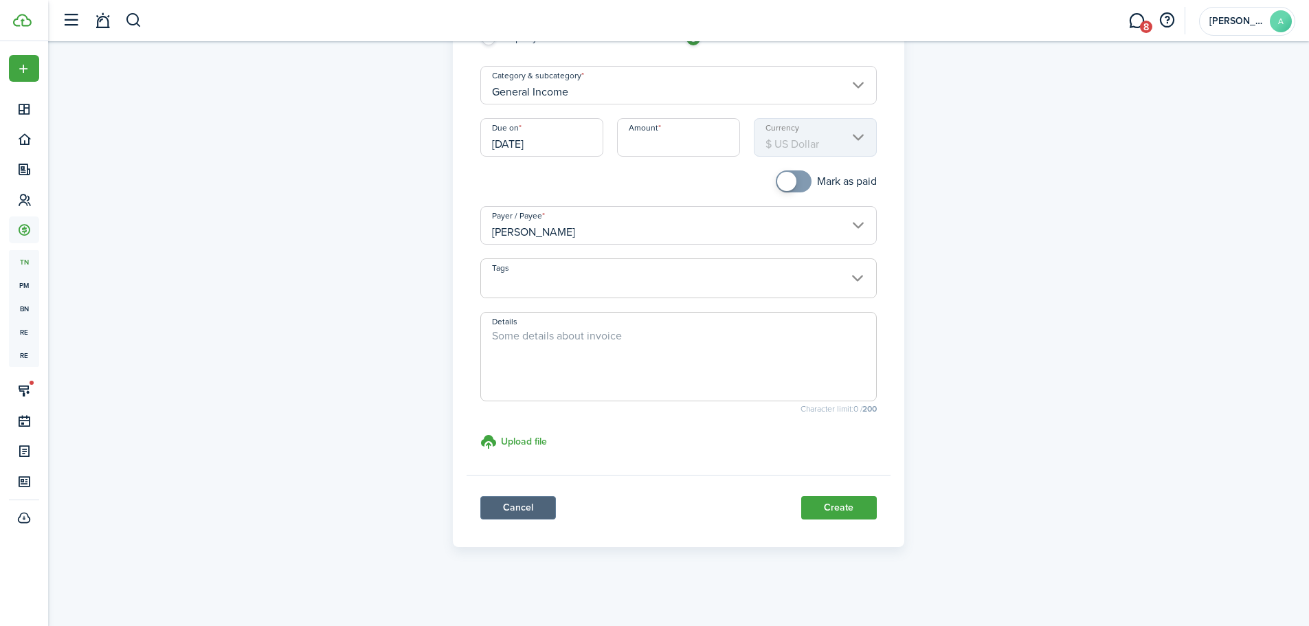
click at [531, 512] on link "Cancel" at bounding box center [518, 507] width 76 height 23
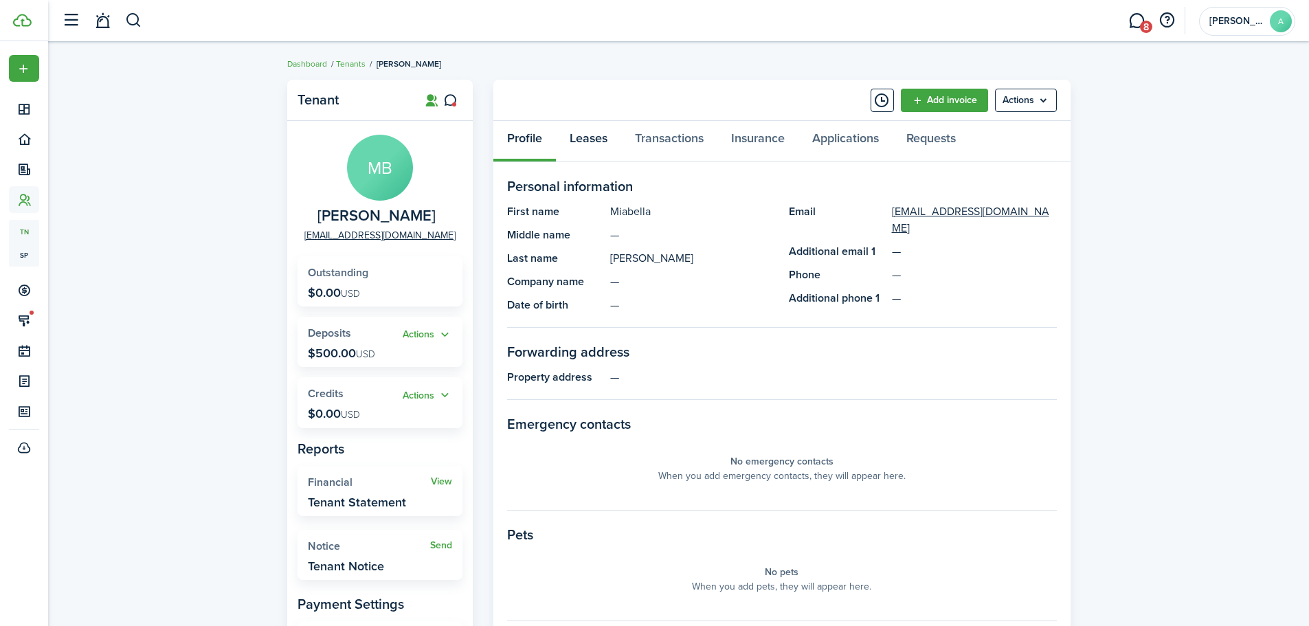
click at [597, 140] on link "Leases" at bounding box center [588, 141] width 65 height 41
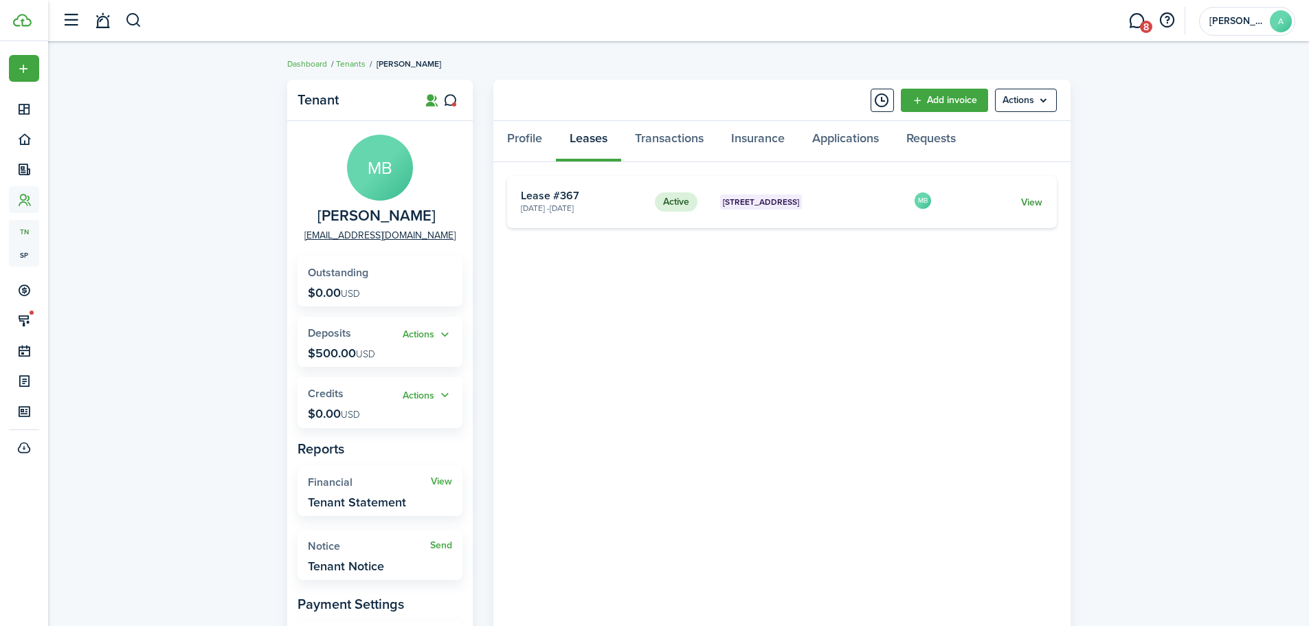
click at [1032, 201] on link "View" at bounding box center [1031, 202] width 21 height 14
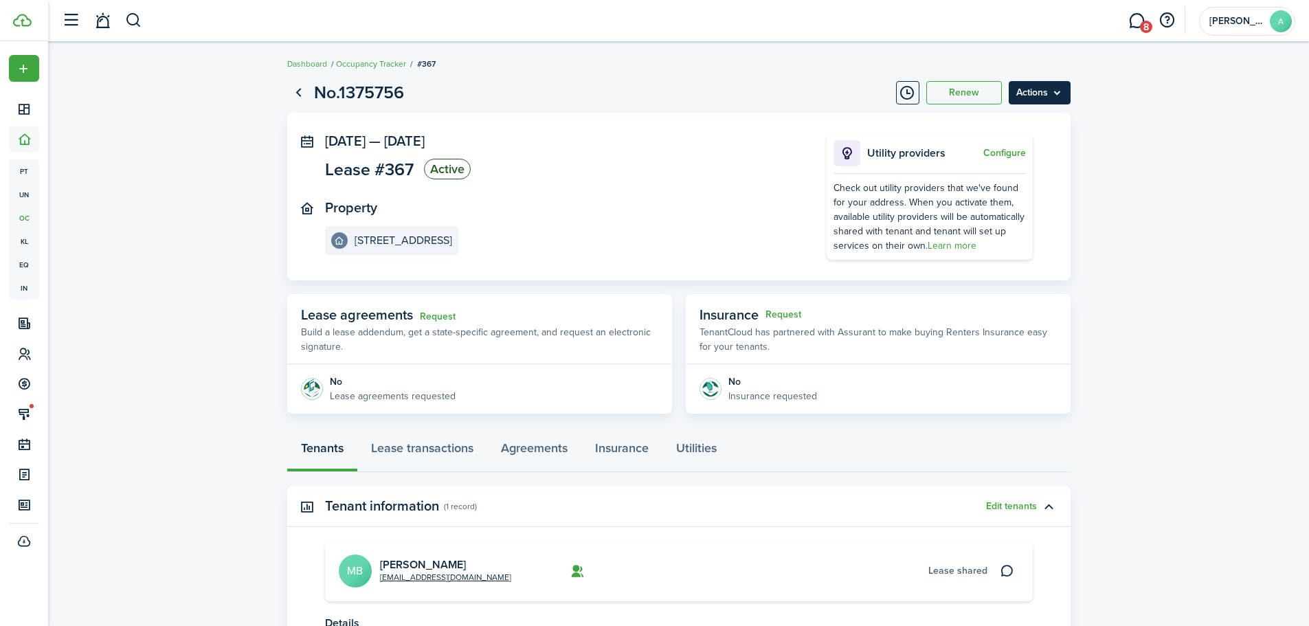
click at [1041, 99] on menu-btn "Actions" at bounding box center [1040, 92] width 62 height 23
click at [968, 122] on button "Edit" at bounding box center [1011, 122] width 120 height 23
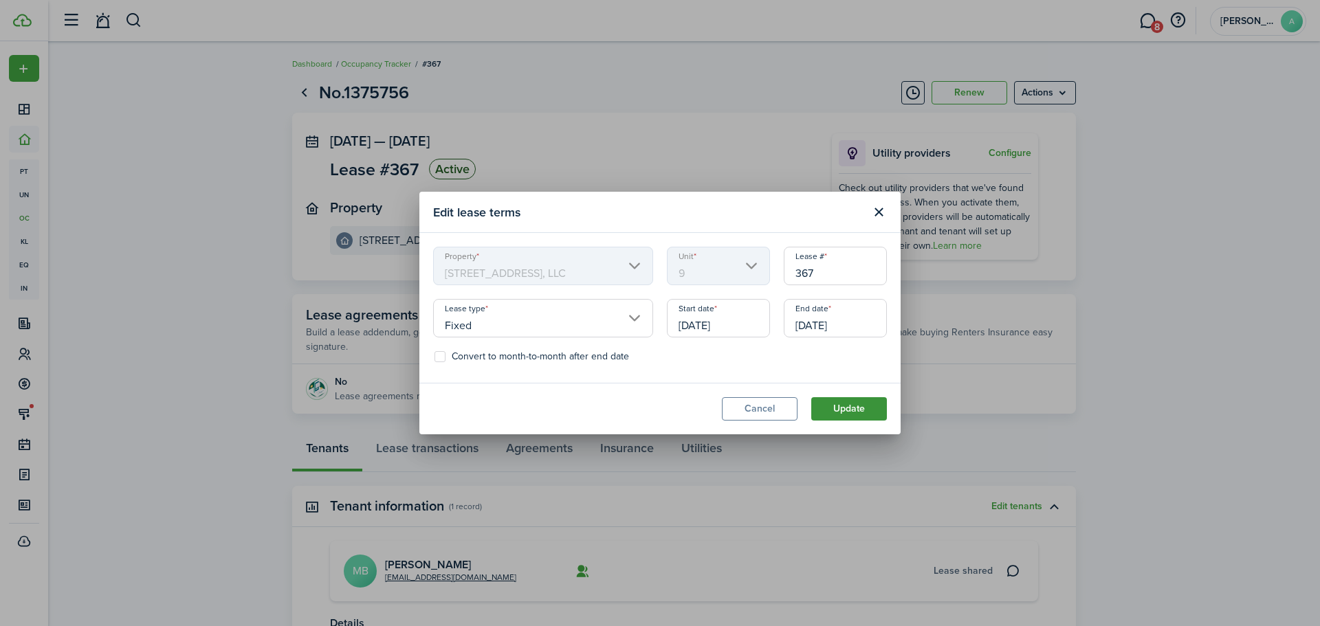
click at [852, 409] on button "Update" at bounding box center [849, 408] width 76 height 23
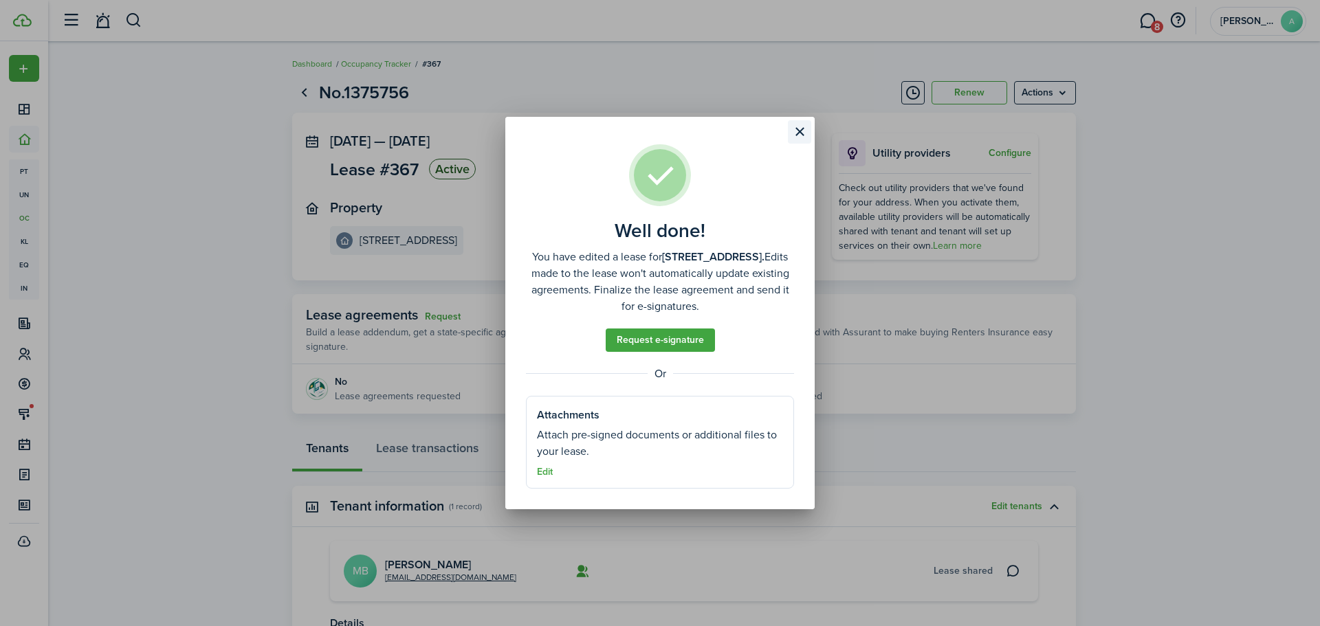
click at [801, 128] on button "Close modal" at bounding box center [799, 131] width 23 height 23
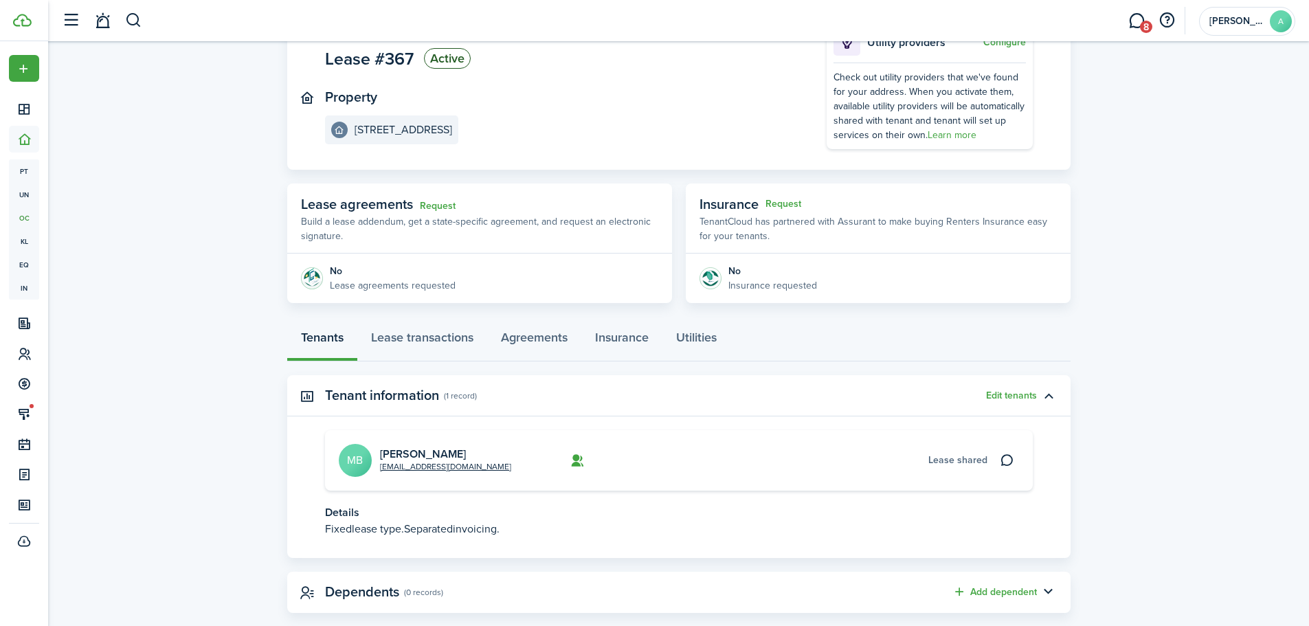
scroll to position [135, 0]
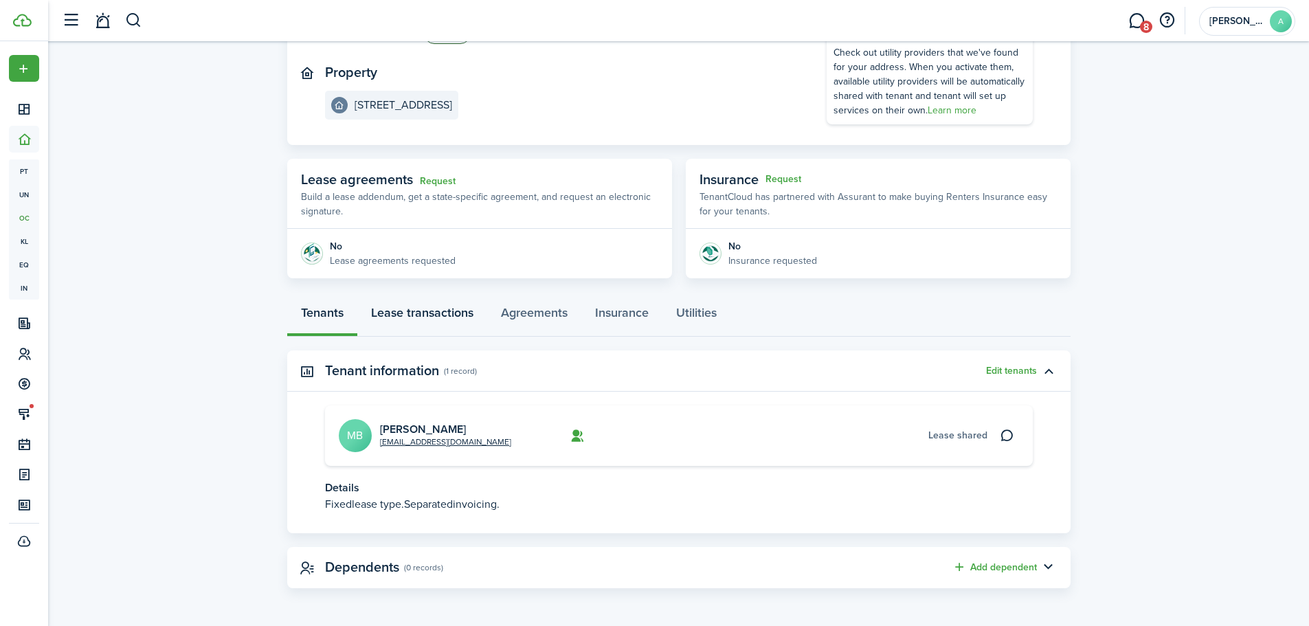
click at [428, 307] on link "Lease transactions" at bounding box center [422, 316] width 130 height 41
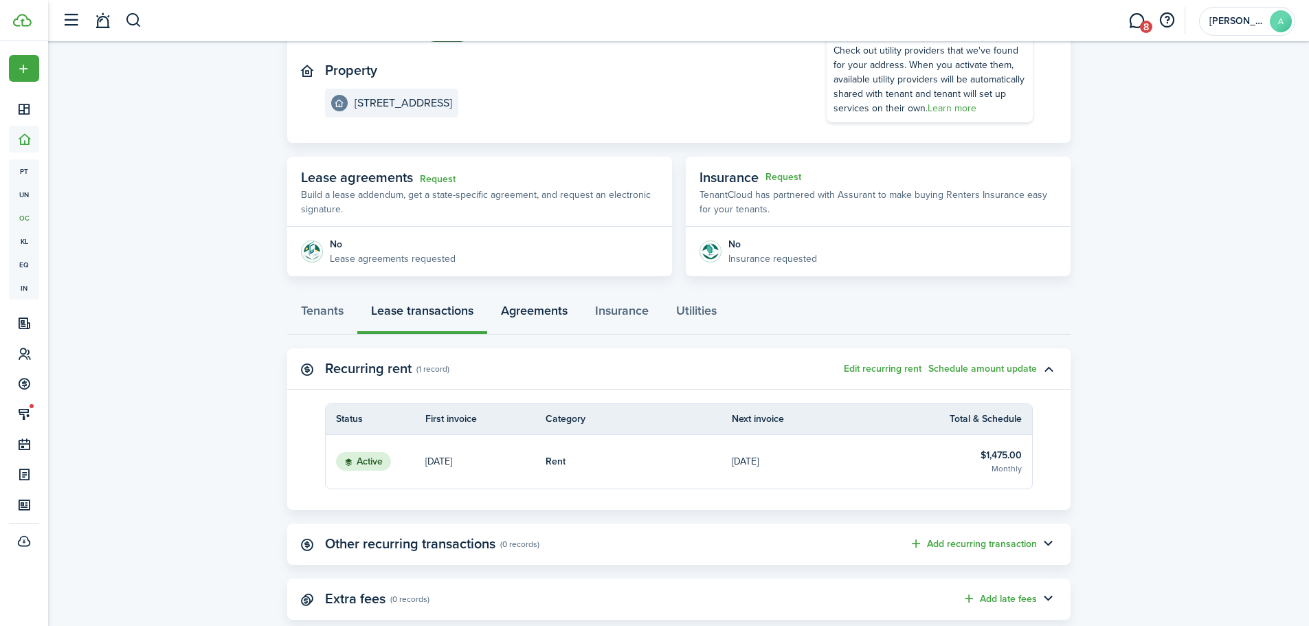
scroll to position [169, 0]
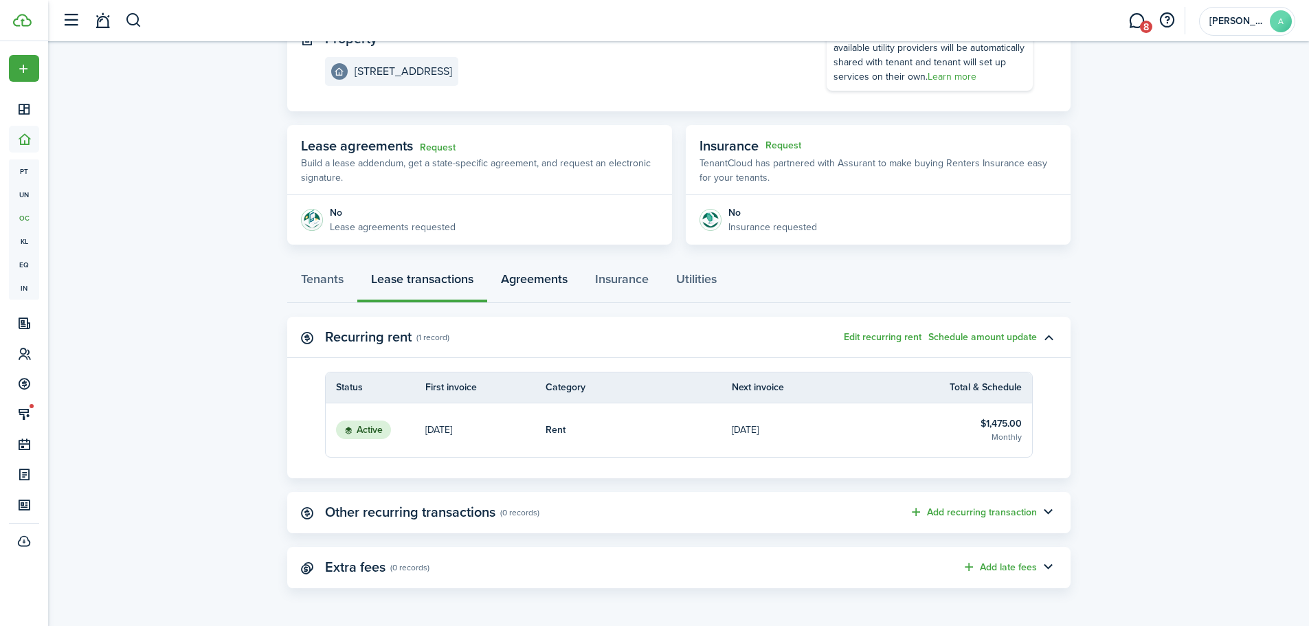
click at [546, 277] on link "Agreements" at bounding box center [534, 282] width 94 height 41
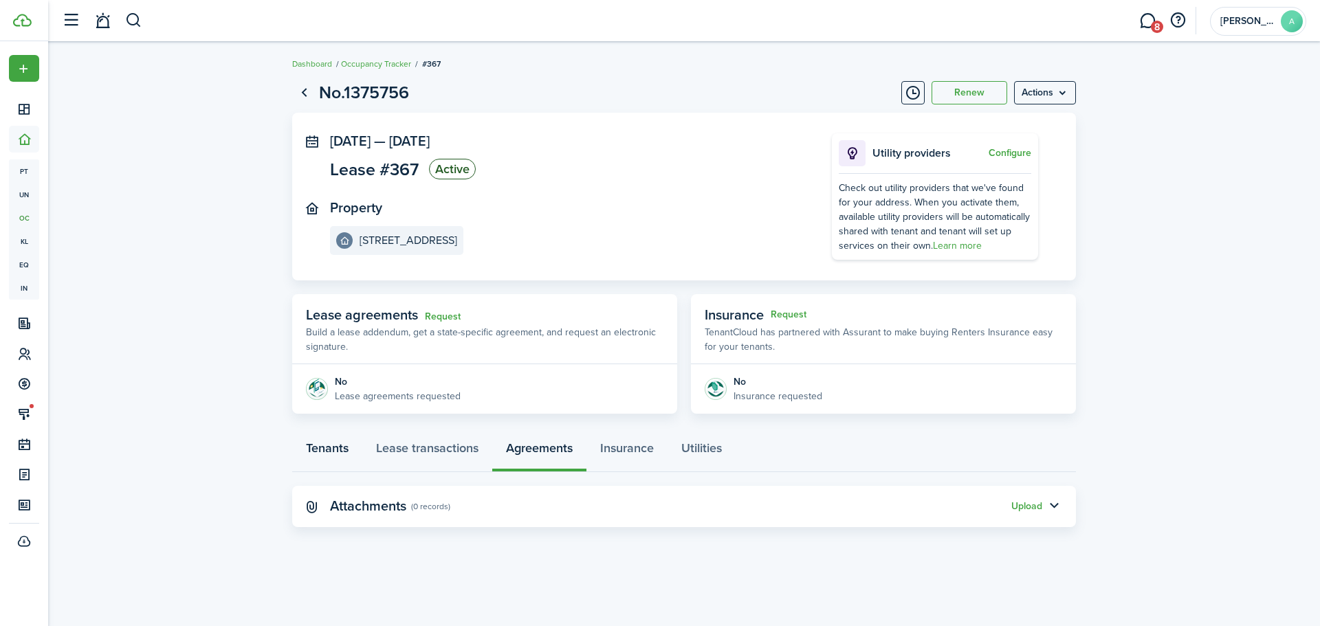
click at [331, 447] on link "Tenants" at bounding box center [327, 451] width 70 height 41
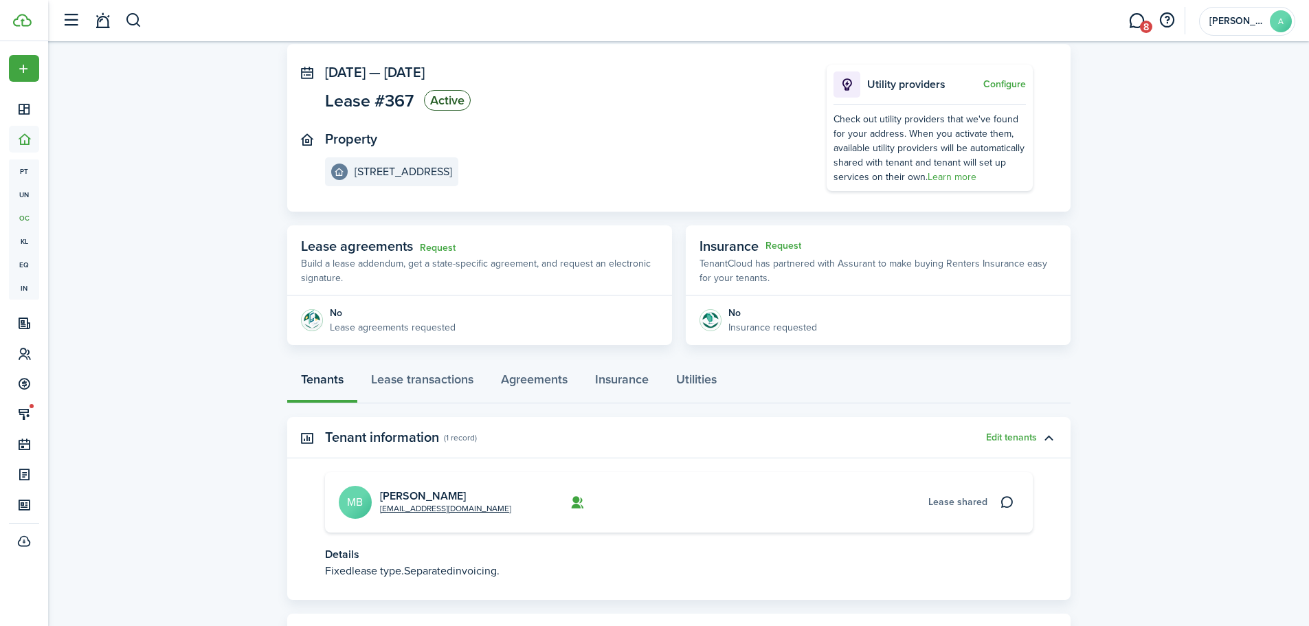
scroll to position [135, 0]
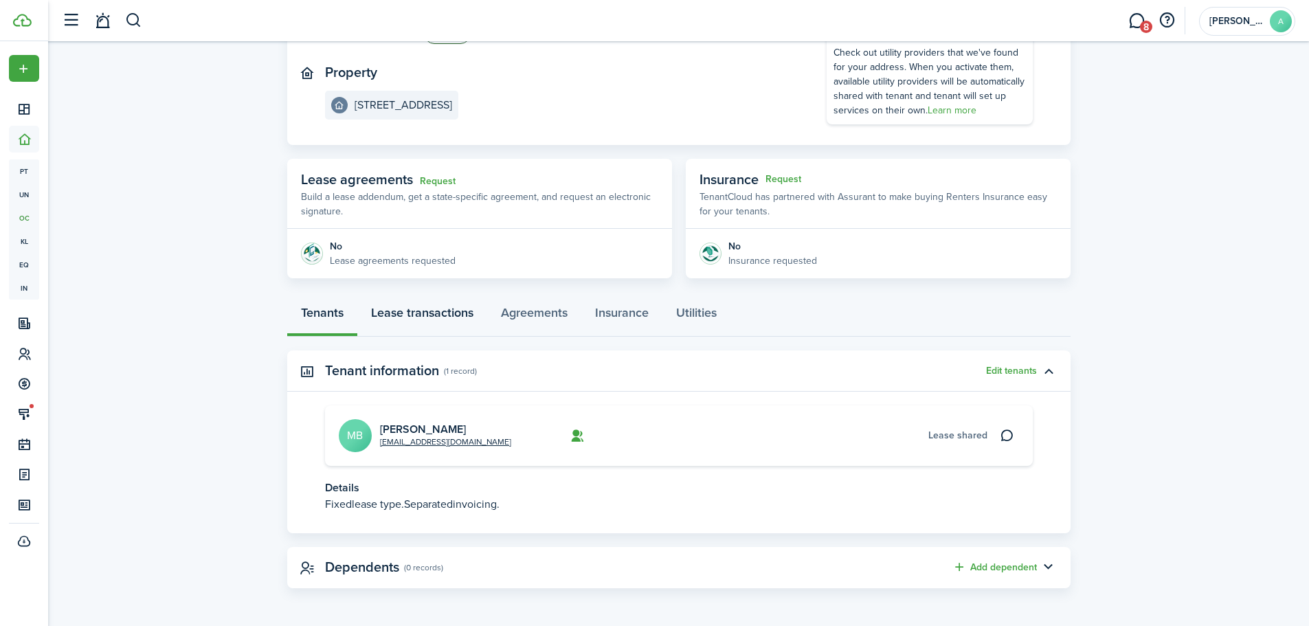
click at [419, 311] on link "Lease transactions" at bounding box center [422, 316] width 130 height 41
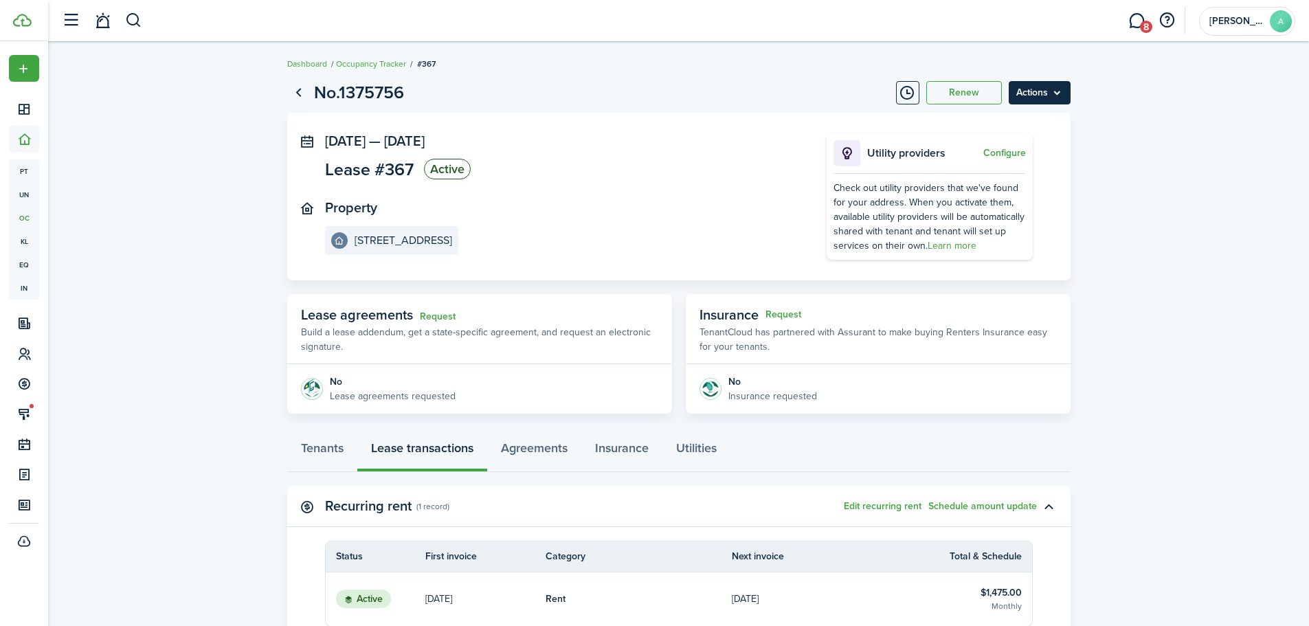
click at [1031, 87] on menu-btn "Actions" at bounding box center [1040, 92] width 62 height 23
click at [1058, 90] on menu-btn "Actions" at bounding box center [1040, 92] width 62 height 23
click at [648, 204] on panel-main-section "Property [STREET_ADDRESS]" at bounding box center [555, 227] width 460 height 55
click at [130, 14] on button "button" at bounding box center [133, 20] width 17 height 23
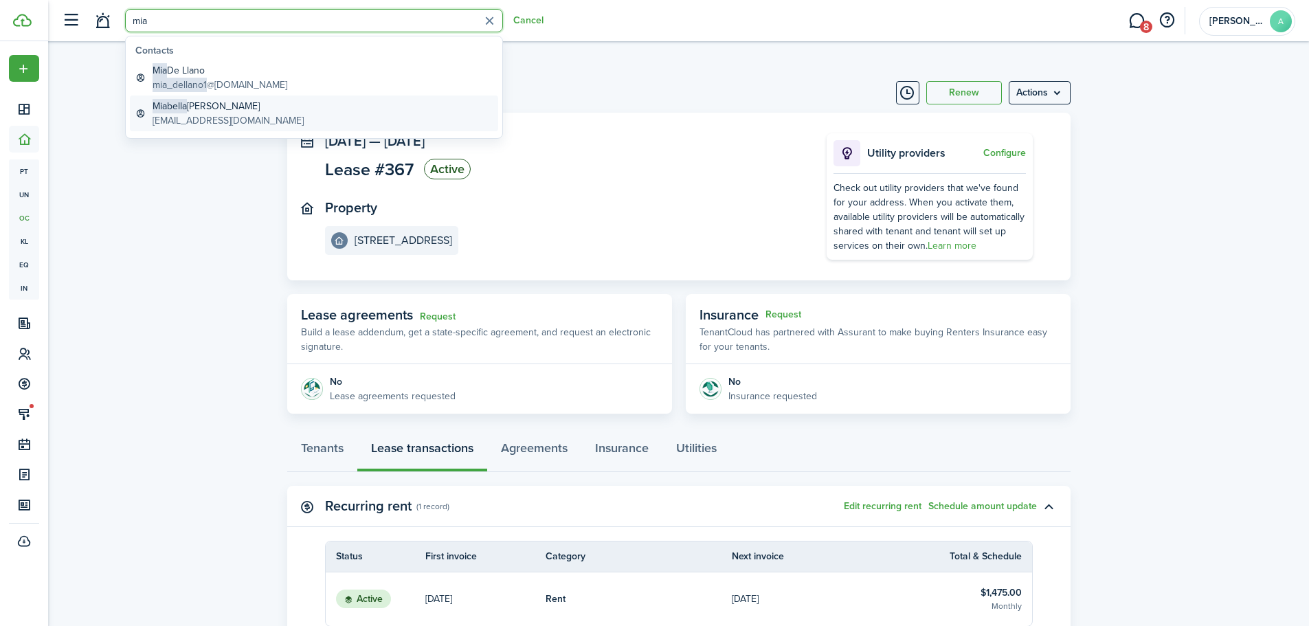
type input "mia"
click at [244, 121] on global-search-item-description "[EMAIL_ADDRESS][DOMAIN_NAME]" at bounding box center [228, 120] width 151 height 14
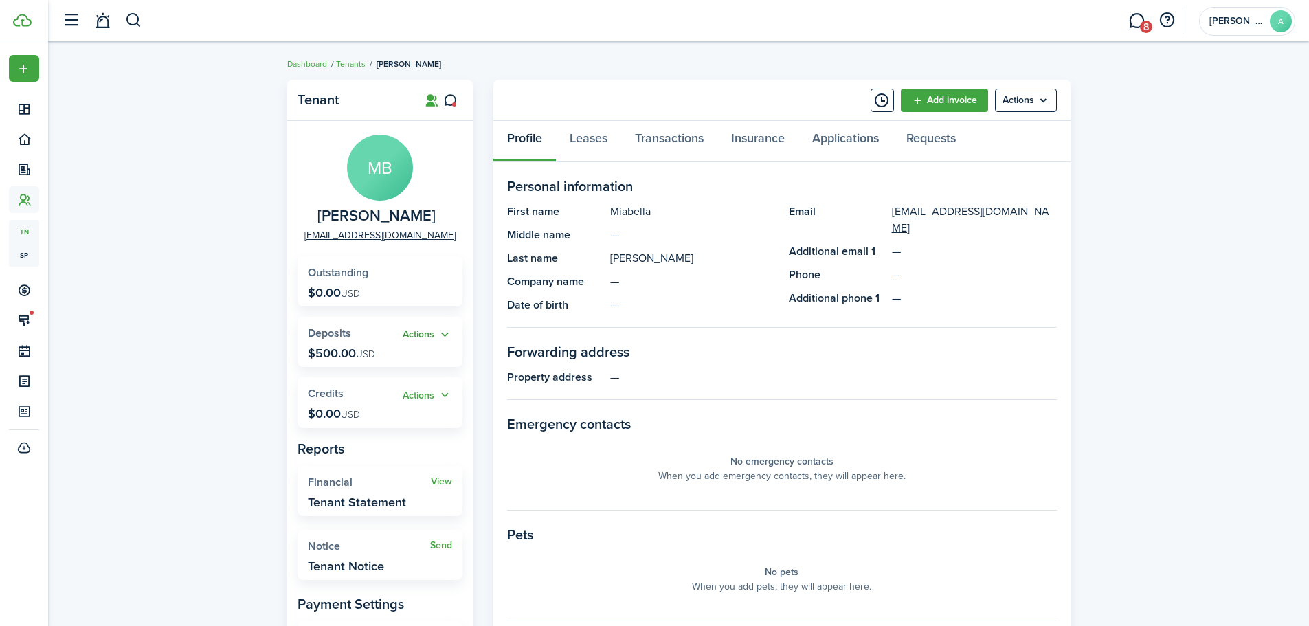
click at [449, 330] on button "Actions" at bounding box center [427, 335] width 49 height 16
click at [400, 366] on link "Add" at bounding box center [392, 362] width 120 height 24
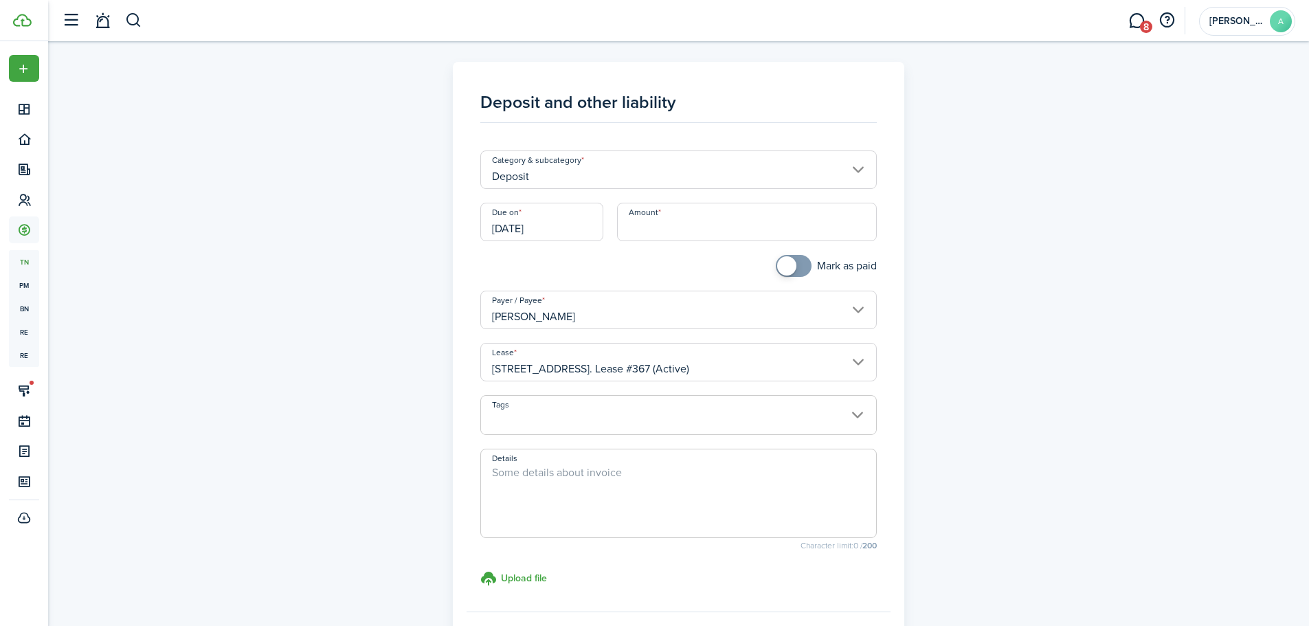
click at [665, 231] on input "Amount" at bounding box center [747, 222] width 260 height 38
click at [663, 177] on input "Deposit" at bounding box center [678, 170] width 397 height 38
type input "$300.00"
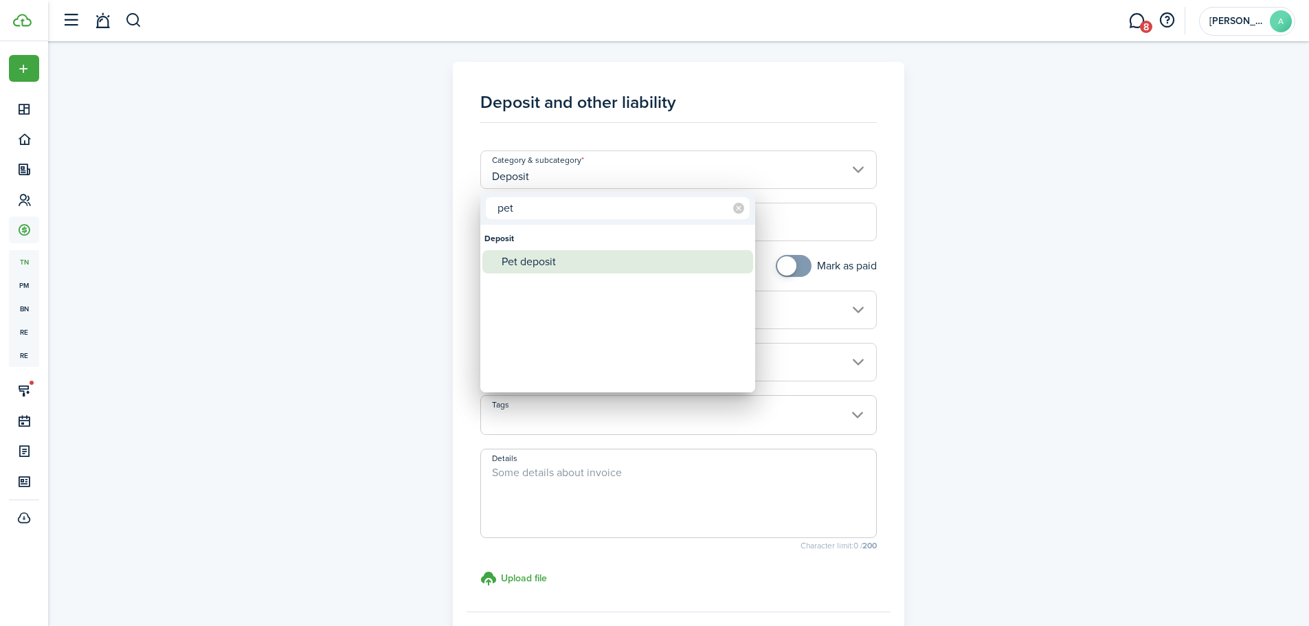
type input "pet"
click at [574, 265] on div "Pet deposit" at bounding box center [623, 261] width 243 height 23
type input "Deposit / Pet deposit"
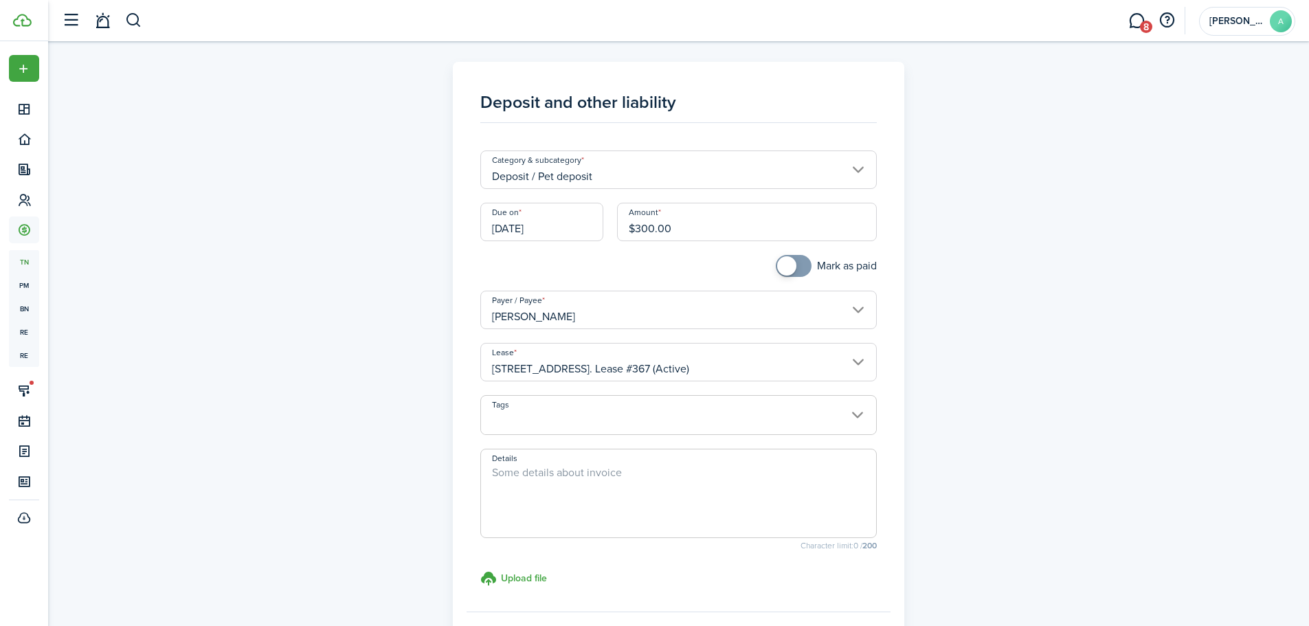
scroll to position [137, 0]
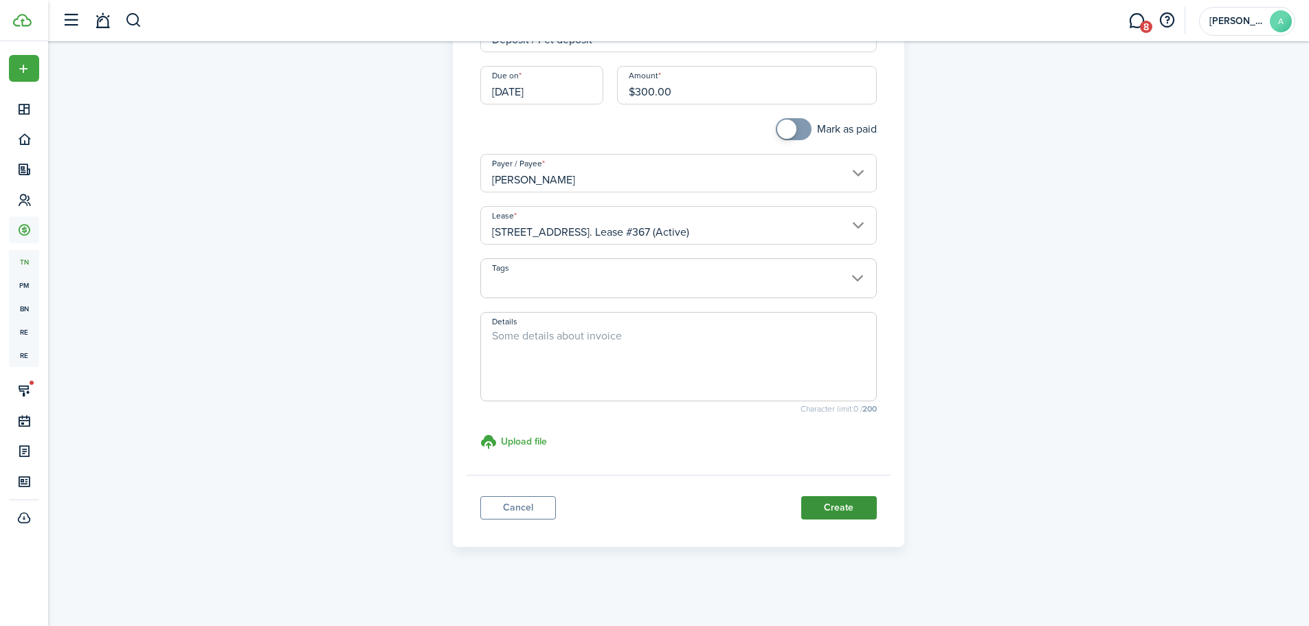
click at [831, 507] on button "Create" at bounding box center [839, 507] width 76 height 23
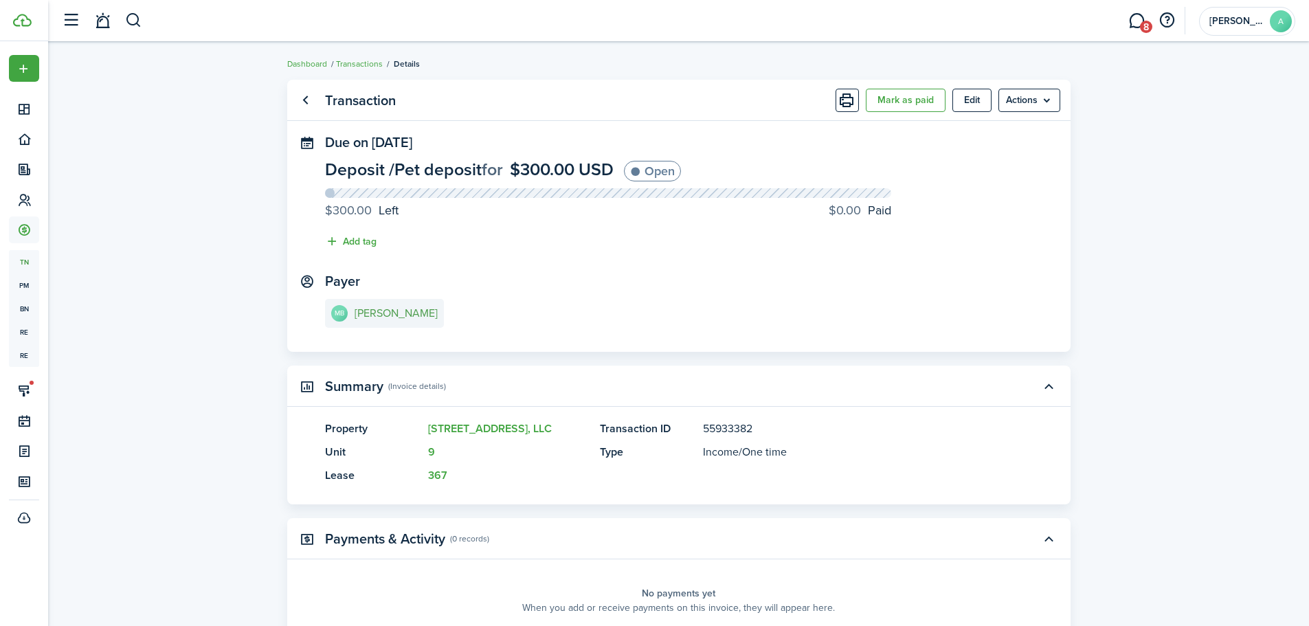
click at [403, 316] on e-details-info-title "[PERSON_NAME]" at bounding box center [396, 313] width 83 height 12
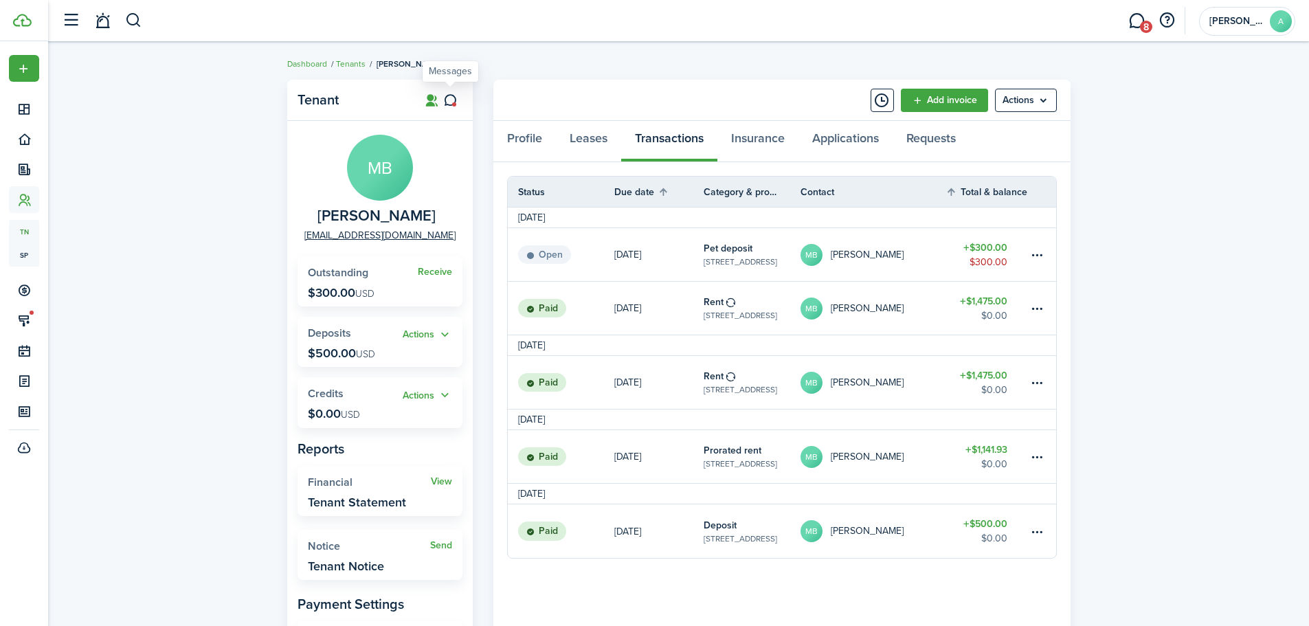
click at [450, 102] on icon at bounding box center [450, 100] width 14 height 14
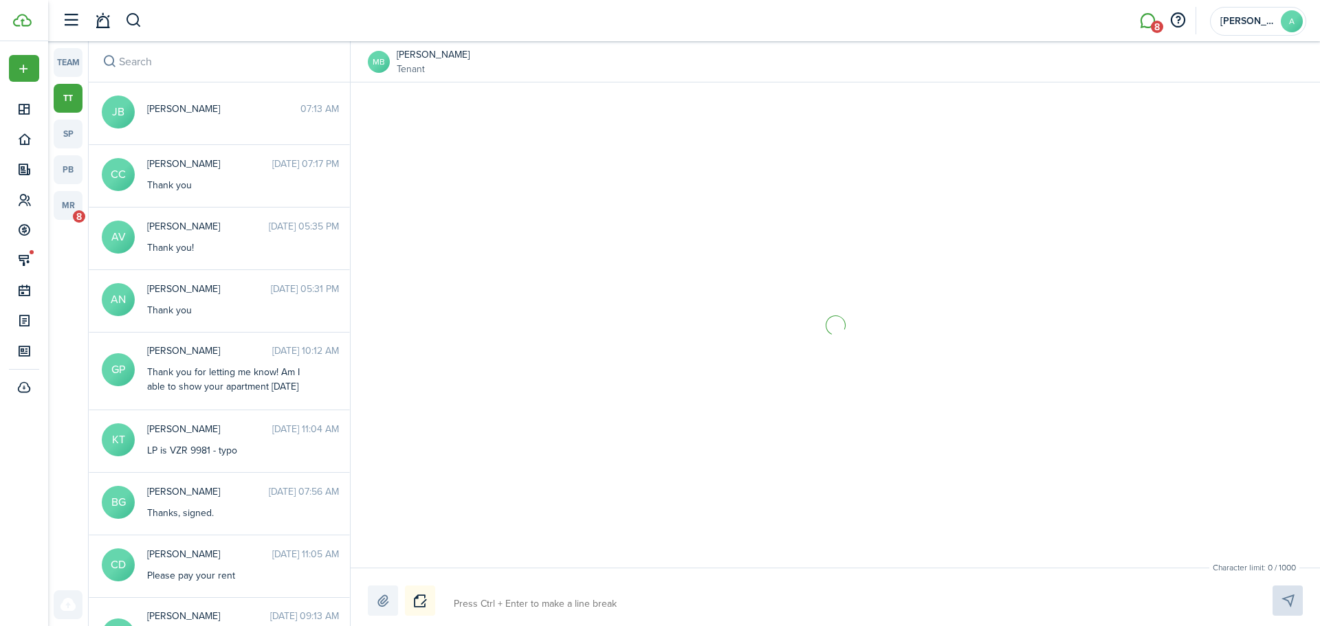
scroll to position [1344, 0]
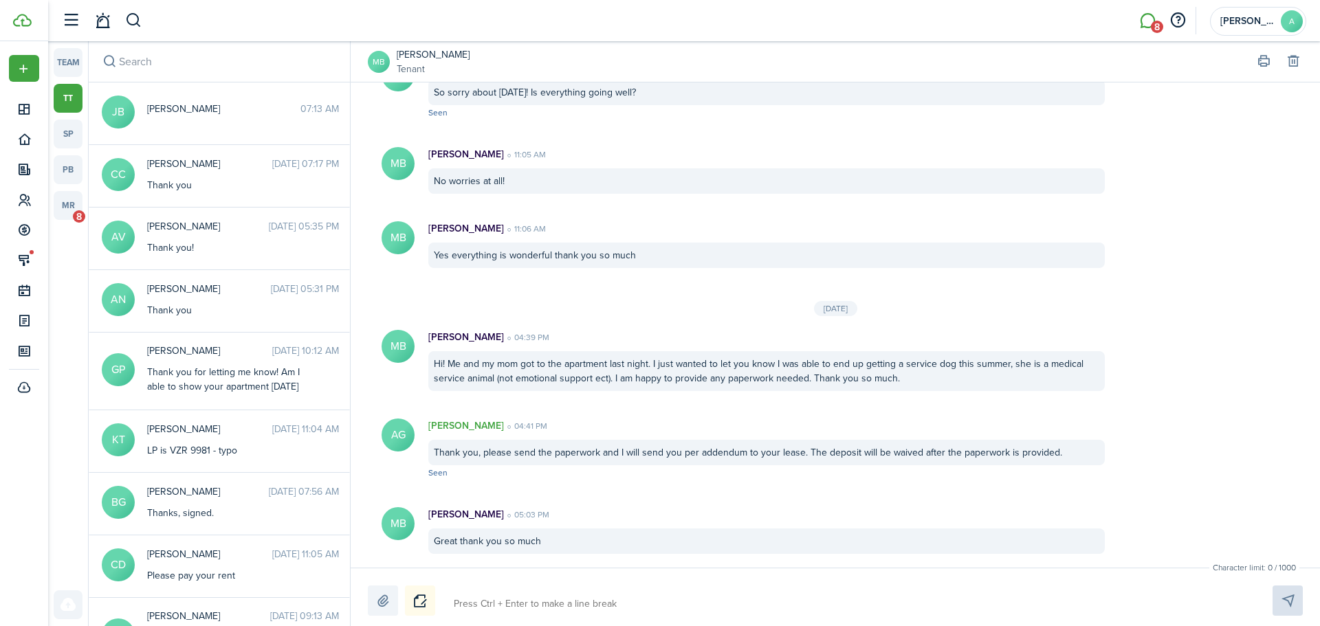
click at [630, 609] on textarea at bounding box center [847, 603] width 796 height 23
type textarea "I"
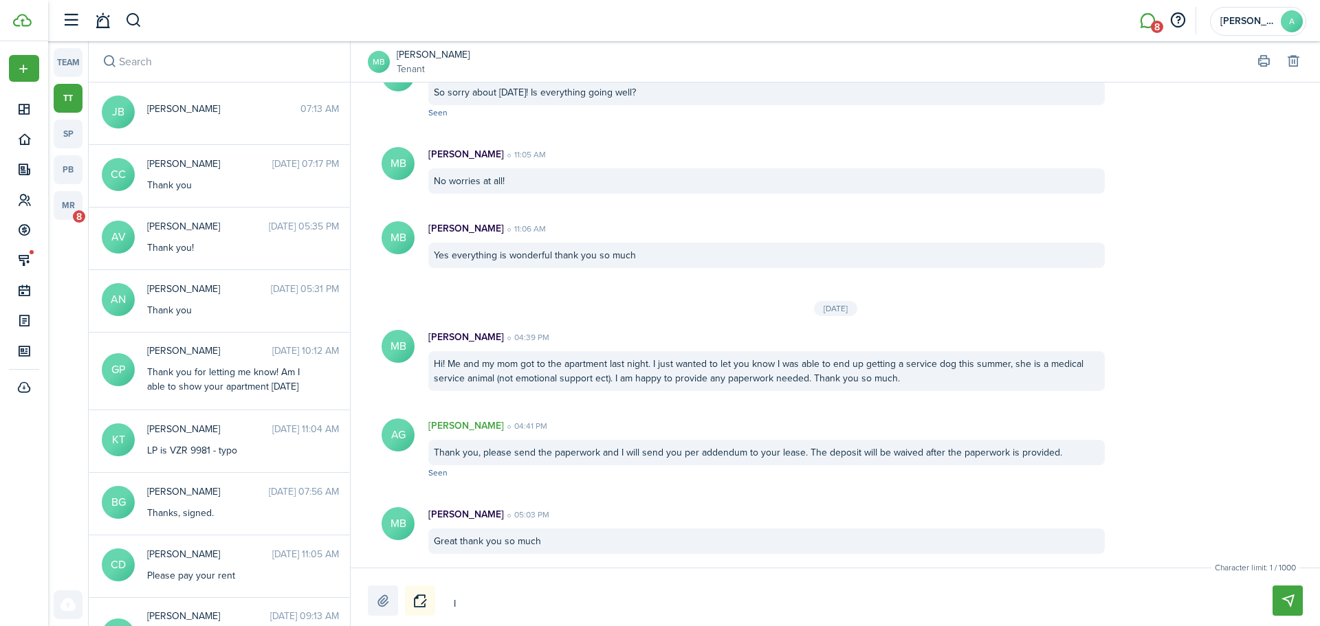
type textarea "I a"
type textarea "I ad"
type textarea "I add"
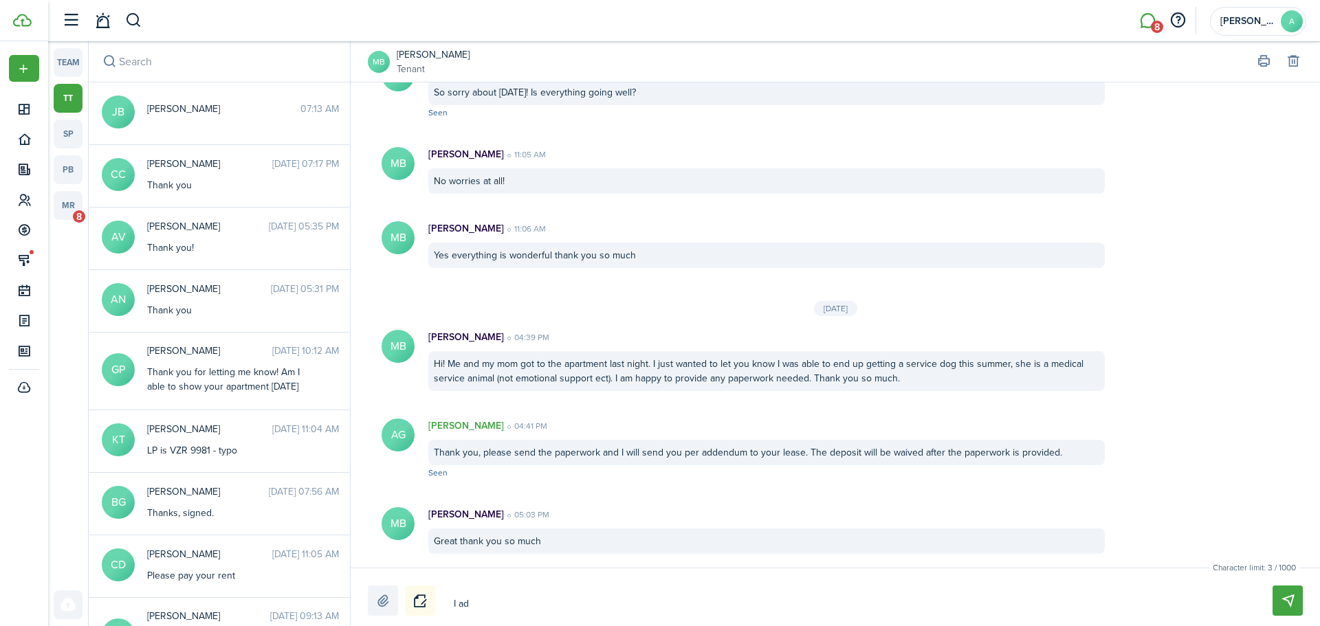
type textarea "I add"
type textarea "I adde"
type textarea "I added"
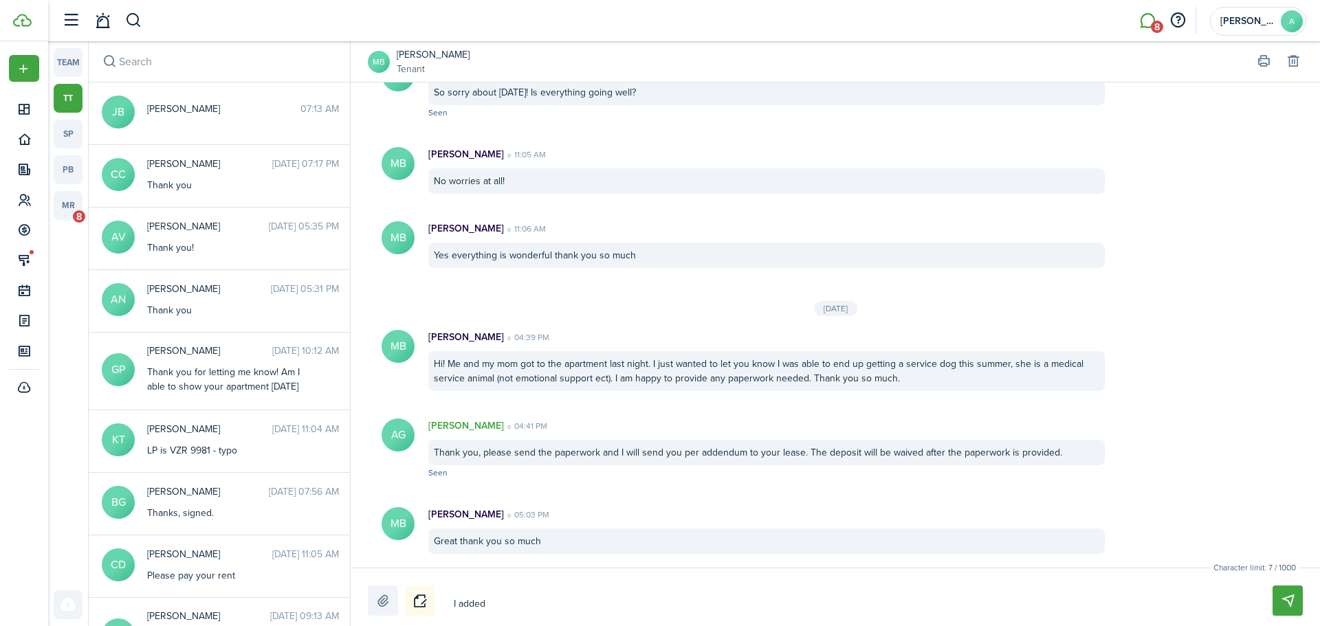
type textarea "I added"
type textarea "I added t"
type textarea "I added th"
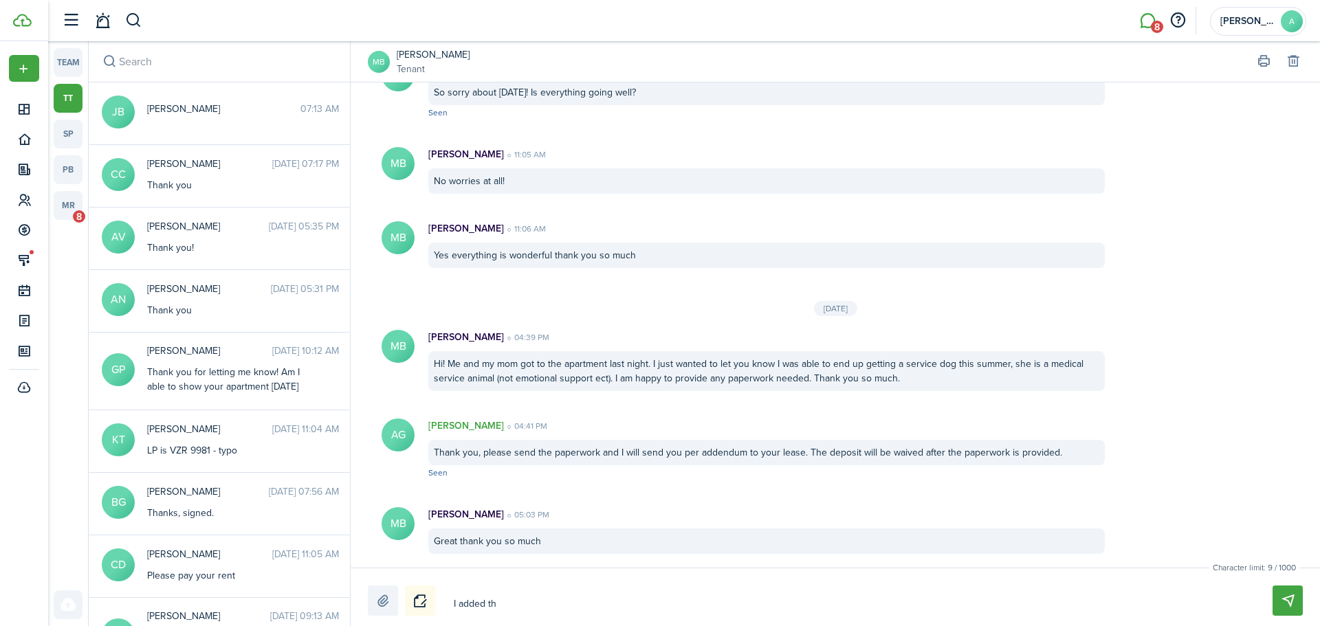
type textarea "I added th"
type textarea "I added the"
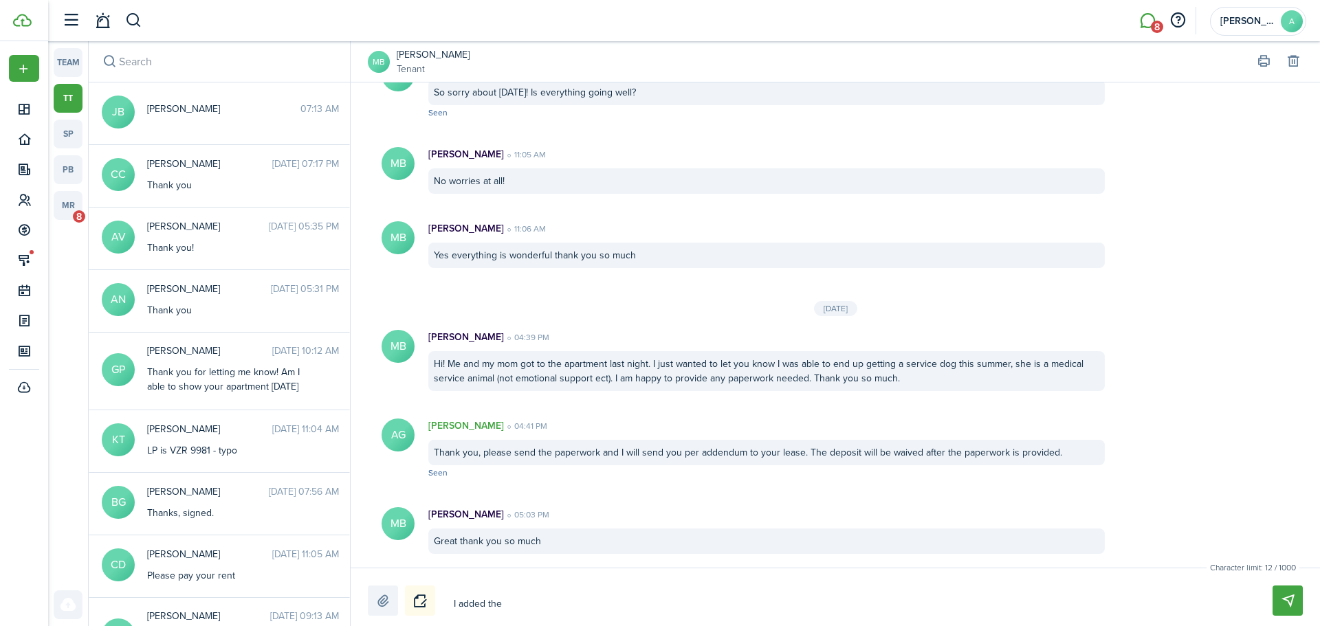
type textarea "I added the p"
type textarea "I added the pe"
type textarea "I added the pet"
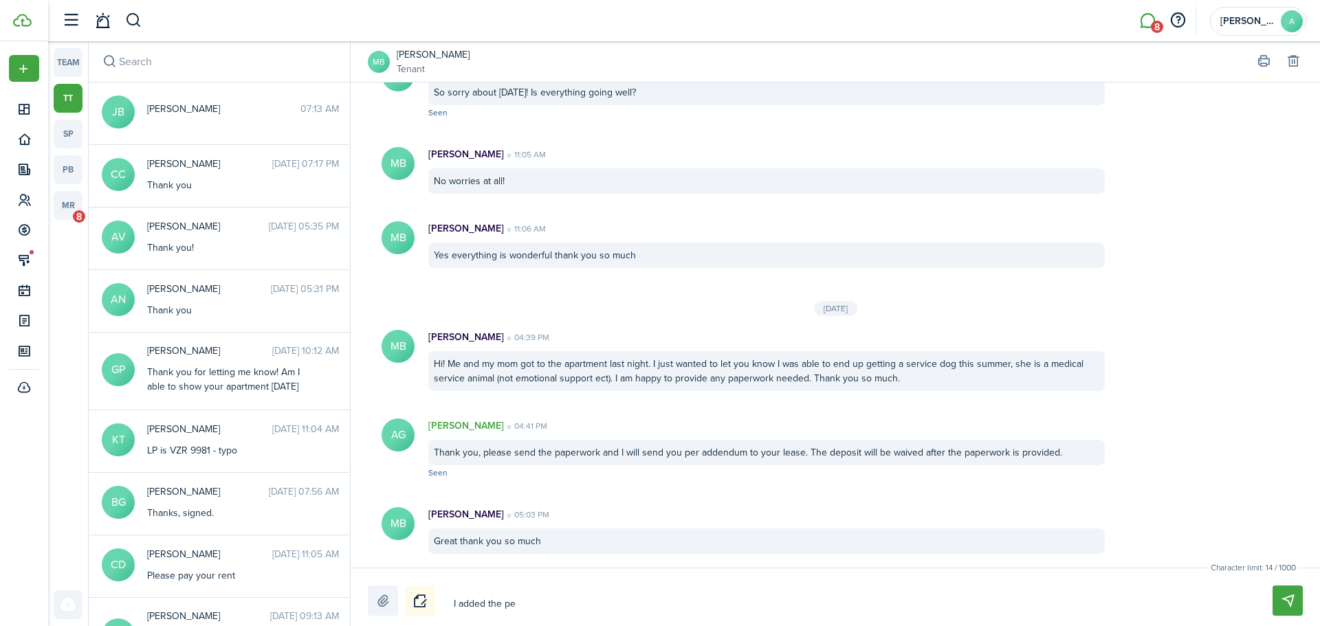
type textarea "I added the pet"
type textarea "I added the pet d"
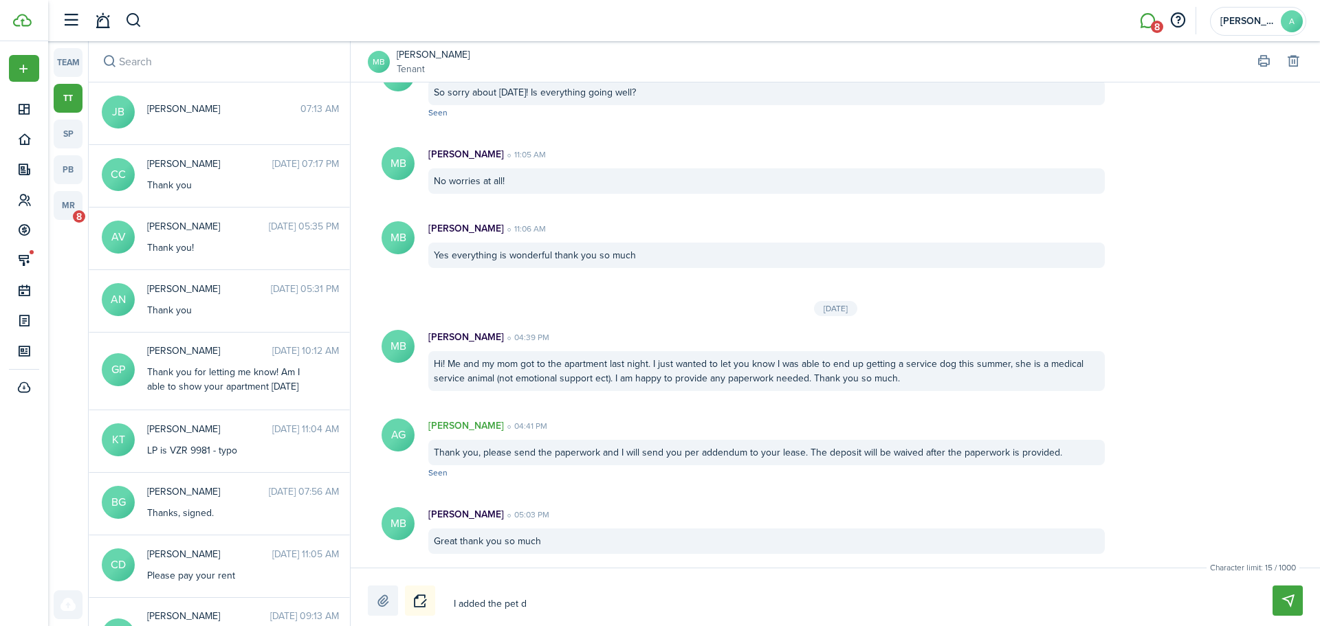
type textarea "I added the pet de"
type textarea "I added the pet dep"
type textarea "I added the pet depo"
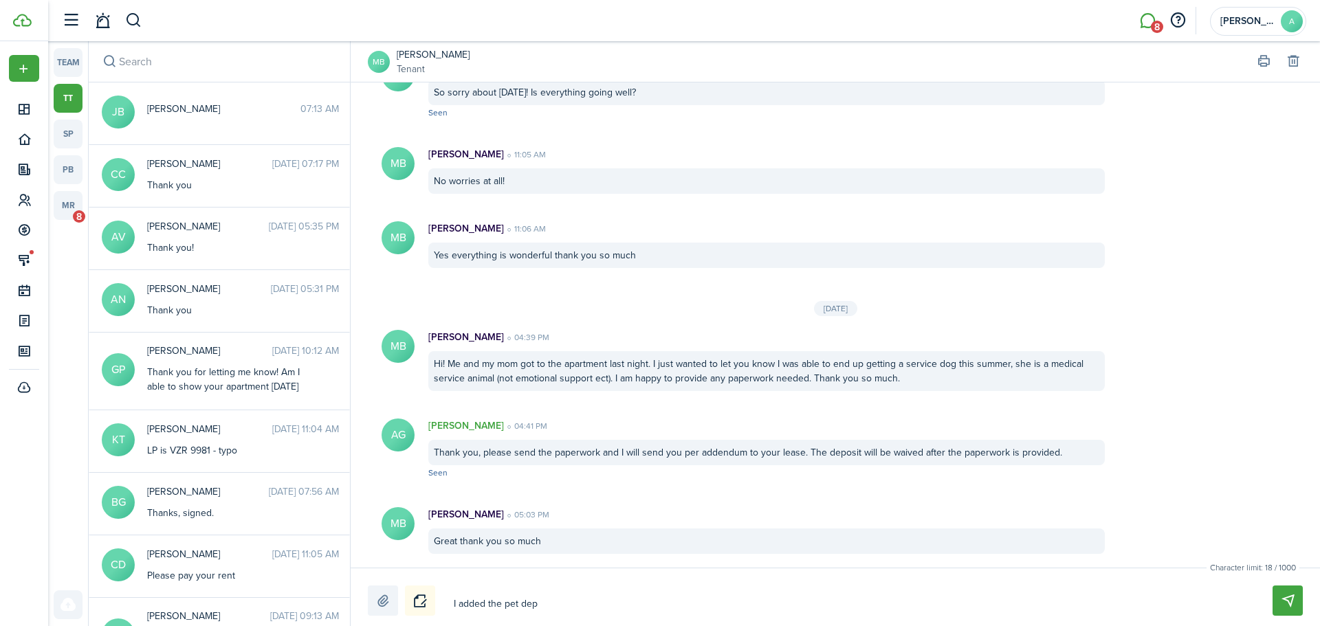
type textarea "I added the pet depo"
type textarea "I added the pet depos"
type textarea "I added the pet deposi"
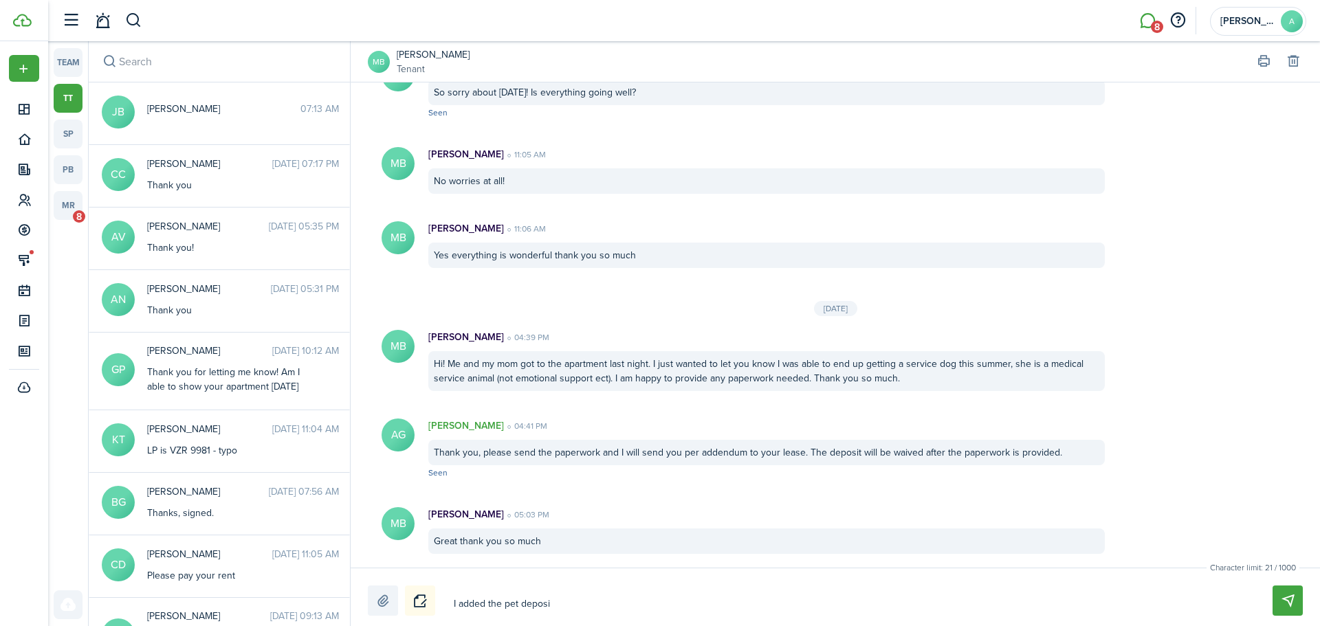
type textarea "I added the pet deposit"
type textarea "I added the pet deposit."
type textarea "I added the pet deposit"
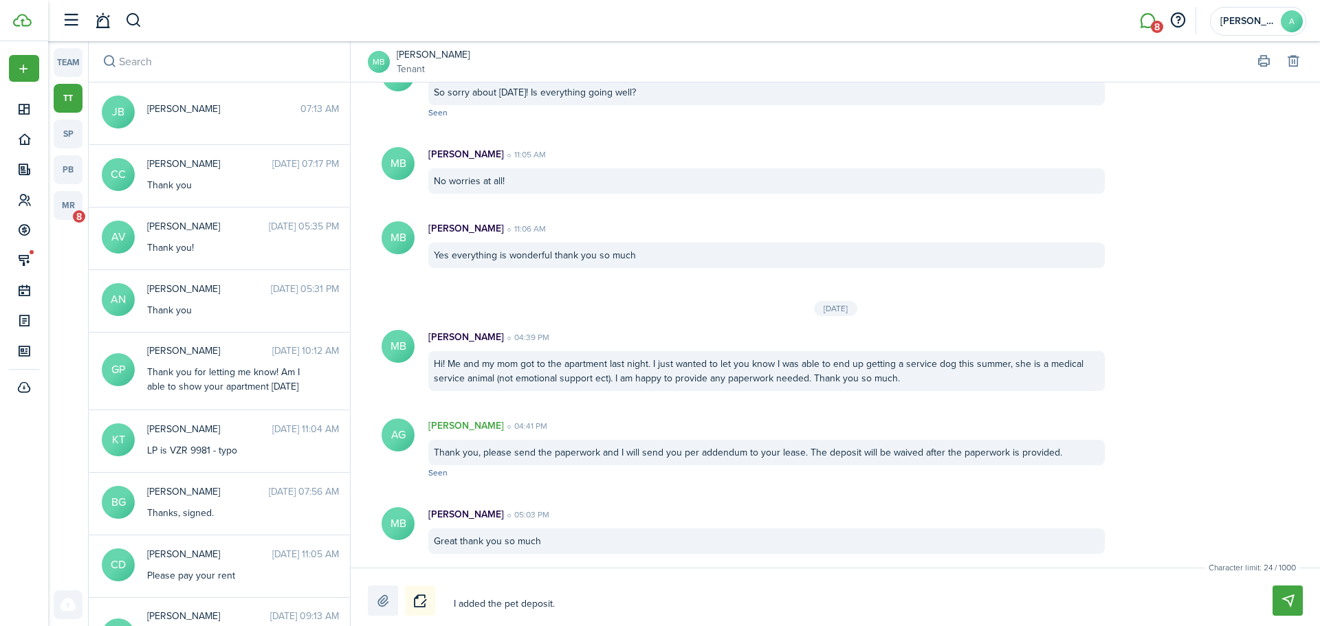
type textarea "I added the pet deposit"
type textarea "I added the pet deposit!"
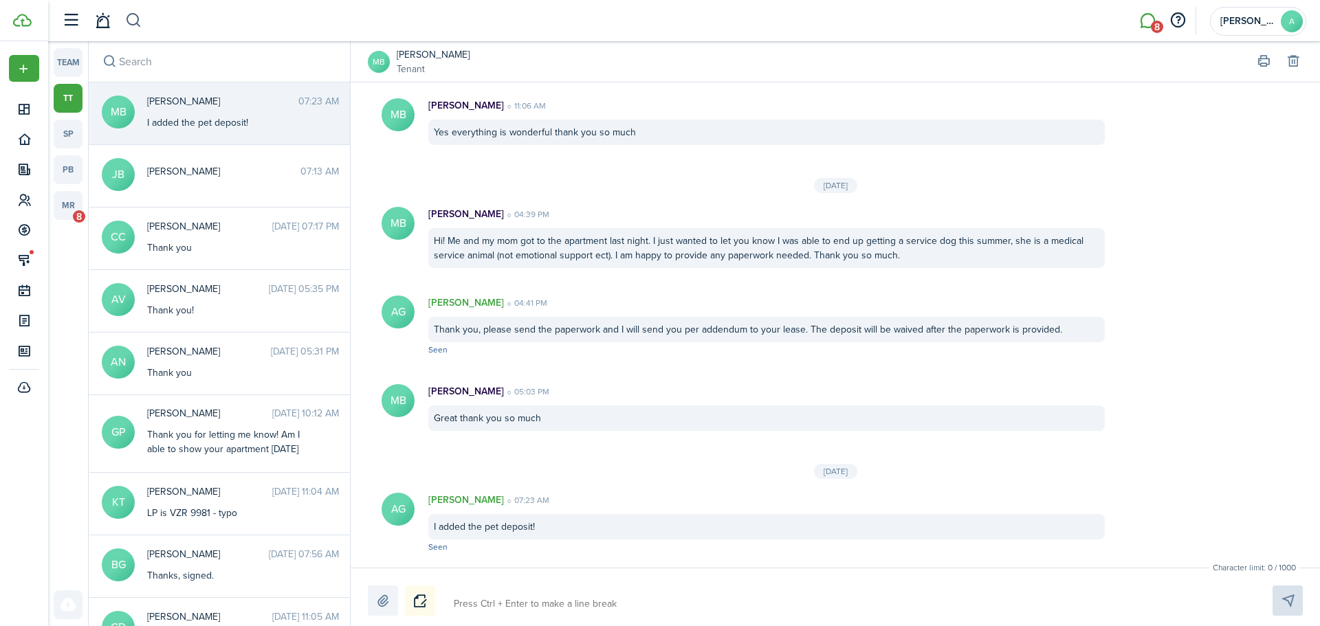
click at [129, 19] on button "button" at bounding box center [133, 20] width 17 height 23
type input "[PERSON_NAME]"
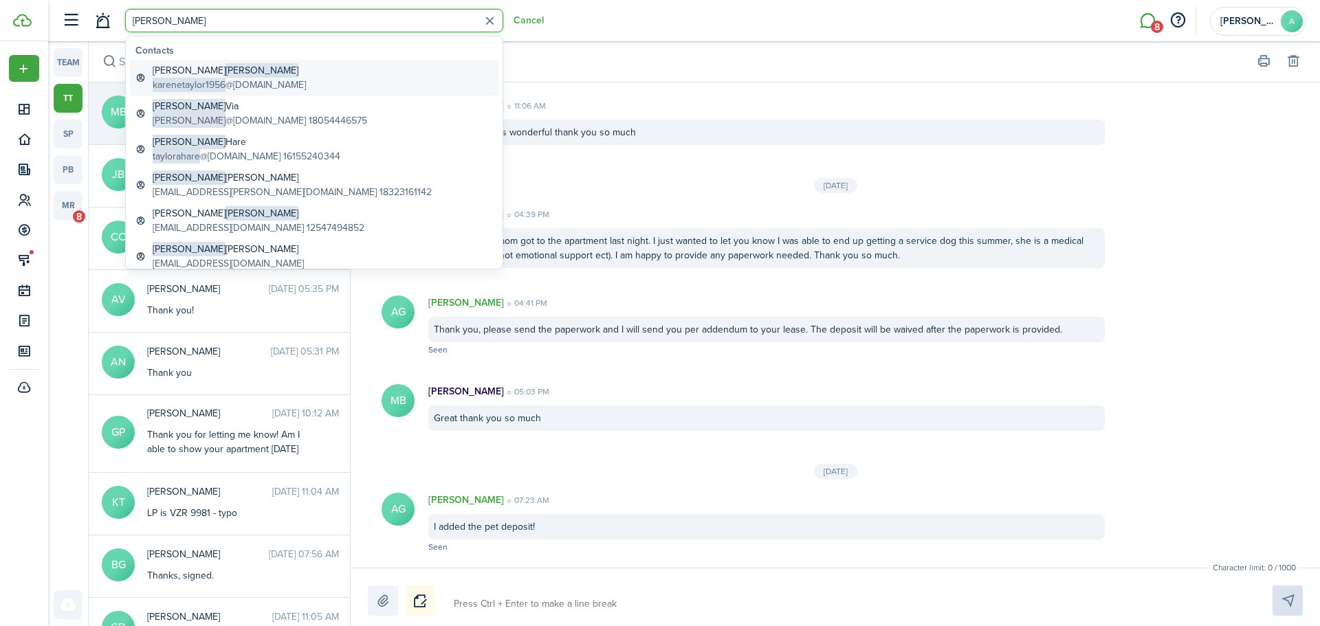
click at [263, 77] on global-search-item-title "[PERSON_NAME]" at bounding box center [229, 70] width 153 height 14
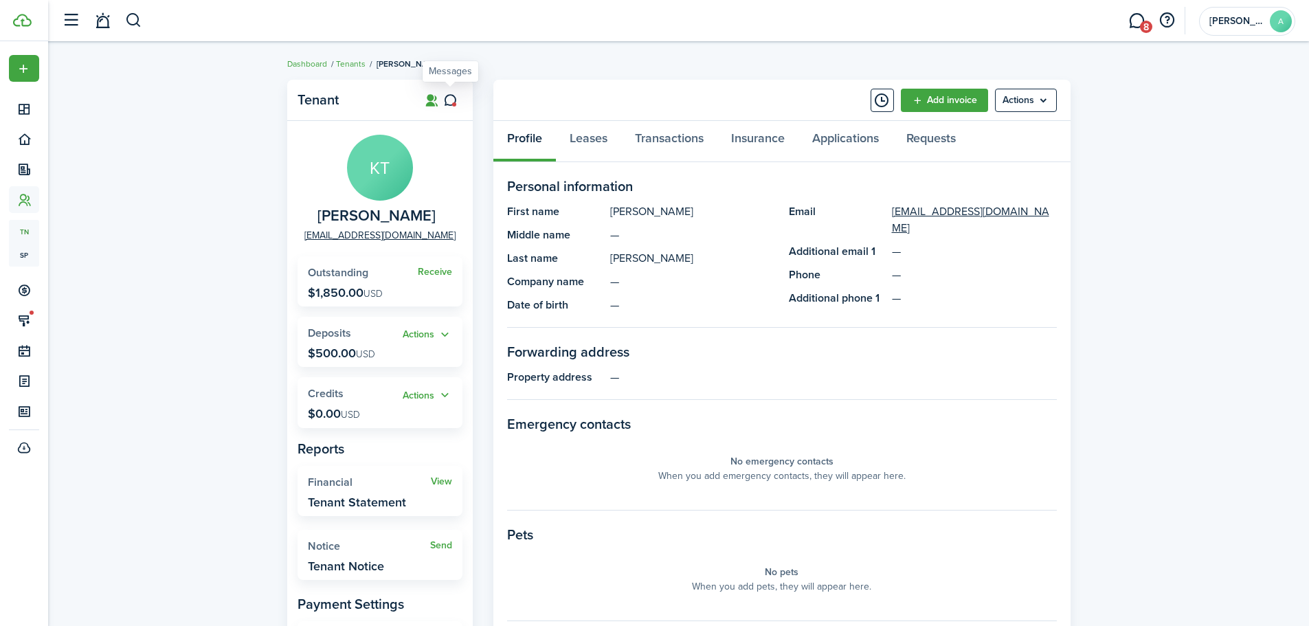
click at [444, 103] on icon at bounding box center [450, 100] width 14 height 14
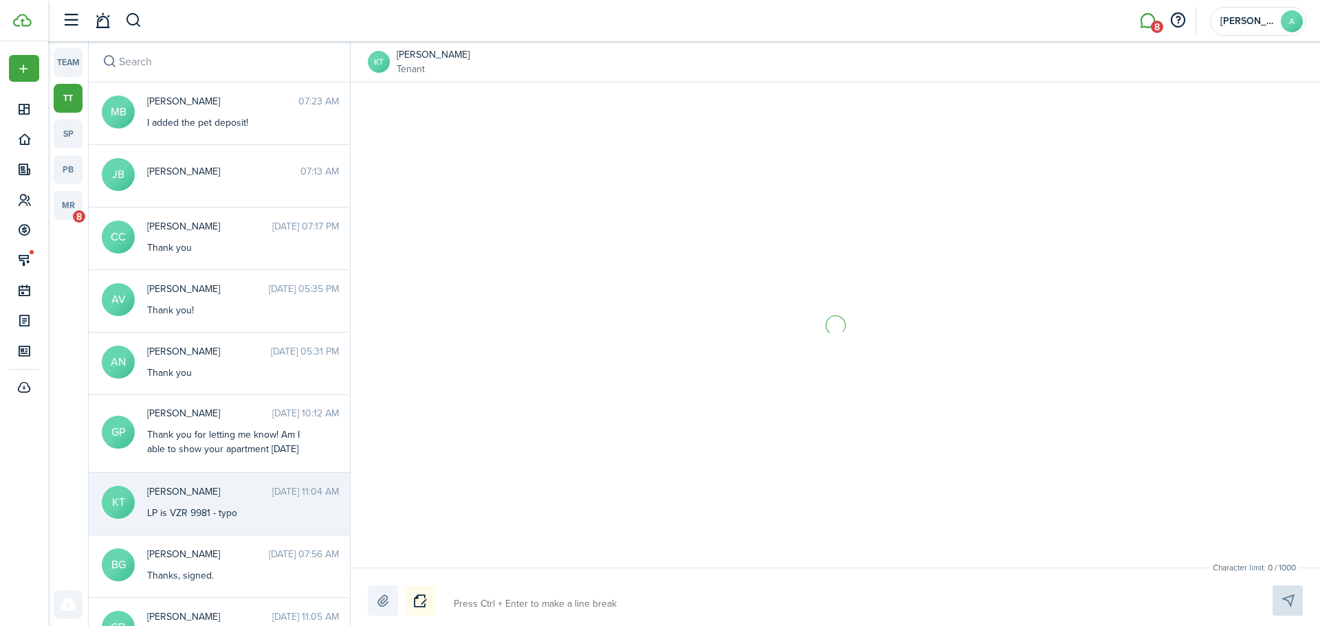
scroll to position [1634, 0]
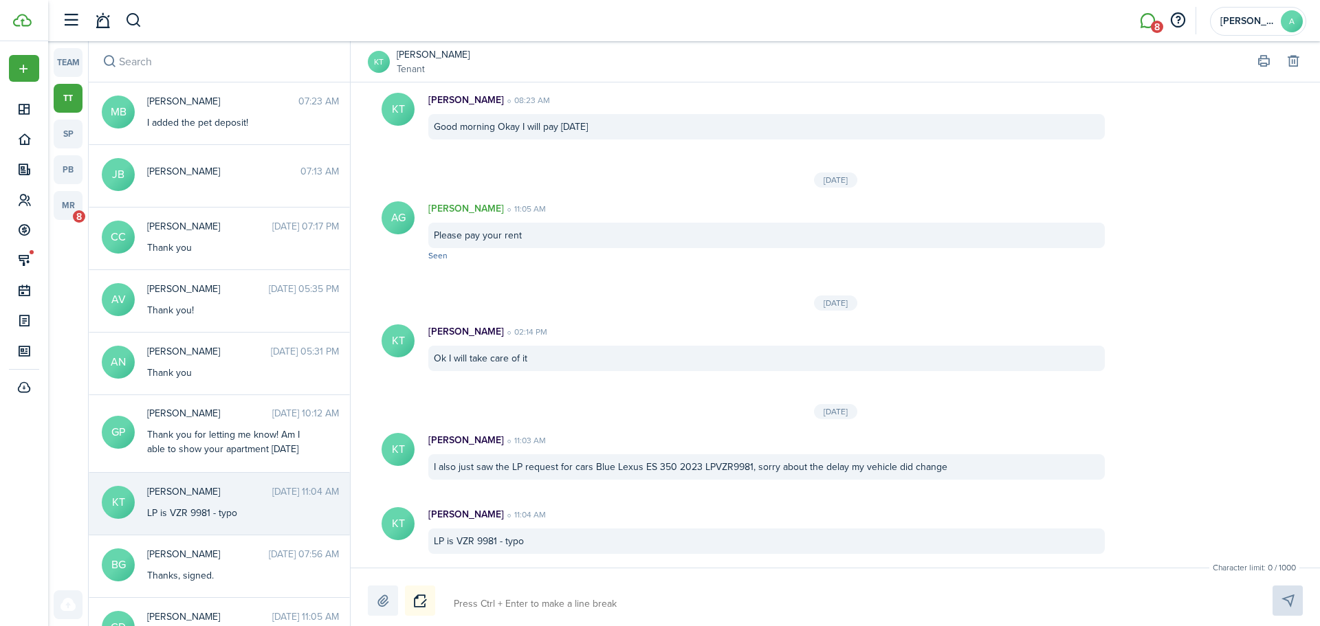
click at [518, 606] on textarea at bounding box center [847, 603] width 796 height 23
type textarea "Y"
type textarea "Yo"
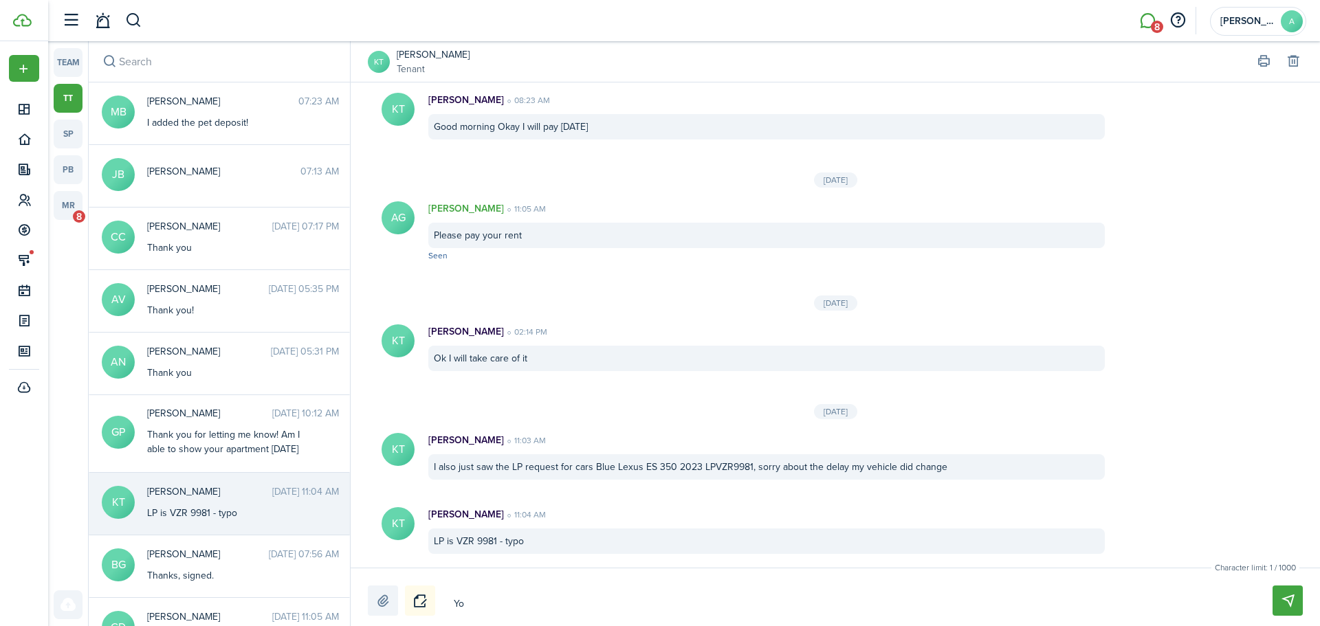
type textarea "You"
type textarea "You n"
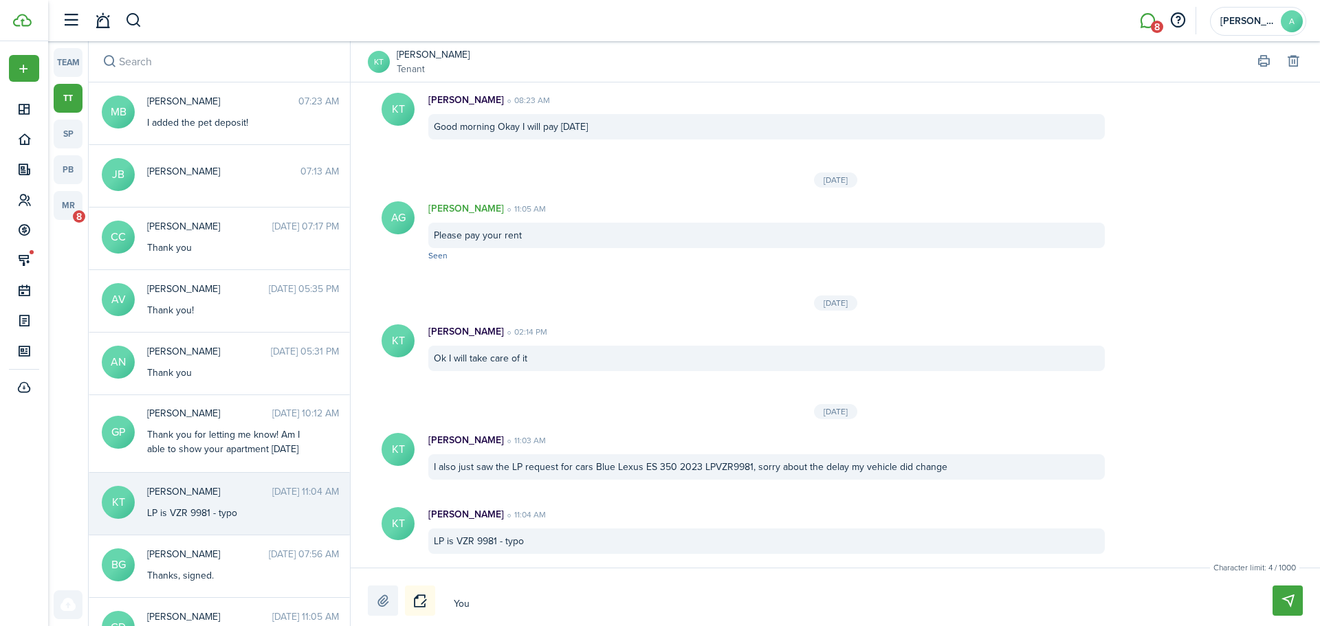
type textarea "You n"
type textarea "You ne"
type textarea "You nee"
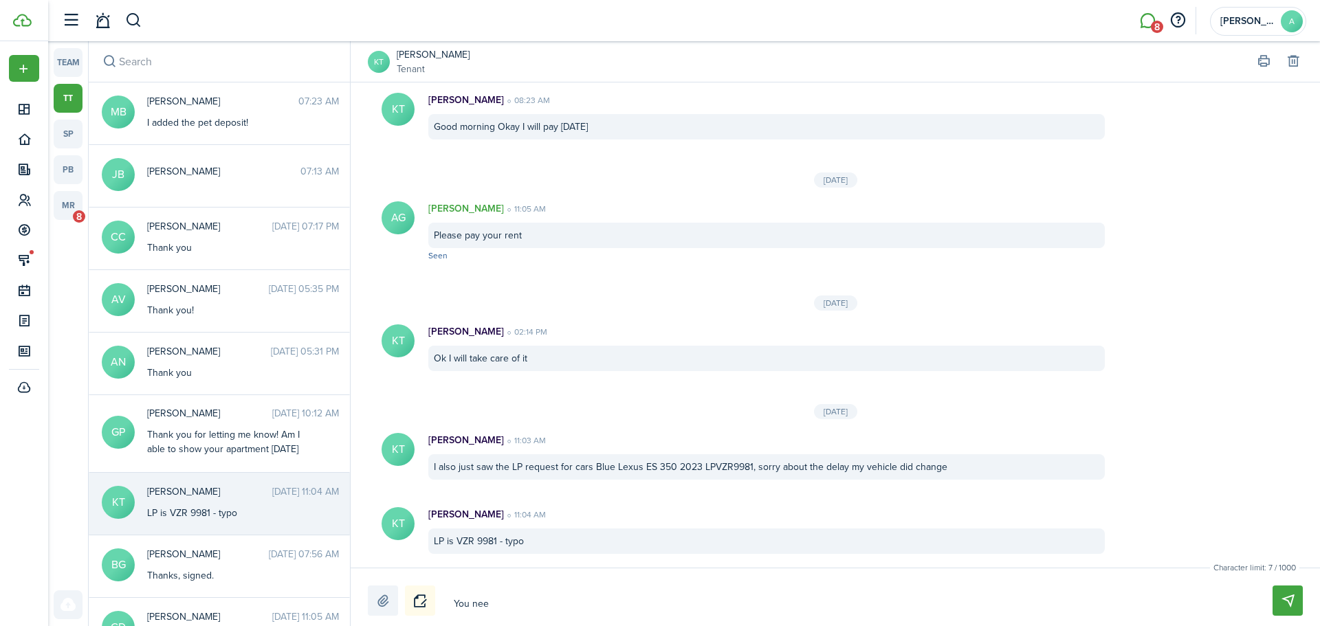
type textarea "You need"
type textarea "You need t"
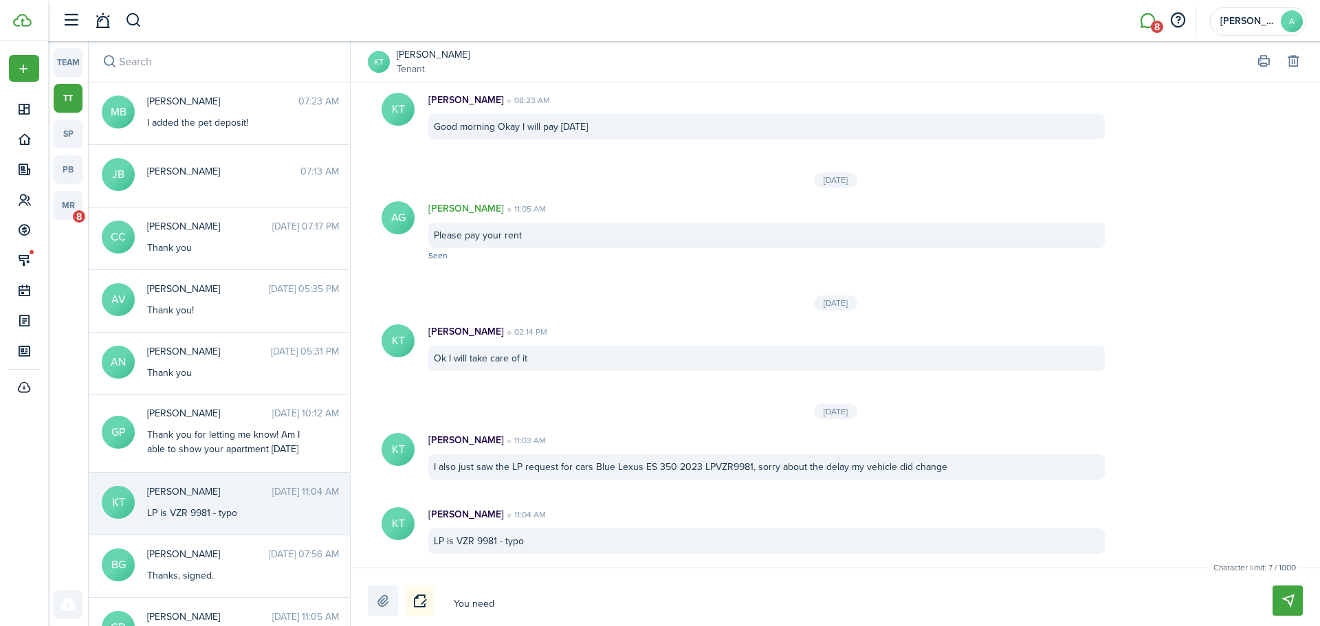
type textarea "You need t"
type textarea "You need to"
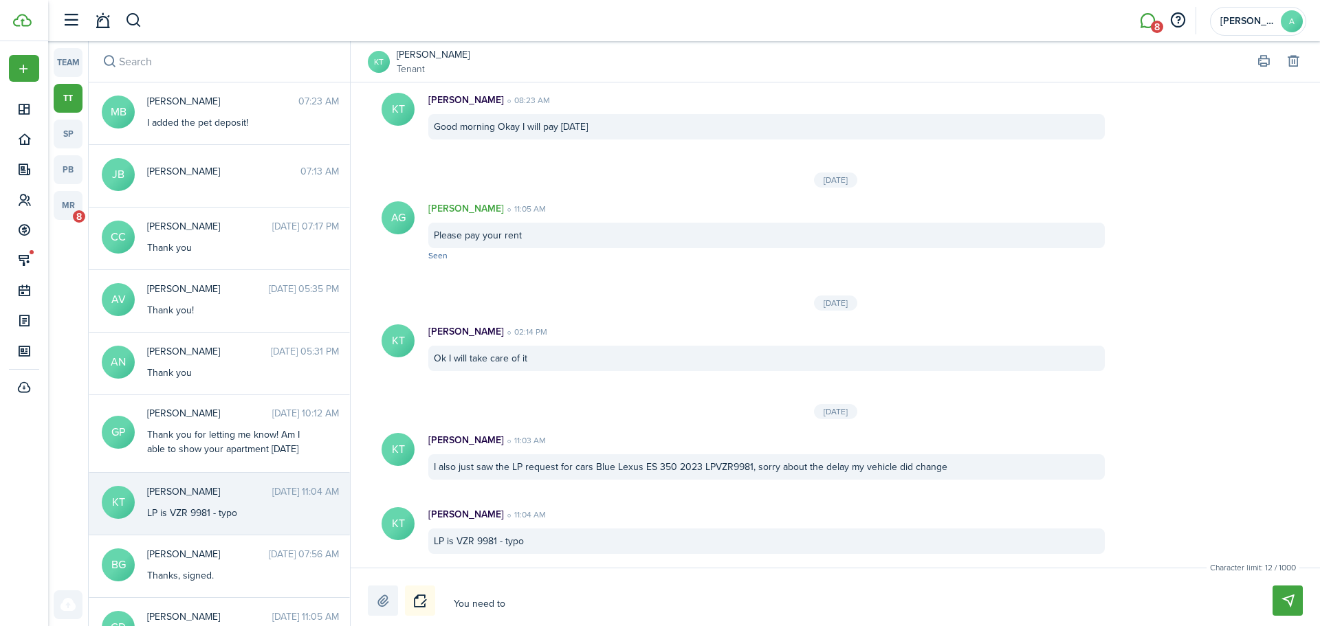
type textarea "You need to p"
type textarea "You need to pa"
type textarea "You need to pay"
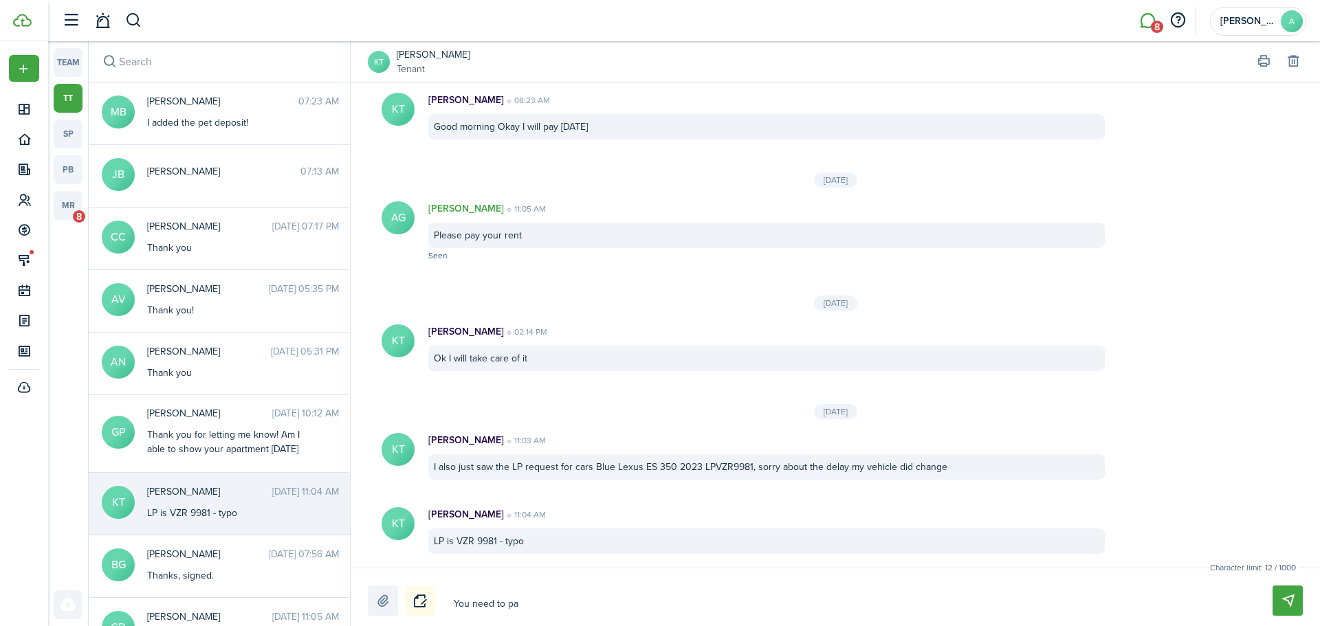
type textarea "You need to pay"
type textarea "You need to pay r"
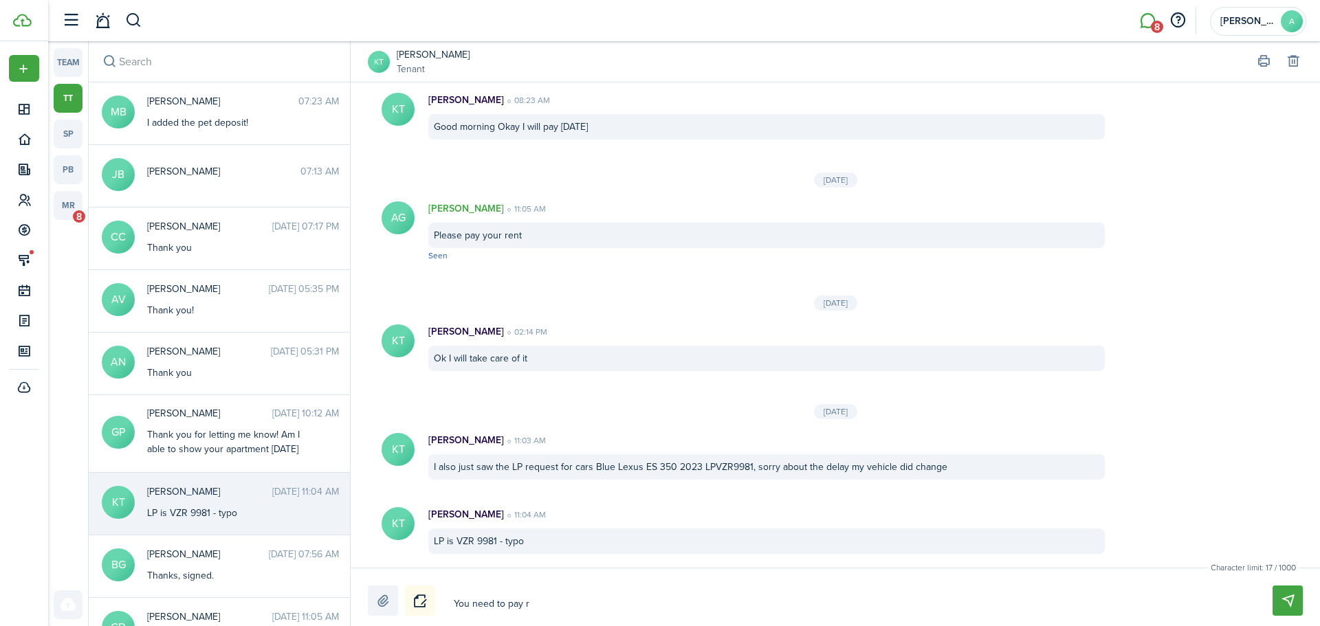
type textarea "You need to pay re"
type textarea "You need to pay [PERSON_NAME]"
type textarea "You need to pay rent"
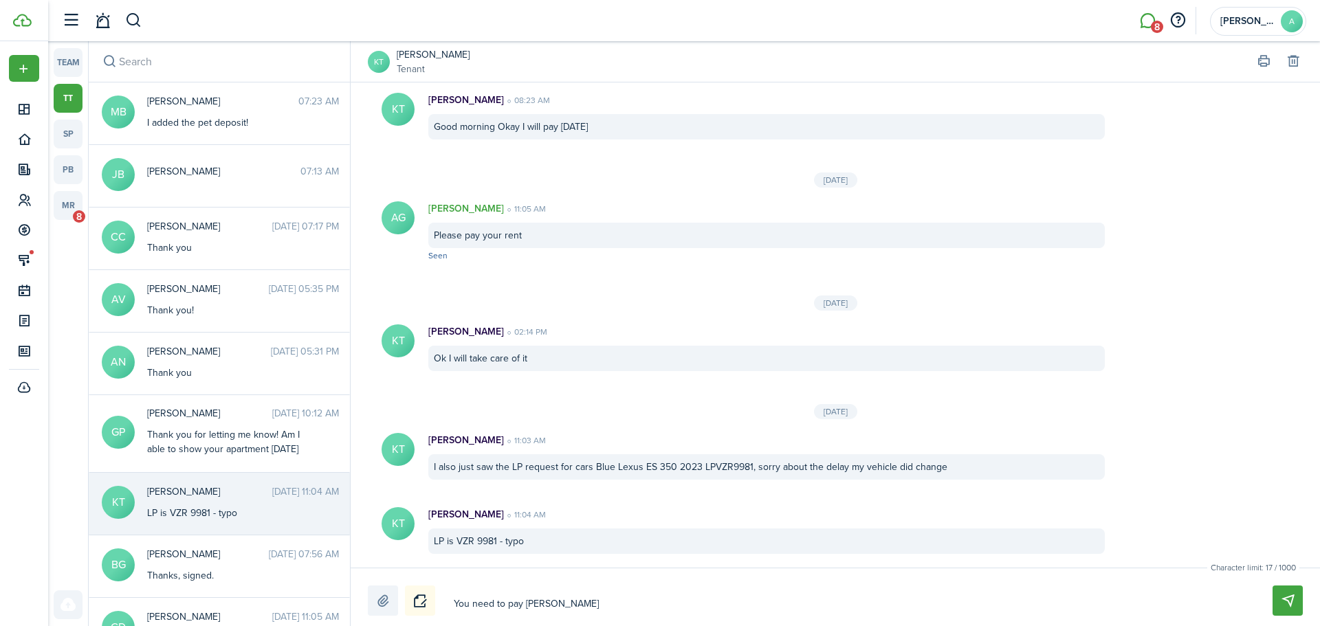
type textarea "You need to pay rent"
type textarea "You need to pay rent."
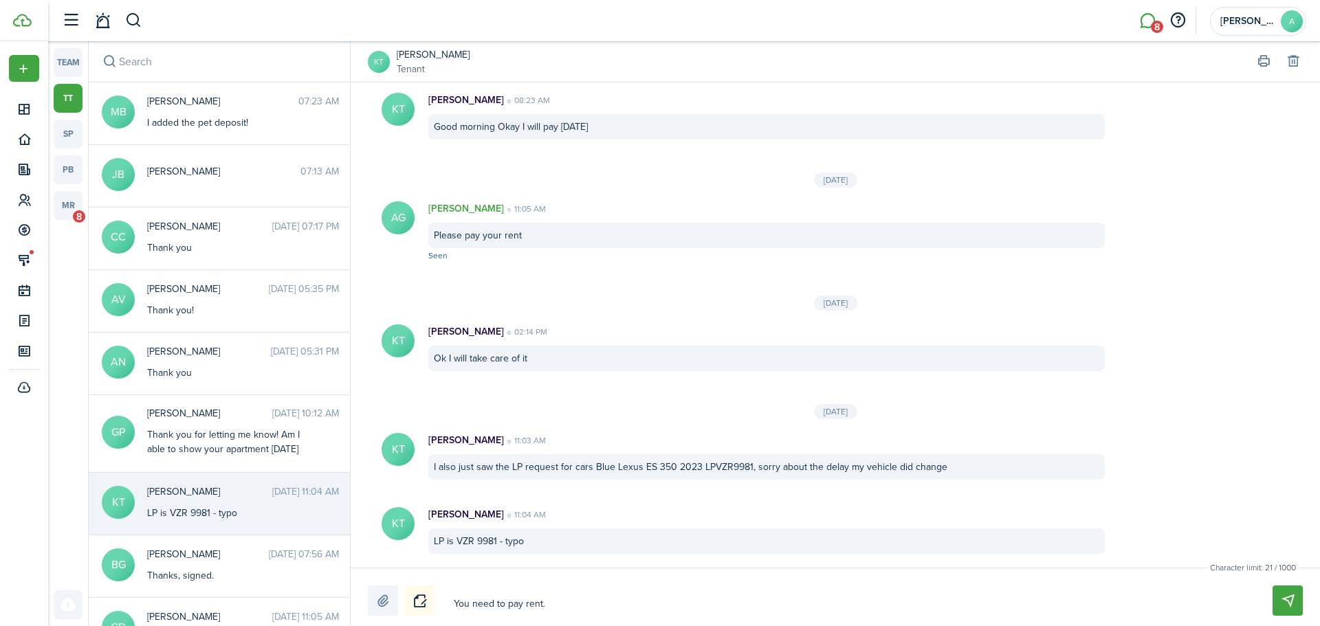
type textarea "You need to pay rent."
type textarea "You need to pay rent. W"
type textarea "You need to pay rent. We"
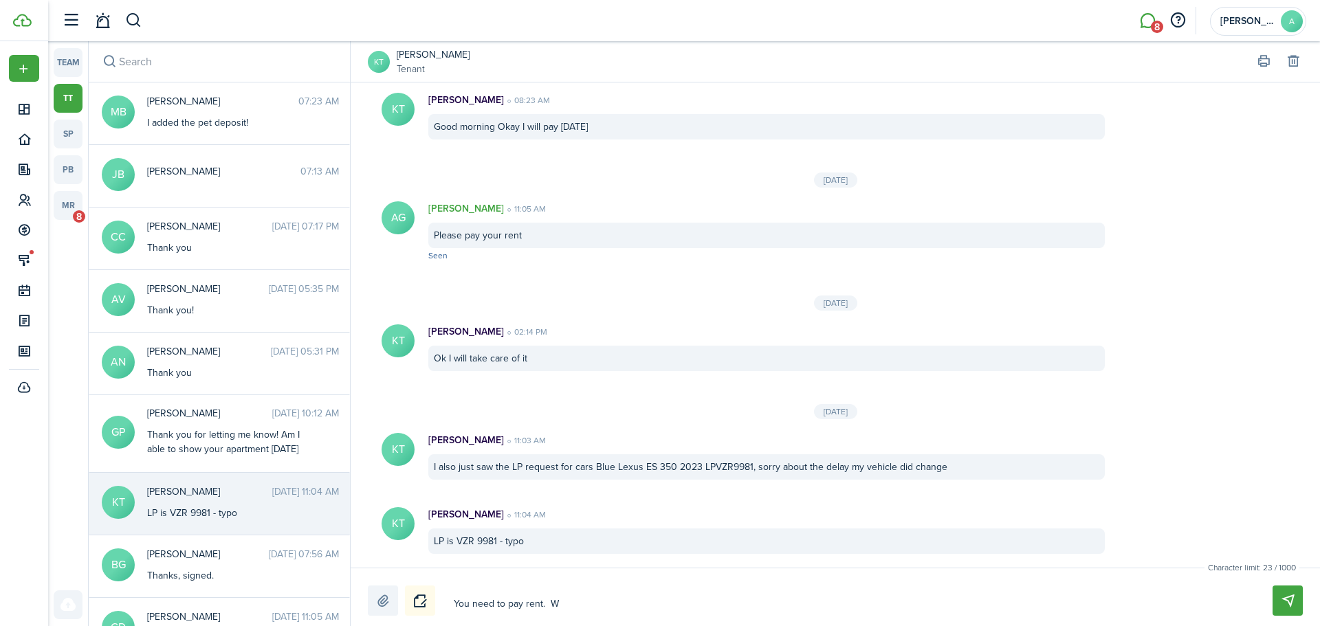
type textarea "You need to pay rent. We"
type textarea "You need to pay rent. We w"
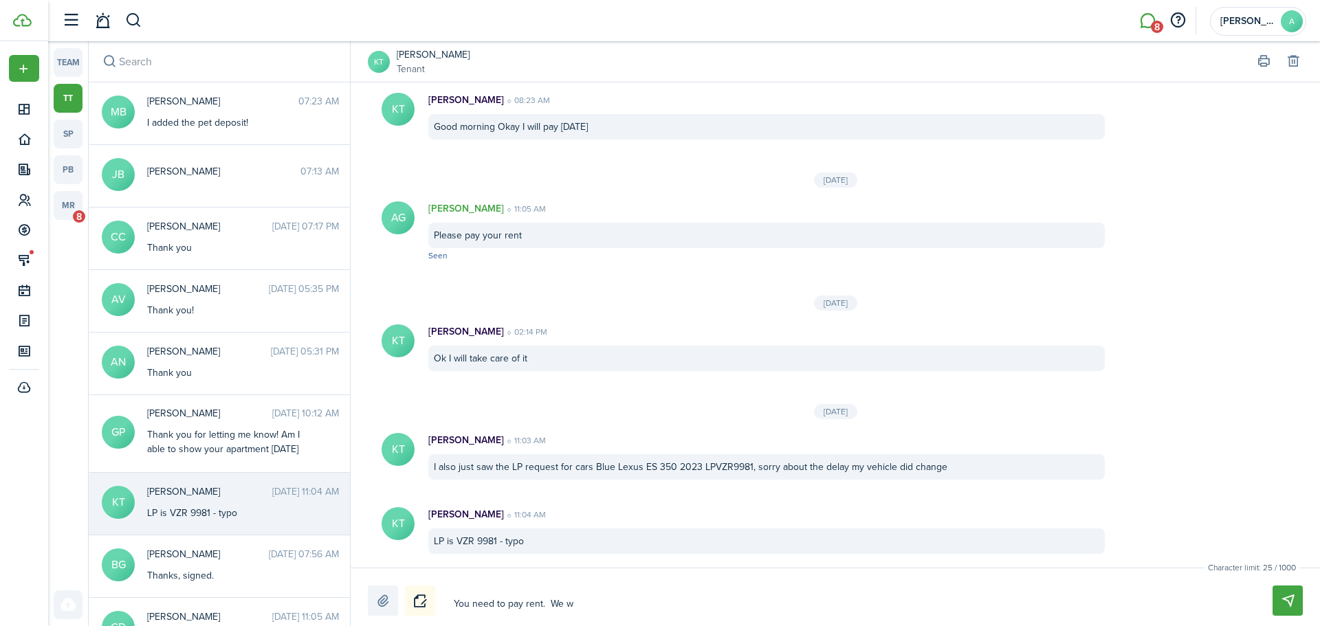
type textarea "You need to pay rent. We wi"
type textarea "You need to pay rent. We wil"
type textarea "You need to pay rent. We will"
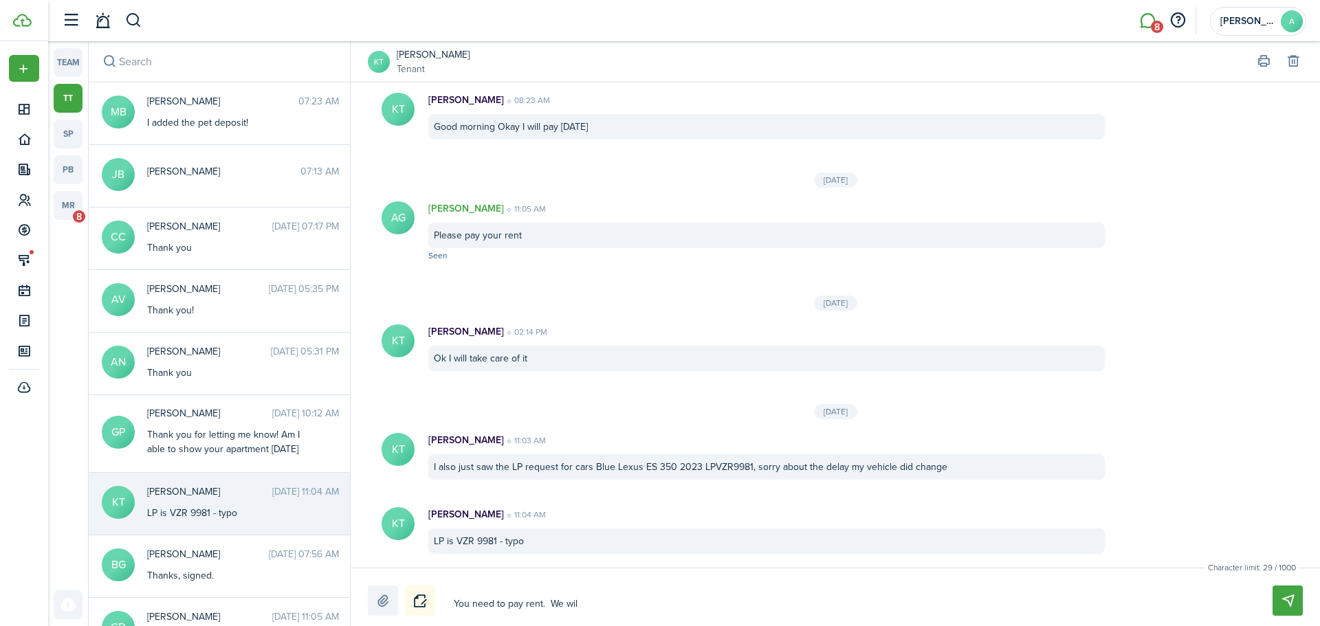
type textarea "You need to pay rent. We will"
type textarea "You need to pay rent. We will b"
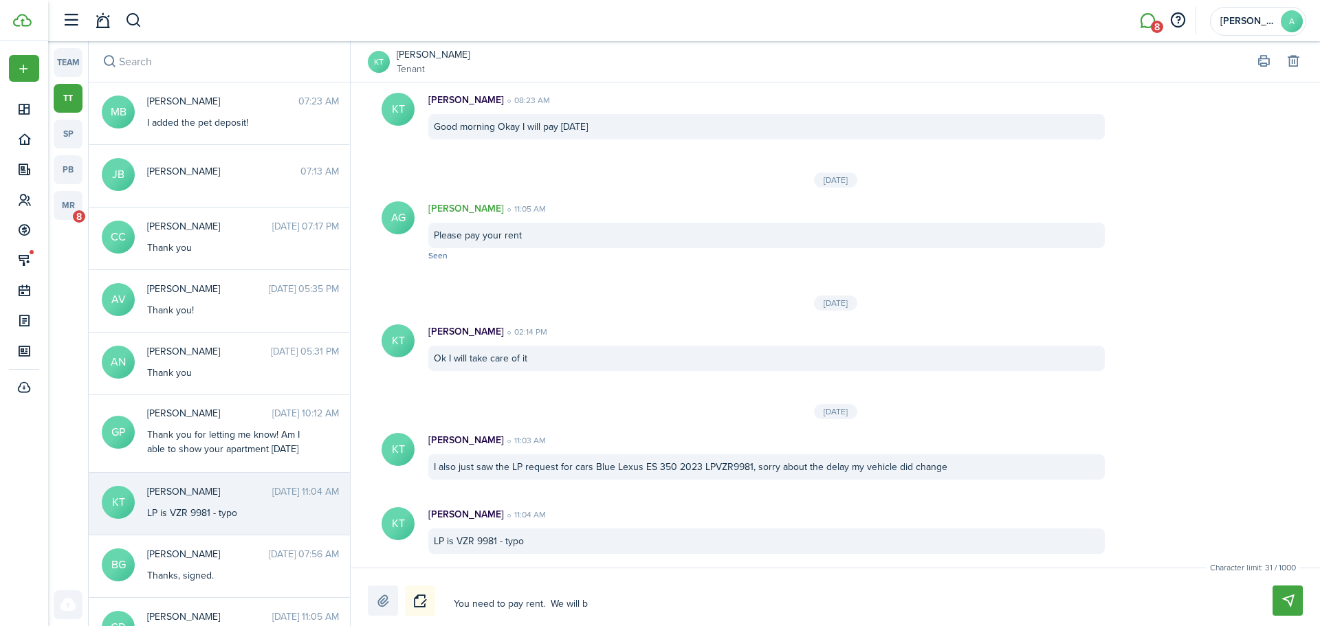
type textarea "You need to pay rent. We will be"
type textarea "You need to pay rent. We will beg"
type textarea "You need to pay rent. We will begi"
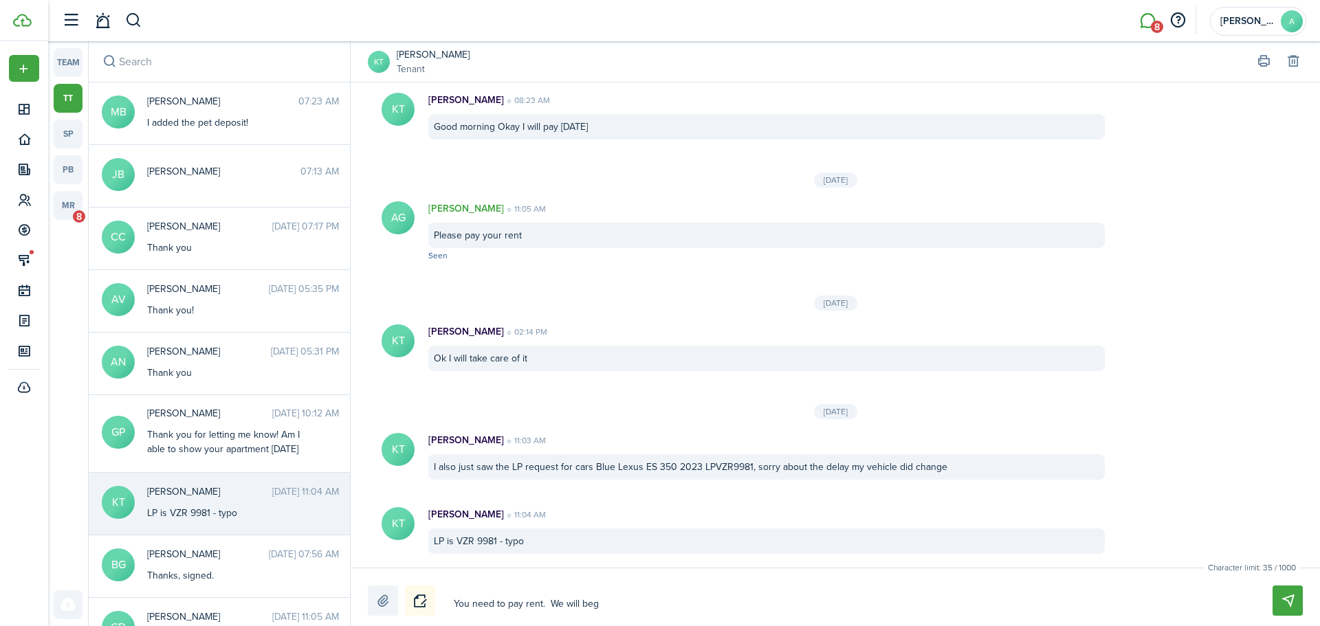
type textarea "You need to pay rent. We will begi"
type textarea "You need to pay rent. We will begin"
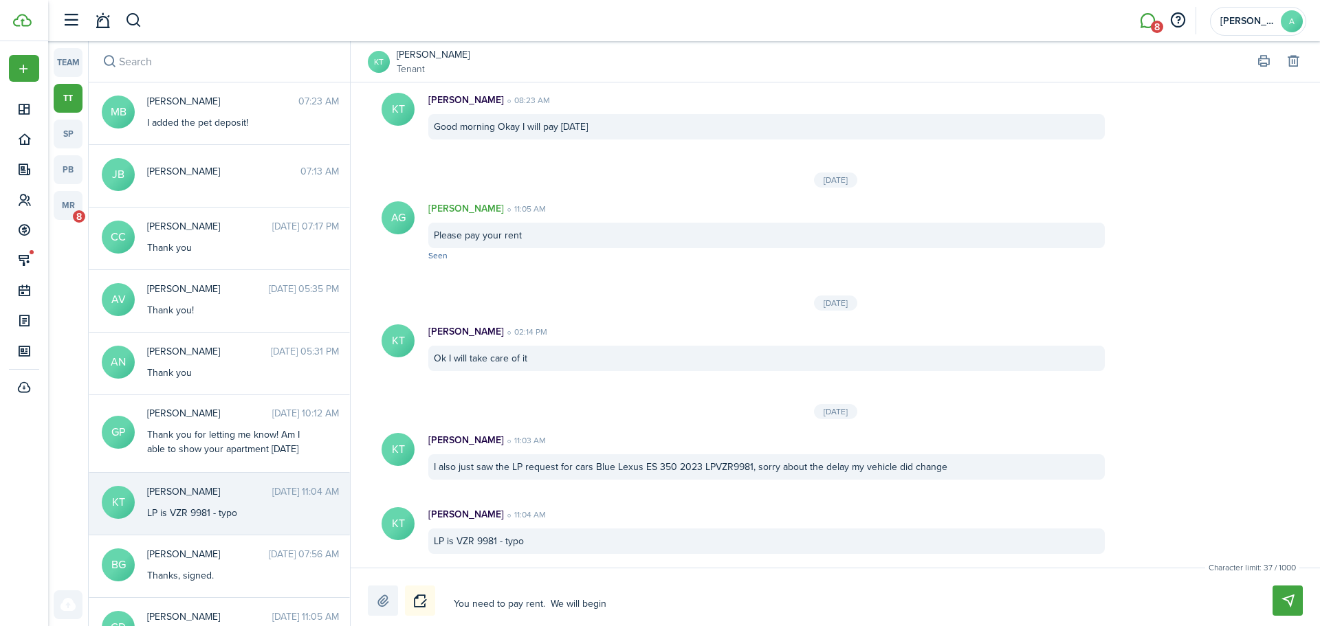
type textarea "You need to pay rent. We will begin n"
type textarea "You need to pay rent. We will begin"
type textarea "You need to pay rent. We will begin e"
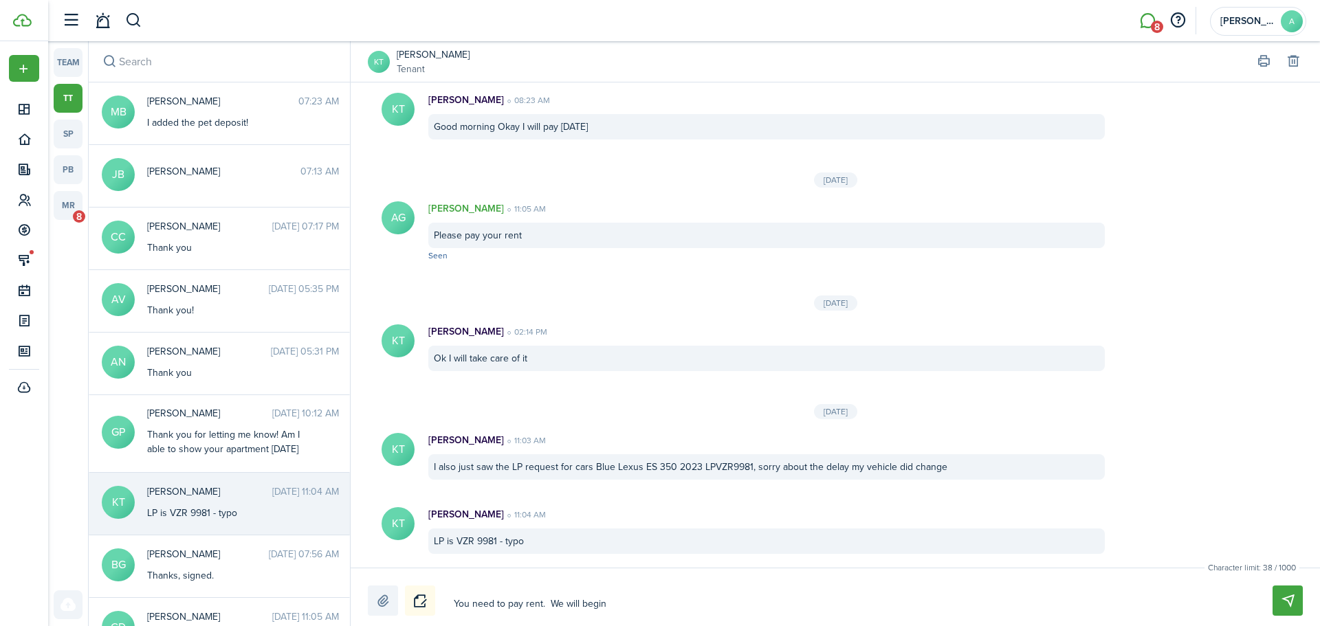
type textarea "You need to pay rent. We will begin e"
type textarea "You need to pay rent. We will begin en"
type textarea "You need to pay rent. We will begin enf"
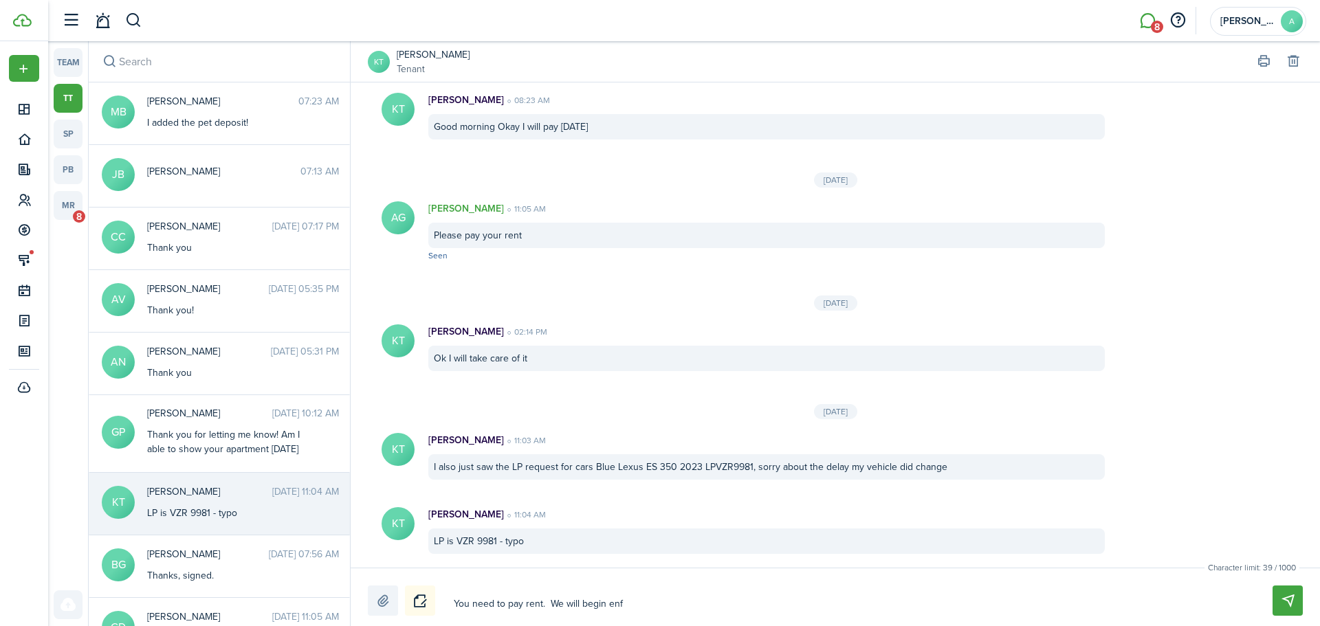
type textarea "You need to pay rent. We will begin enfo"
type textarea "You need to pay rent. We will begin enfor"
type textarea "You need to pay rent. We will begin enforc"
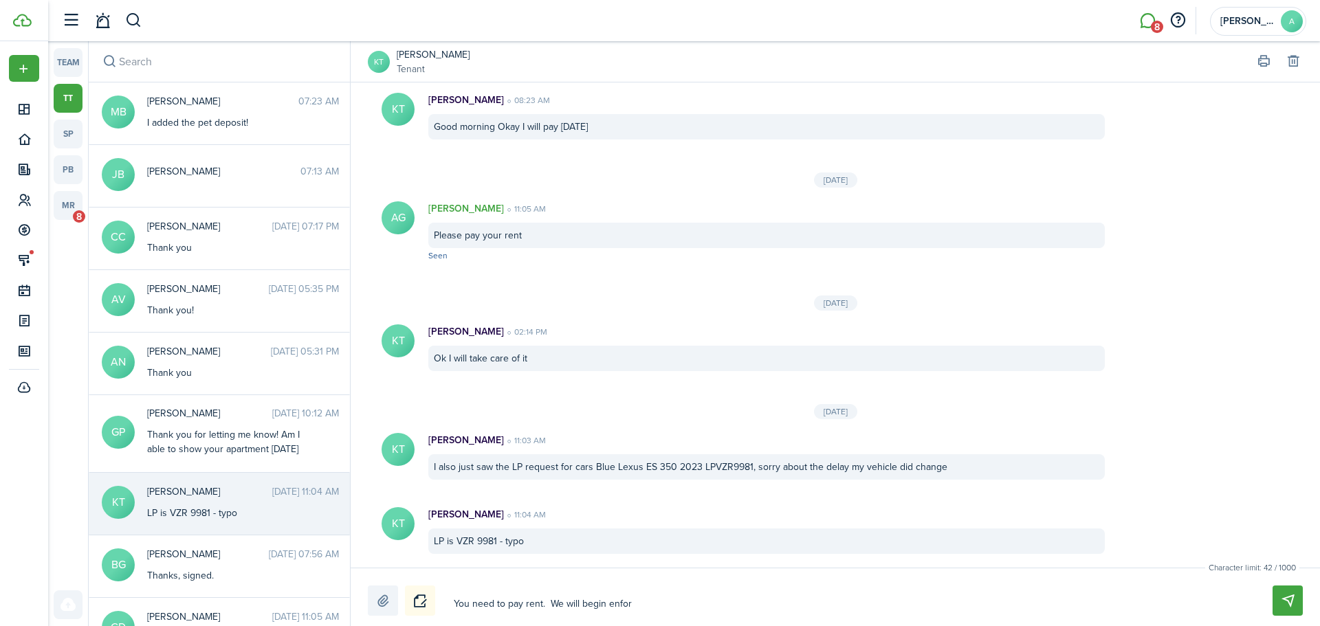
type textarea "You need to pay rent. We will begin enforc"
type textarea "You need to pay rent. We will begin enforci"
type textarea "You need to pay rent. We will begin enforcin"
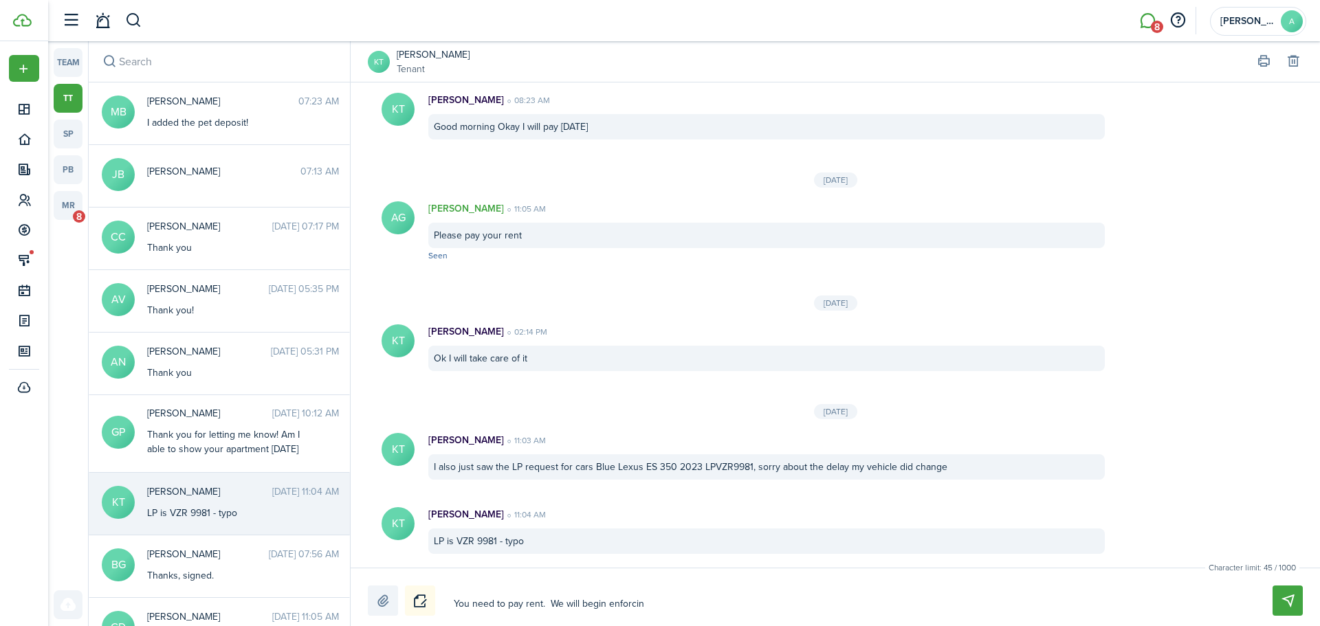
type textarea "You need to pay rent. We will begin enforcing"
type textarea "You need to pay rent. We will begin enforcing $"
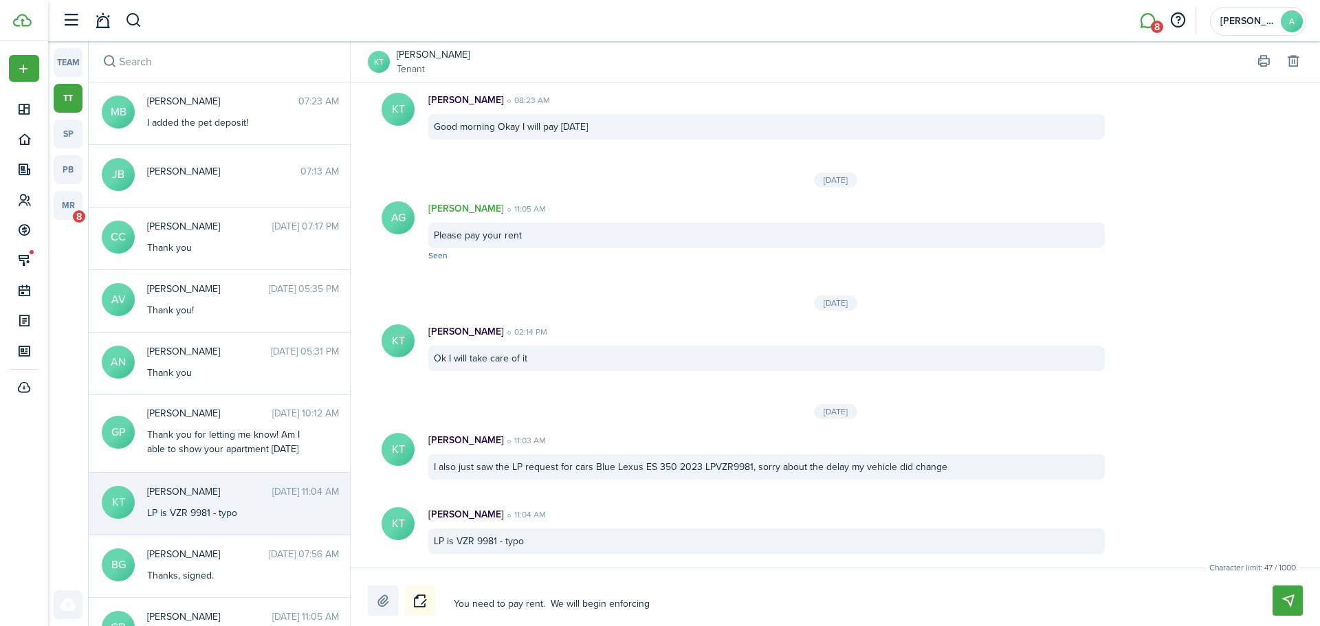
type textarea "You need to pay rent. We will begin enforcing $"
type textarea "You need to pay rent. We will begin enforcing $5"
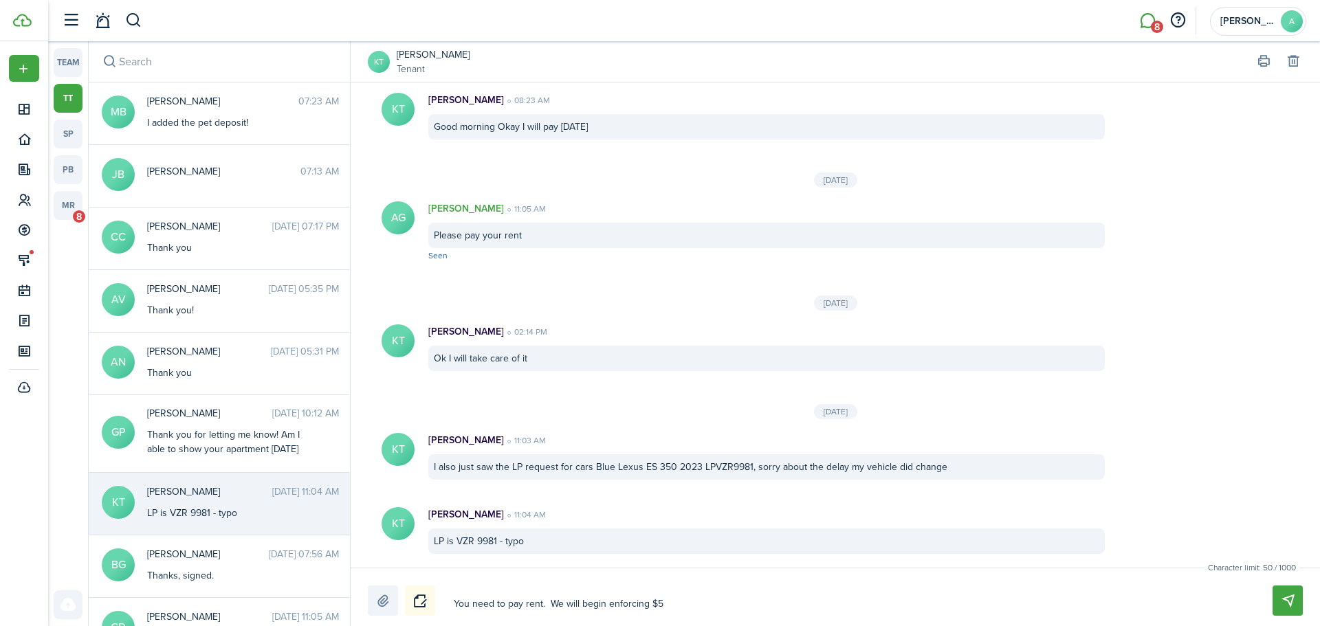
type textarea "You need to pay rent. We will begin enforcing $5 l"
type textarea "You need to pay rent. We will begin enforcing $5 la"
type textarea "You need to pay rent. We will begin enforcing $5 lat"
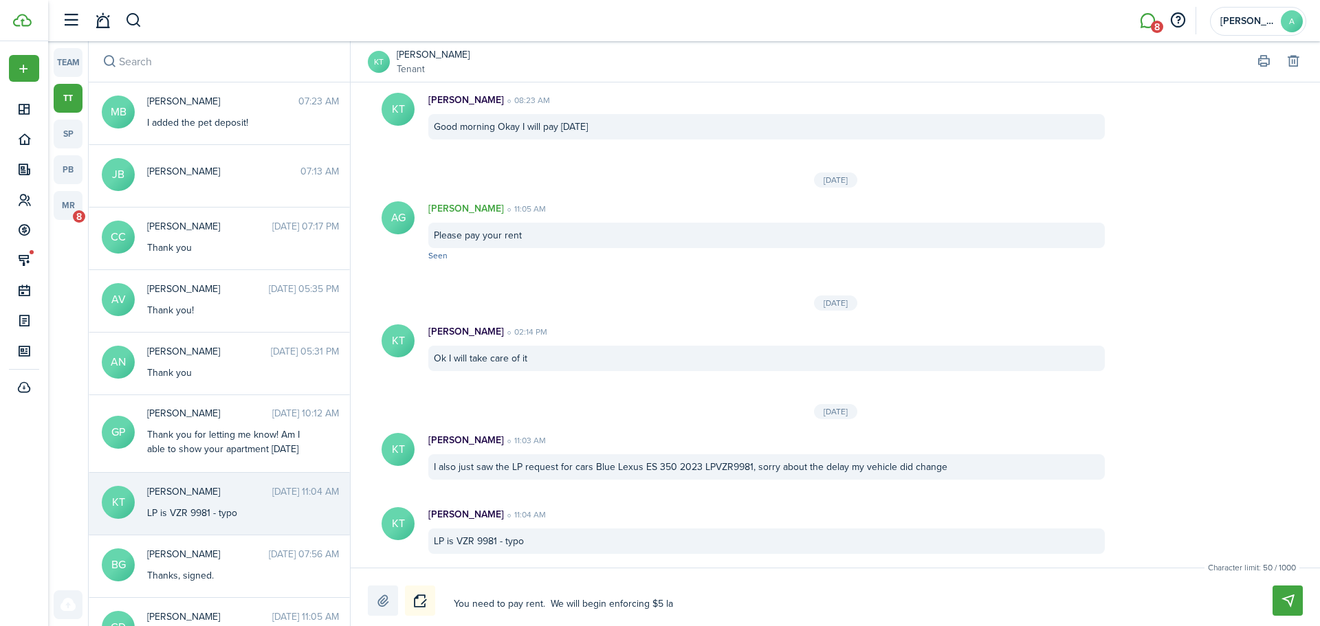
type textarea "You need to pay rent. We will begin enforcing $5 lat"
type textarea "You need to pay rent. We will begin enforcing $5 late"
